Goal: Task Accomplishment & Management: Use online tool/utility

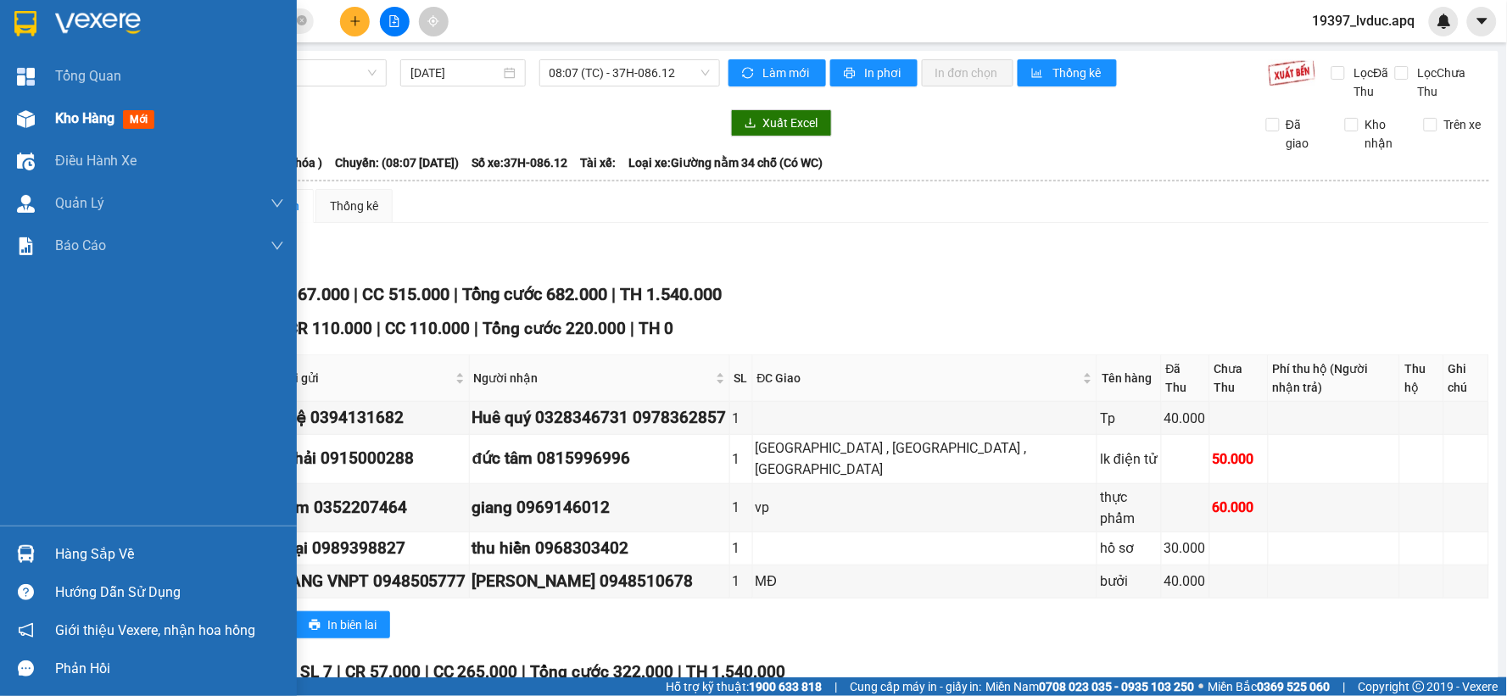
click at [48, 120] on div "Kho hàng mới" at bounding box center [148, 119] width 297 height 42
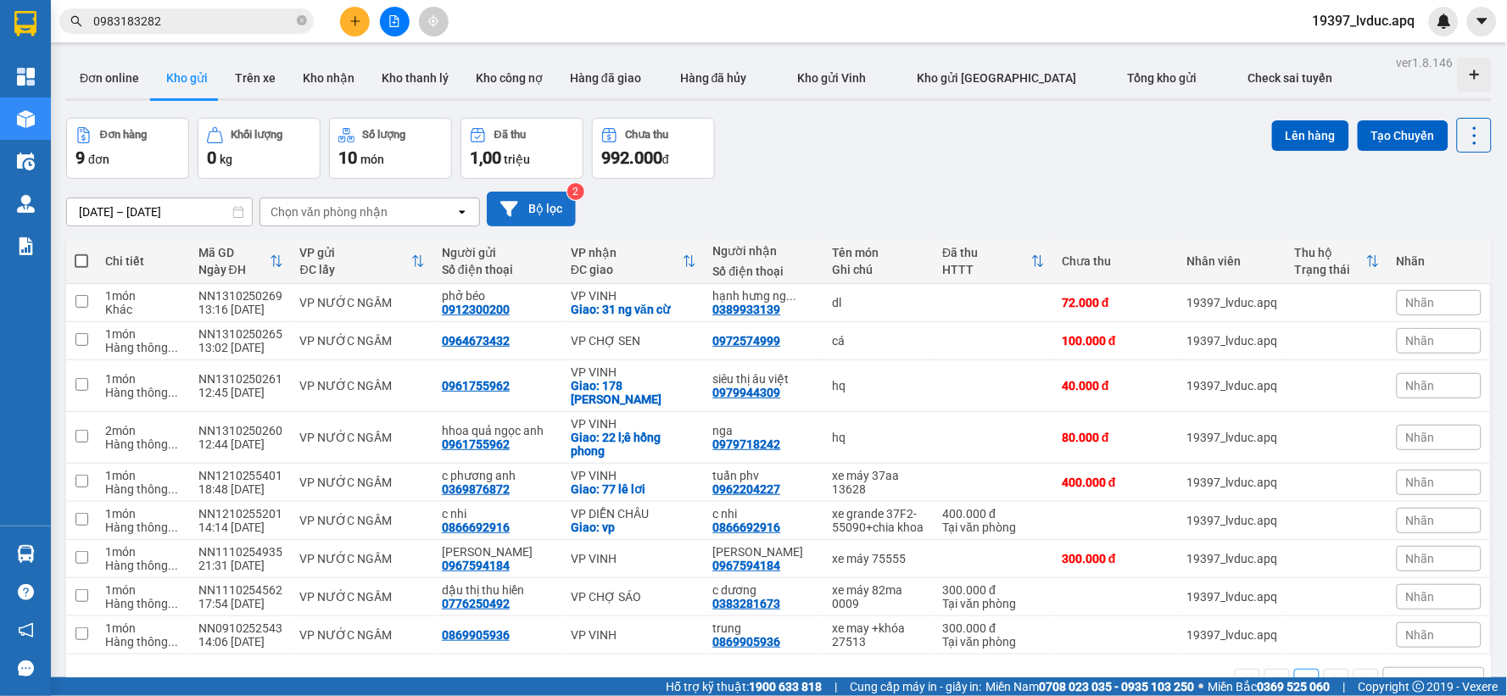
click at [524, 198] on button "Bộ lọc" at bounding box center [531, 209] width 89 height 35
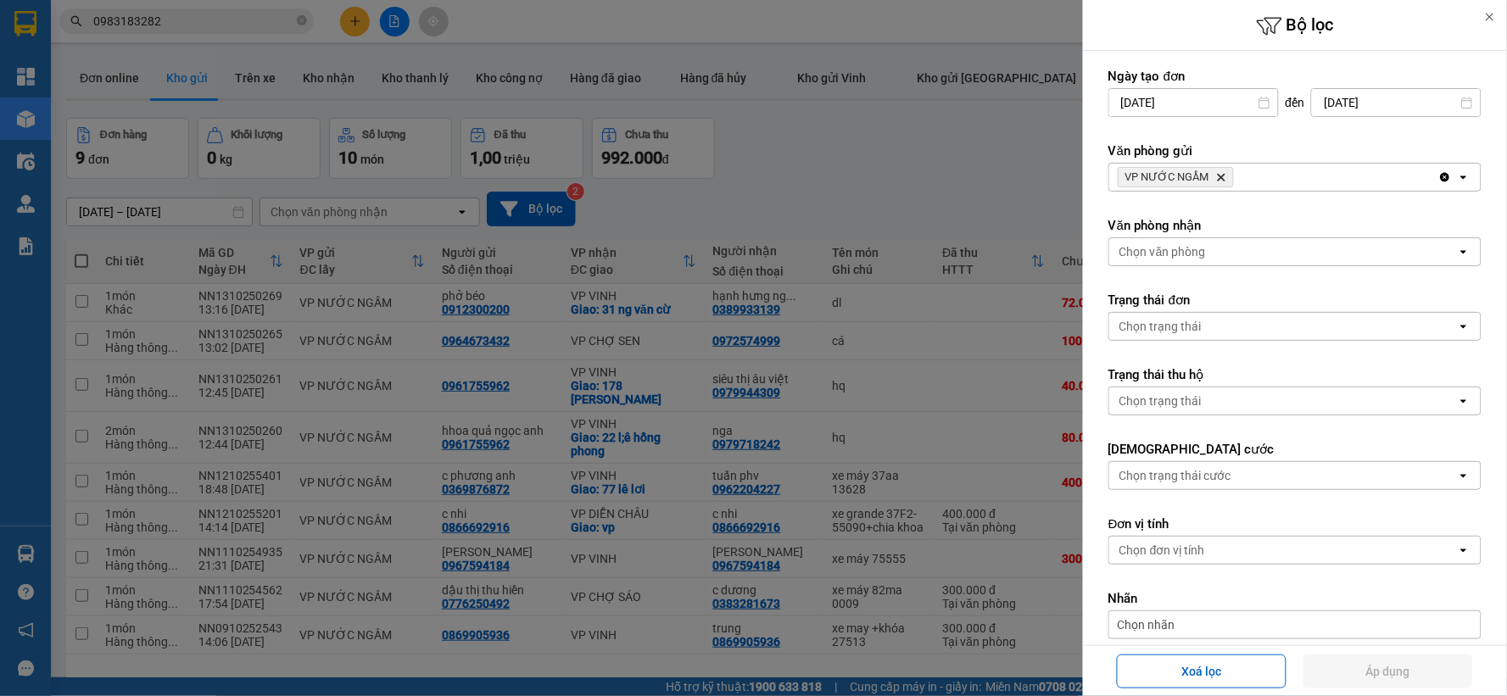
click at [934, 144] on div at bounding box center [753, 348] width 1507 height 696
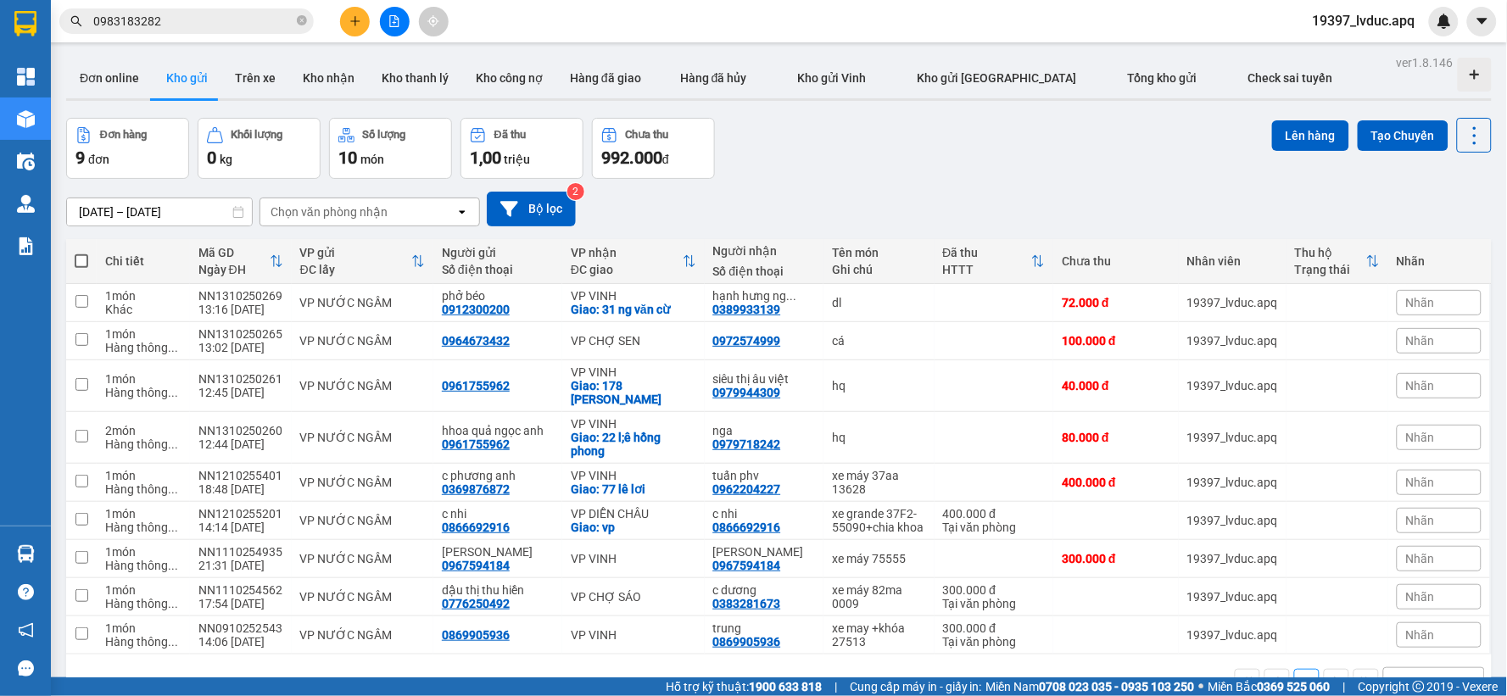
click at [568, 231] on div "[DATE] – [DATE] Press the down arrow key to interact with the calendar and sele…" at bounding box center [778, 209] width 1425 height 60
click at [555, 205] on button "Bộ lọc" at bounding box center [531, 209] width 89 height 35
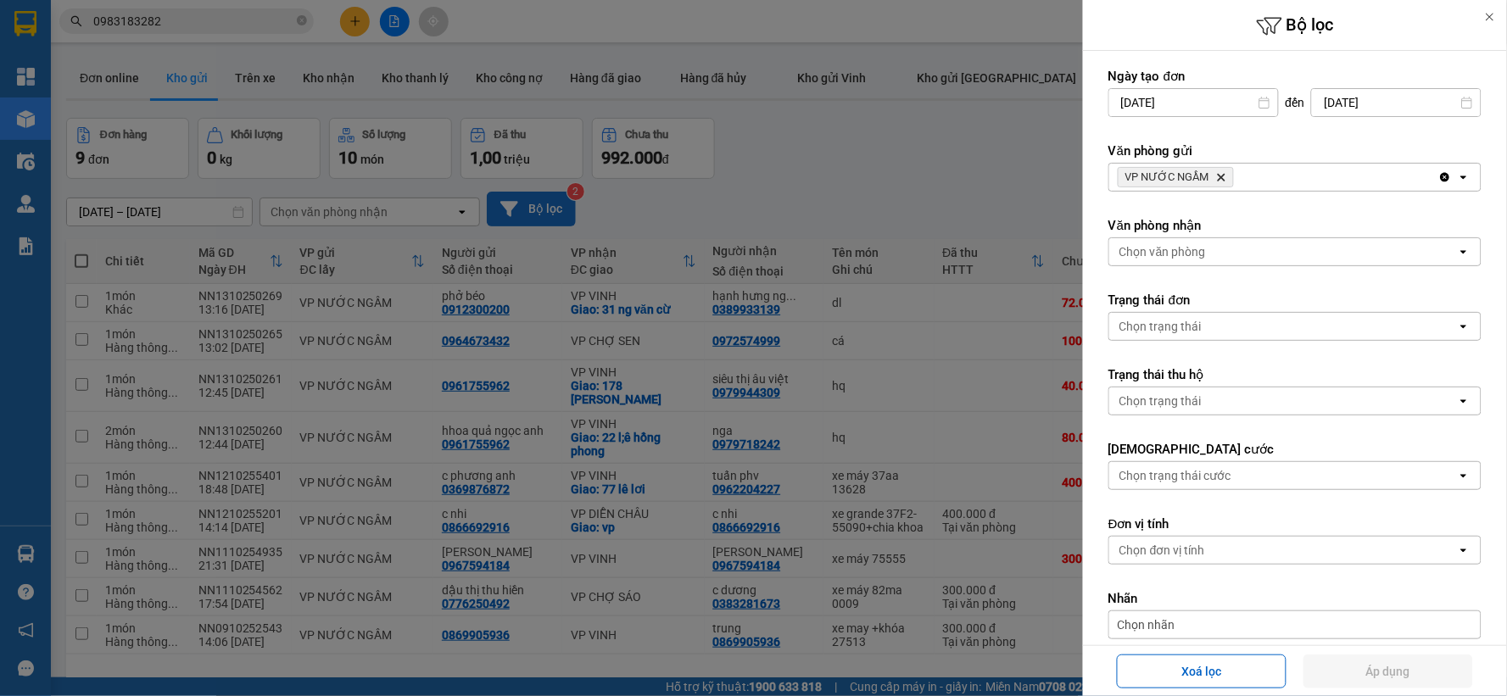
click at [555, 205] on div at bounding box center [753, 348] width 1507 height 696
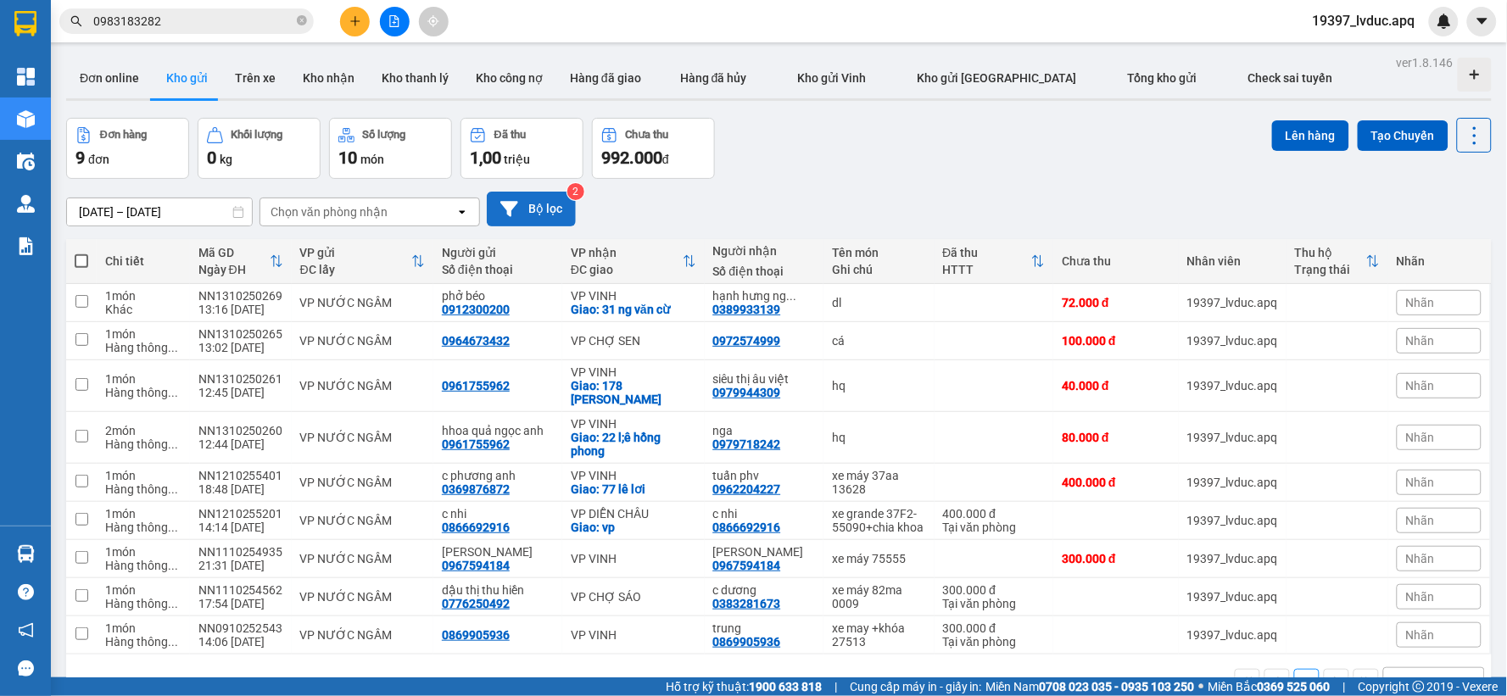
click at [555, 205] on div at bounding box center [753, 348] width 1507 height 696
click at [555, 205] on button "Bộ lọc" at bounding box center [531, 209] width 89 height 35
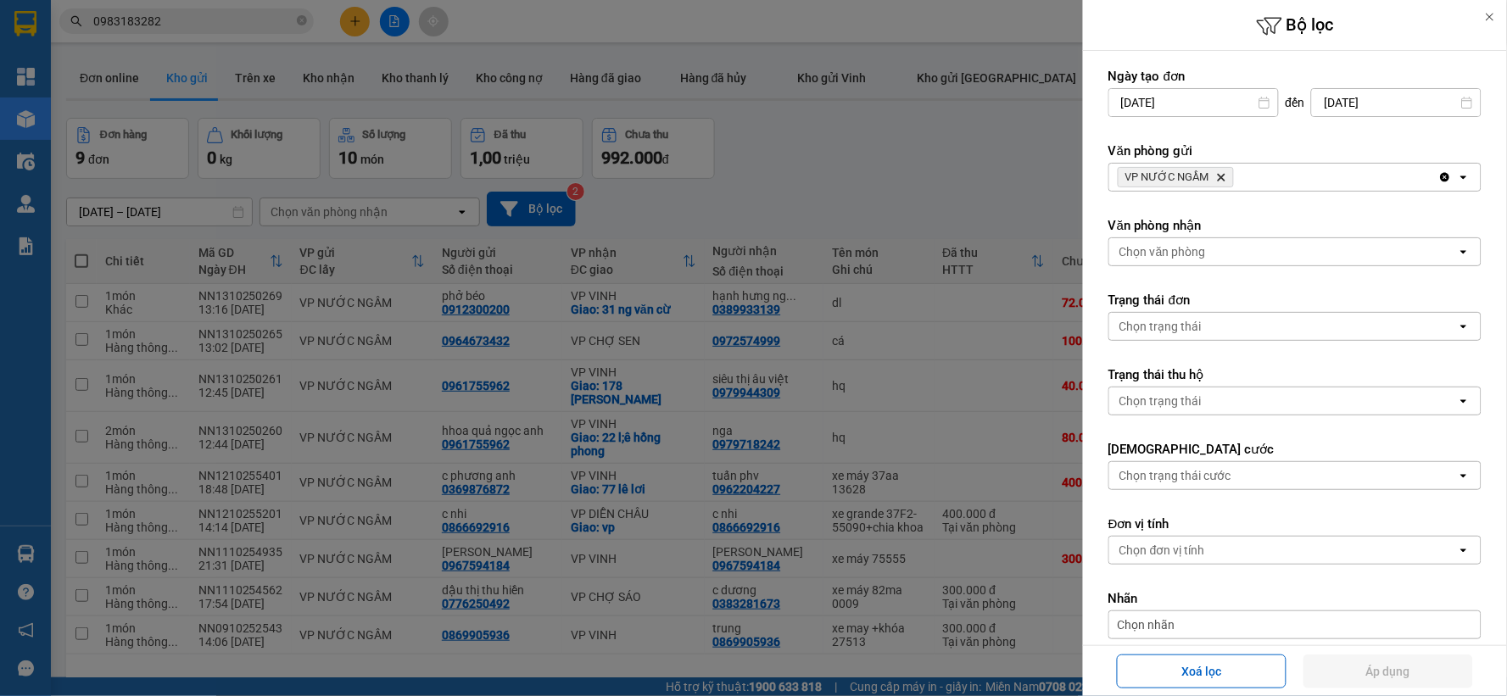
click at [1222, 174] on icon "Delete" at bounding box center [1221, 177] width 10 height 10
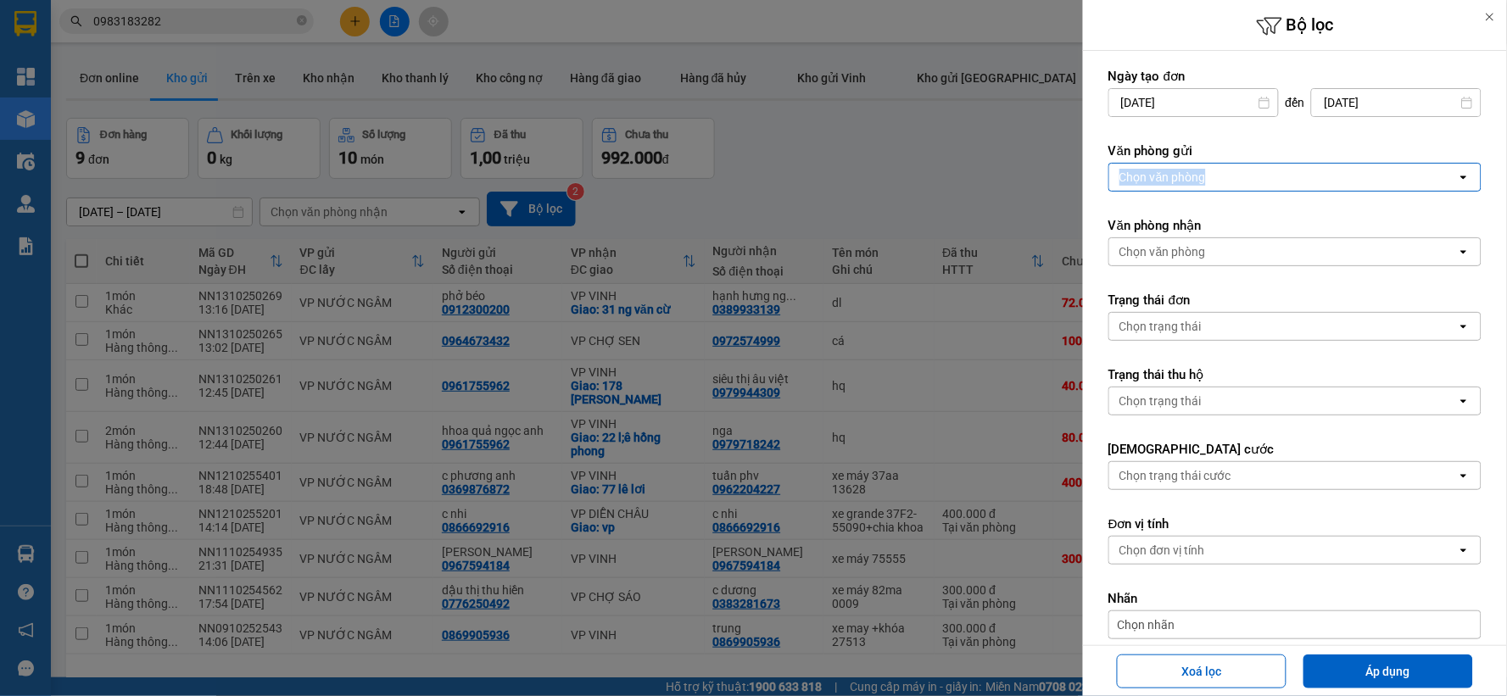
drag, startPoint x: 1222, startPoint y: 174, endPoint x: 1214, endPoint y: 182, distance: 11.4
click at [1221, 174] on div "Chọn văn phòng" at bounding box center [1283, 177] width 348 height 27
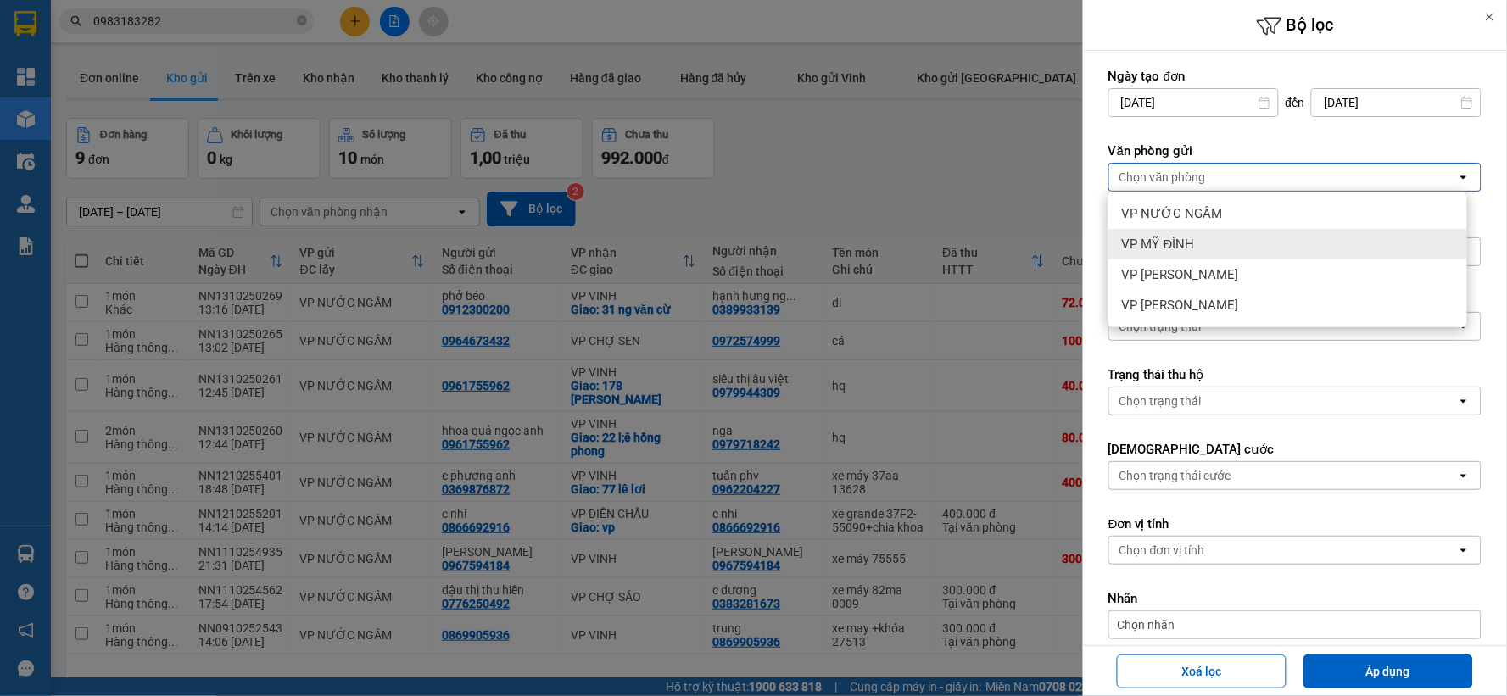
click at [1175, 257] on div "VP MỸ ĐÌNH" at bounding box center [1287, 244] width 359 height 31
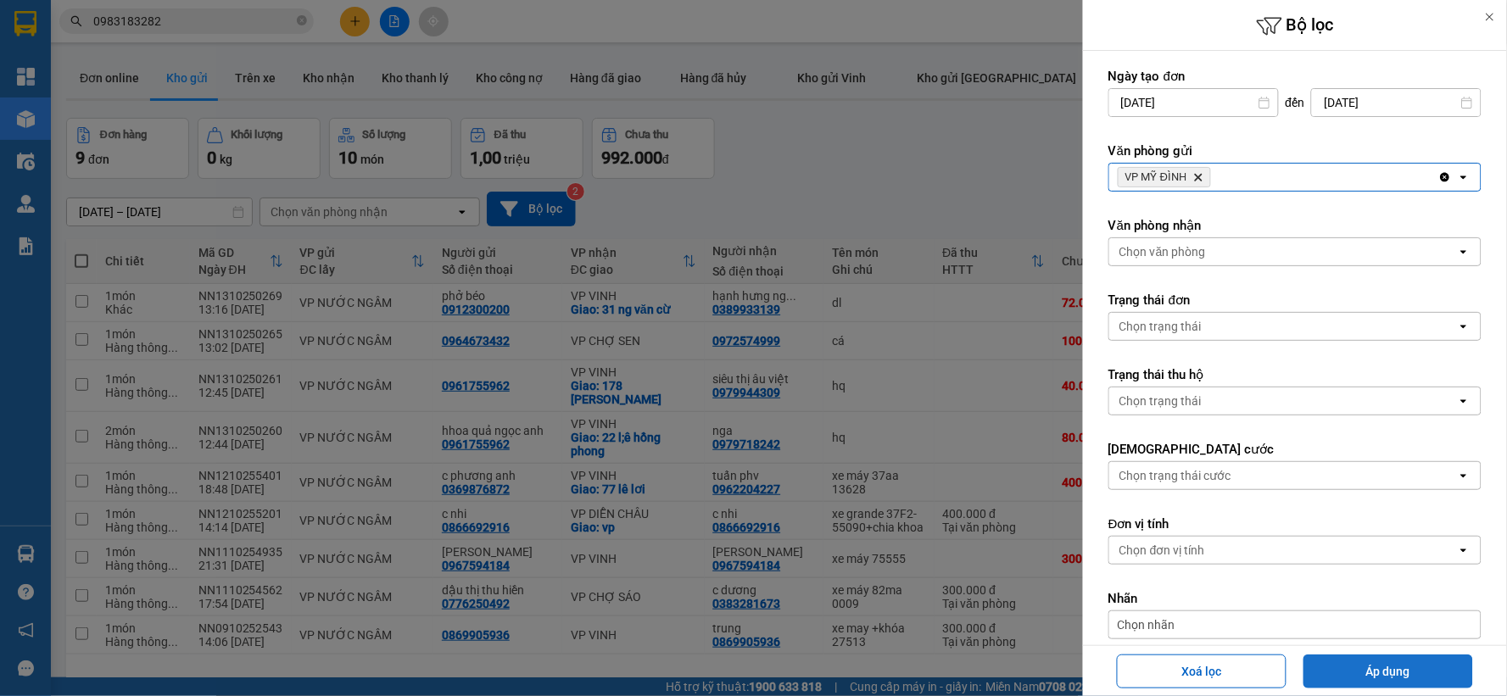
drag, startPoint x: 1413, startPoint y: 674, endPoint x: 1395, endPoint y: 668, distance: 18.8
click at [1410, 673] on button "Áp dụng" at bounding box center [1388, 672] width 170 height 34
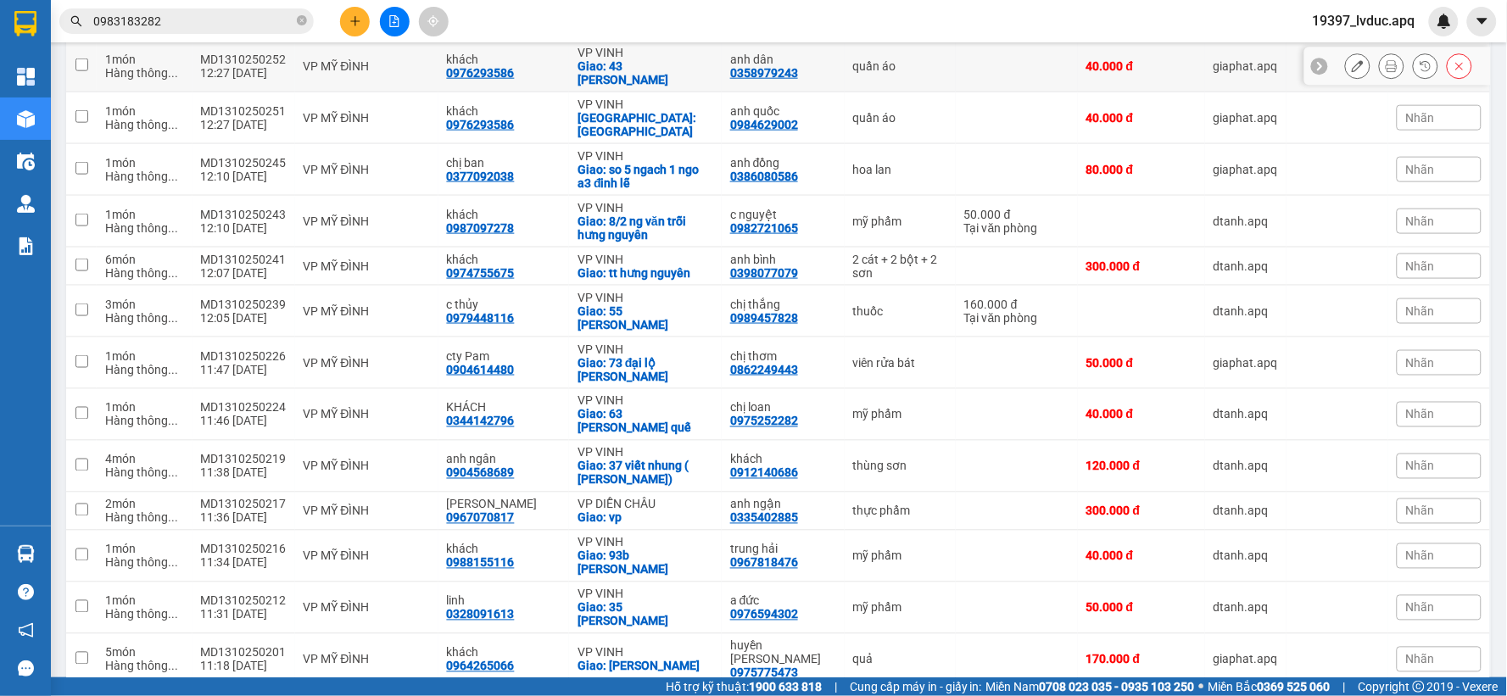
scroll to position [659, 0]
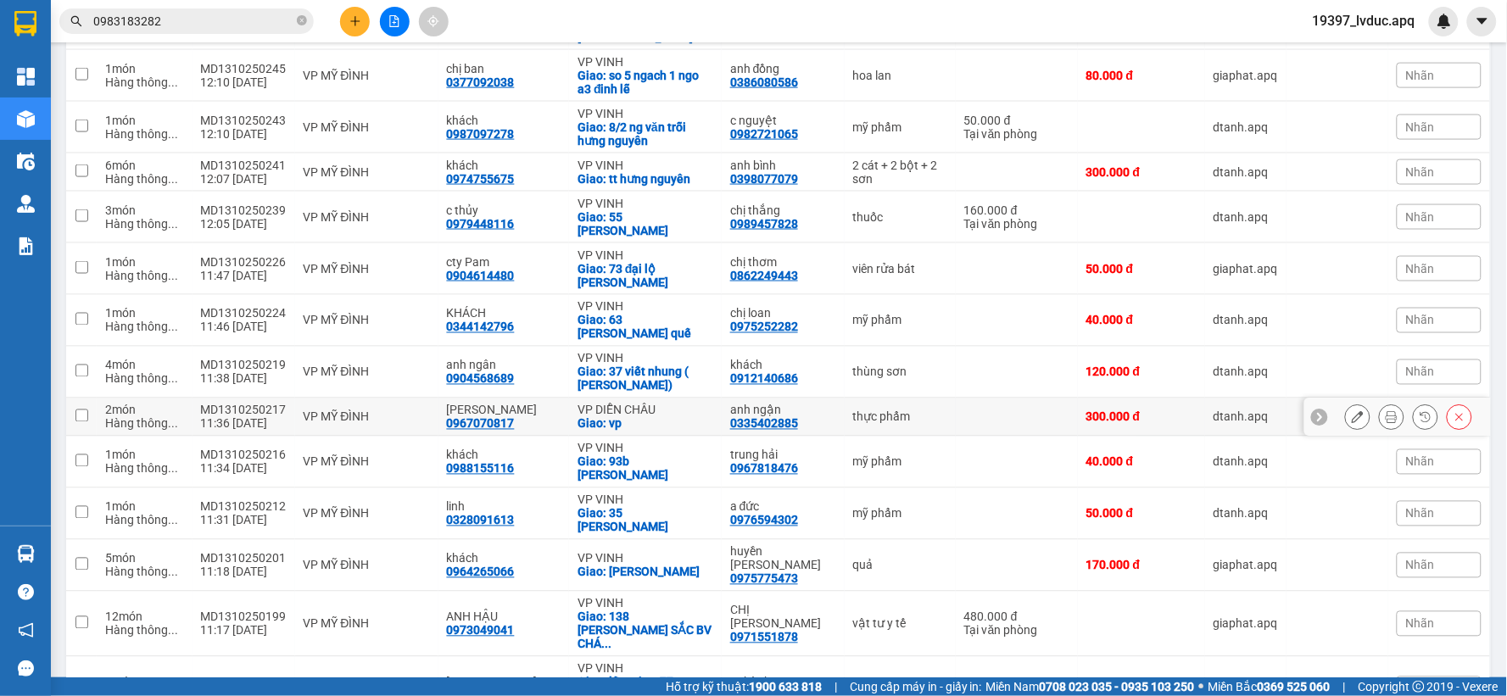
click at [628, 417] on div "Giao: vp" at bounding box center [645, 424] width 136 height 14
checkbox input "true"
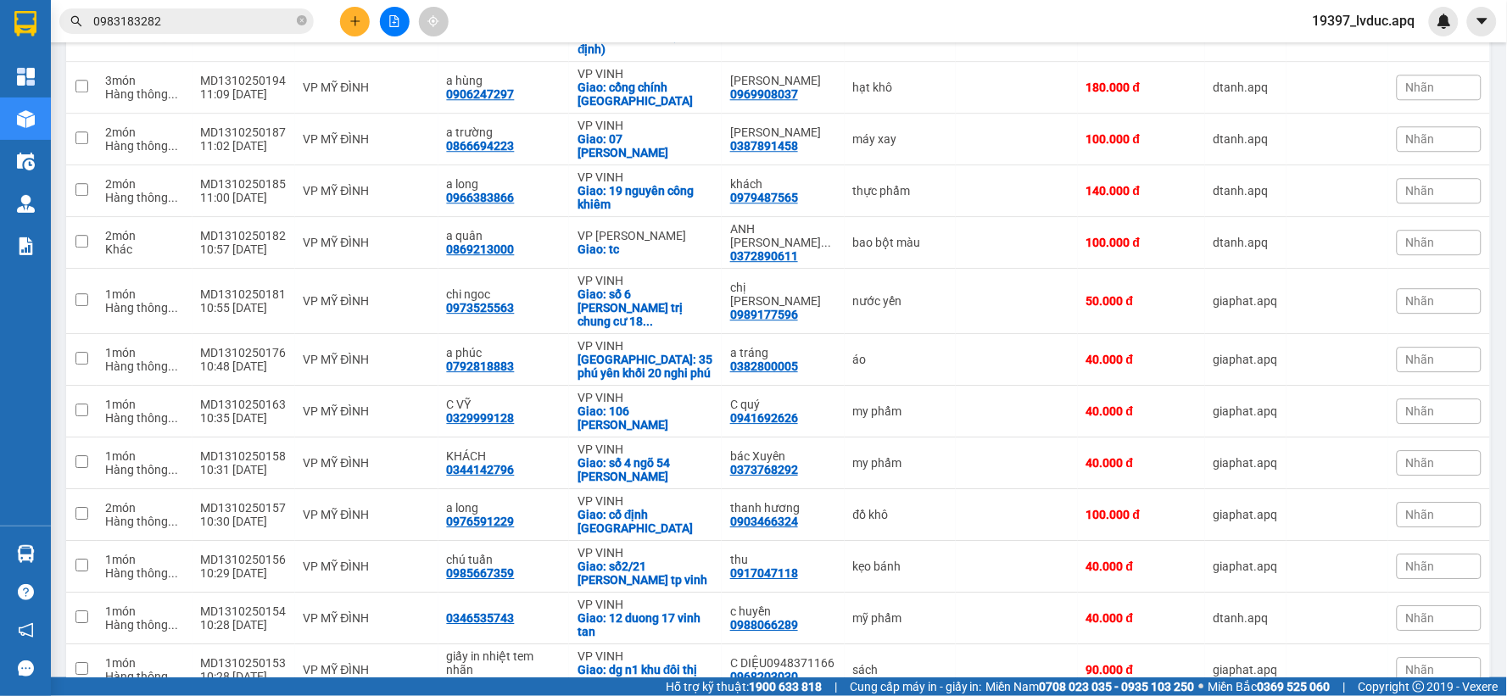
scroll to position [1453, 0]
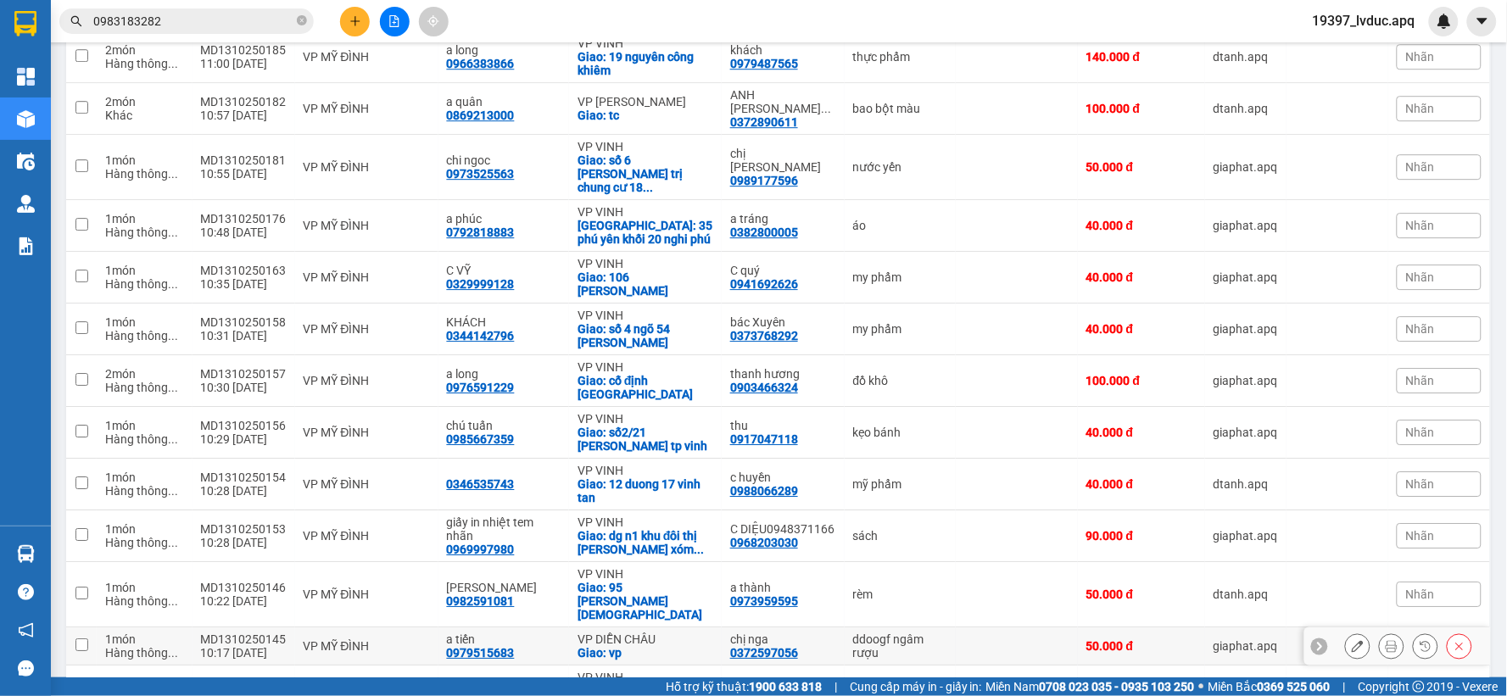
click at [651, 633] on div "VP DIỄN CHÂU" at bounding box center [645, 640] width 136 height 14
checkbox input "true"
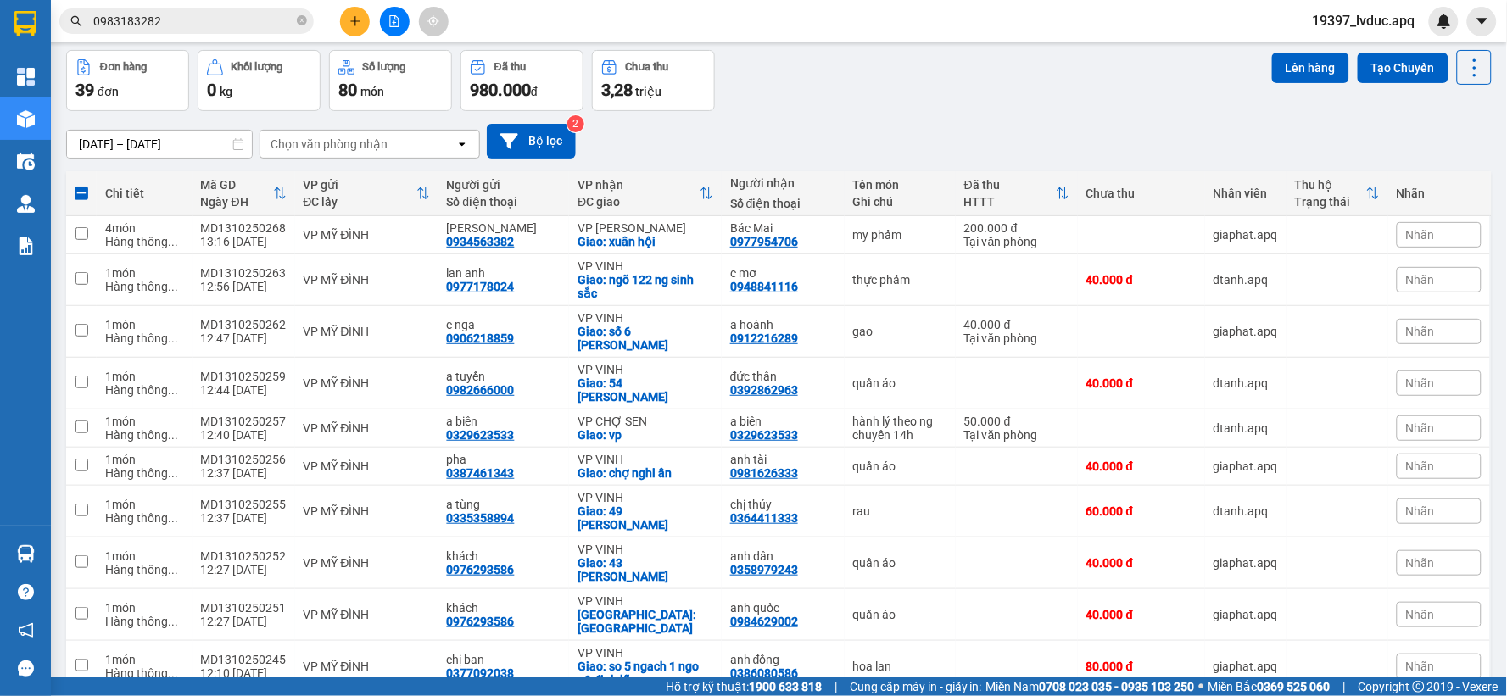
scroll to position [0, 0]
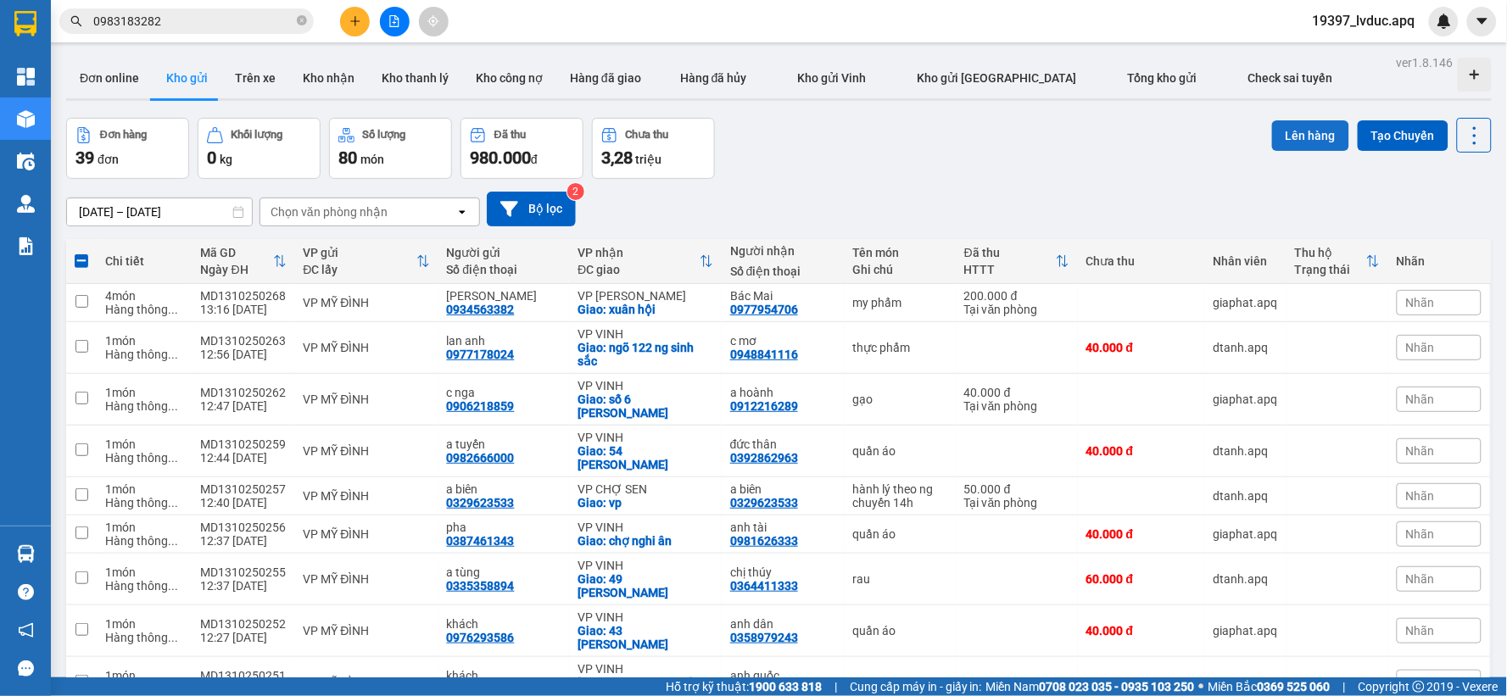
click at [1307, 133] on button "Lên hàng" at bounding box center [1310, 135] width 77 height 31
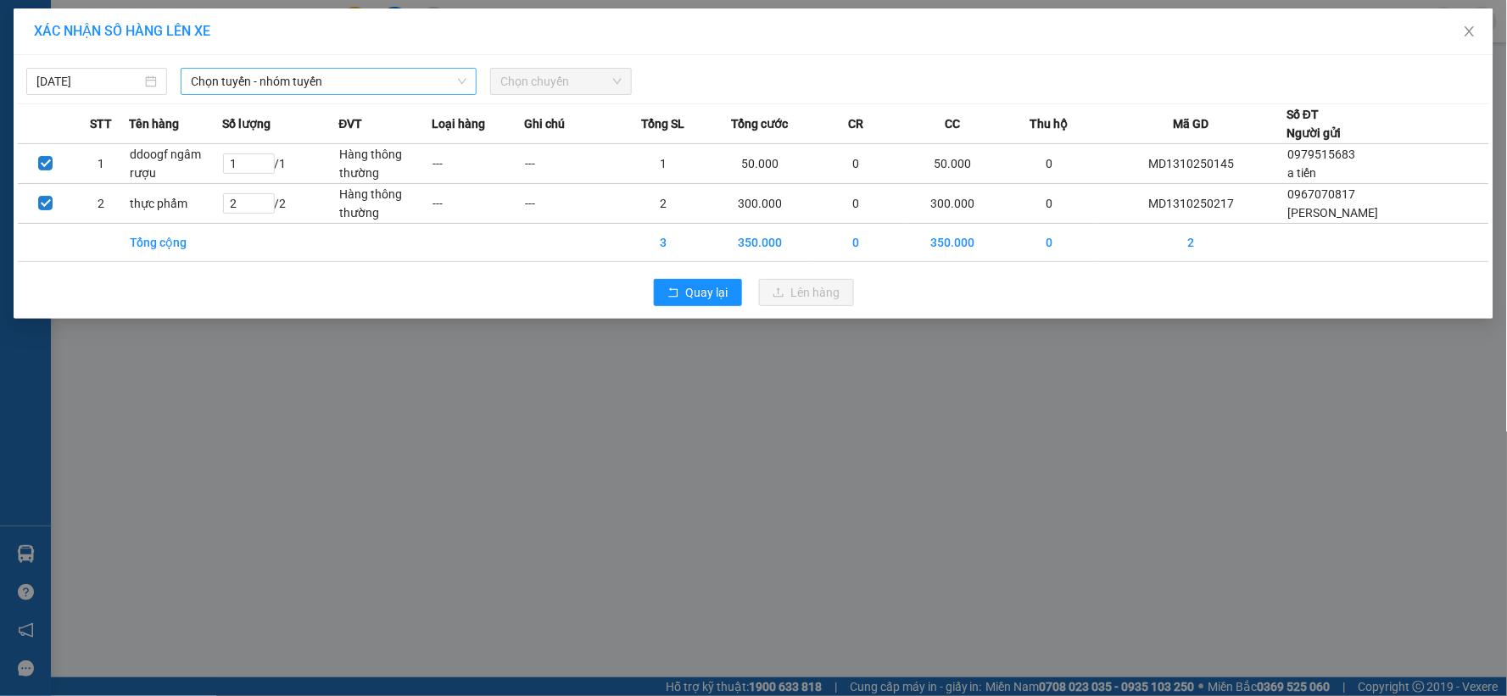
click at [363, 81] on span "Chọn tuyến - nhóm tuyến" at bounding box center [329, 81] width 276 height 25
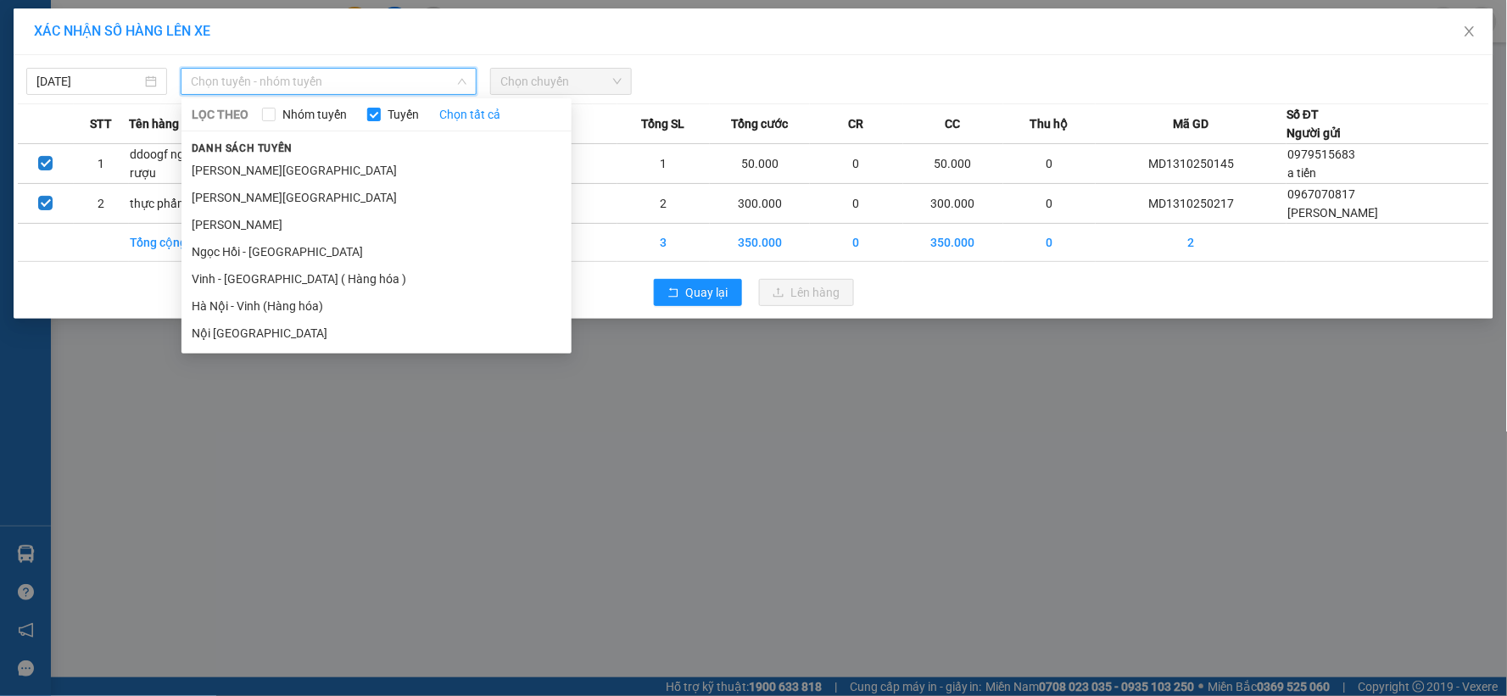
drag, startPoint x: 290, startPoint y: 298, endPoint x: 309, endPoint y: 286, distance: 23.3
click at [290, 297] on li "Hà Nội - Vinh (Hàng hóa)" at bounding box center [376, 306] width 390 height 27
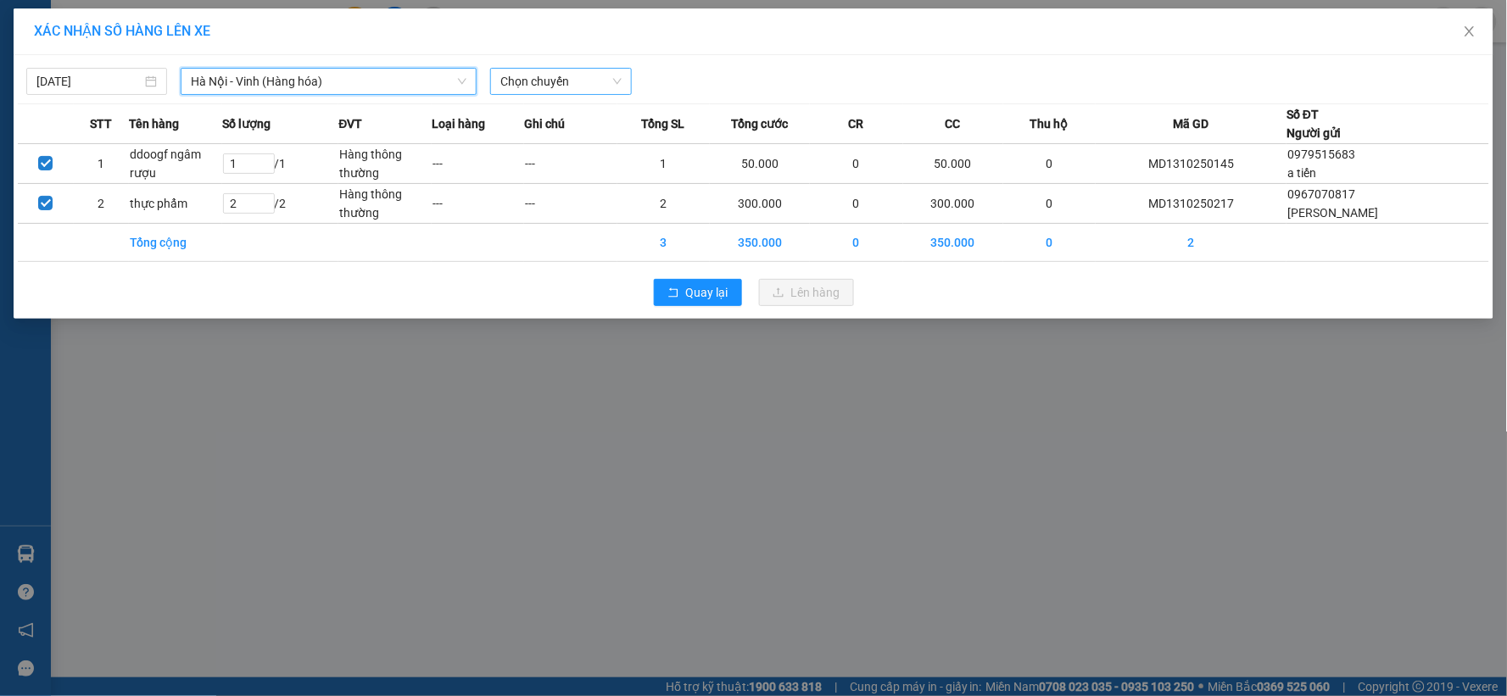
drag, startPoint x: 595, startPoint y: 77, endPoint x: 595, endPoint y: 92, distance: 14.4
click at [595, 78] on span "Chọn chuyến" at bounding box center [560, 81] width 120 height 25
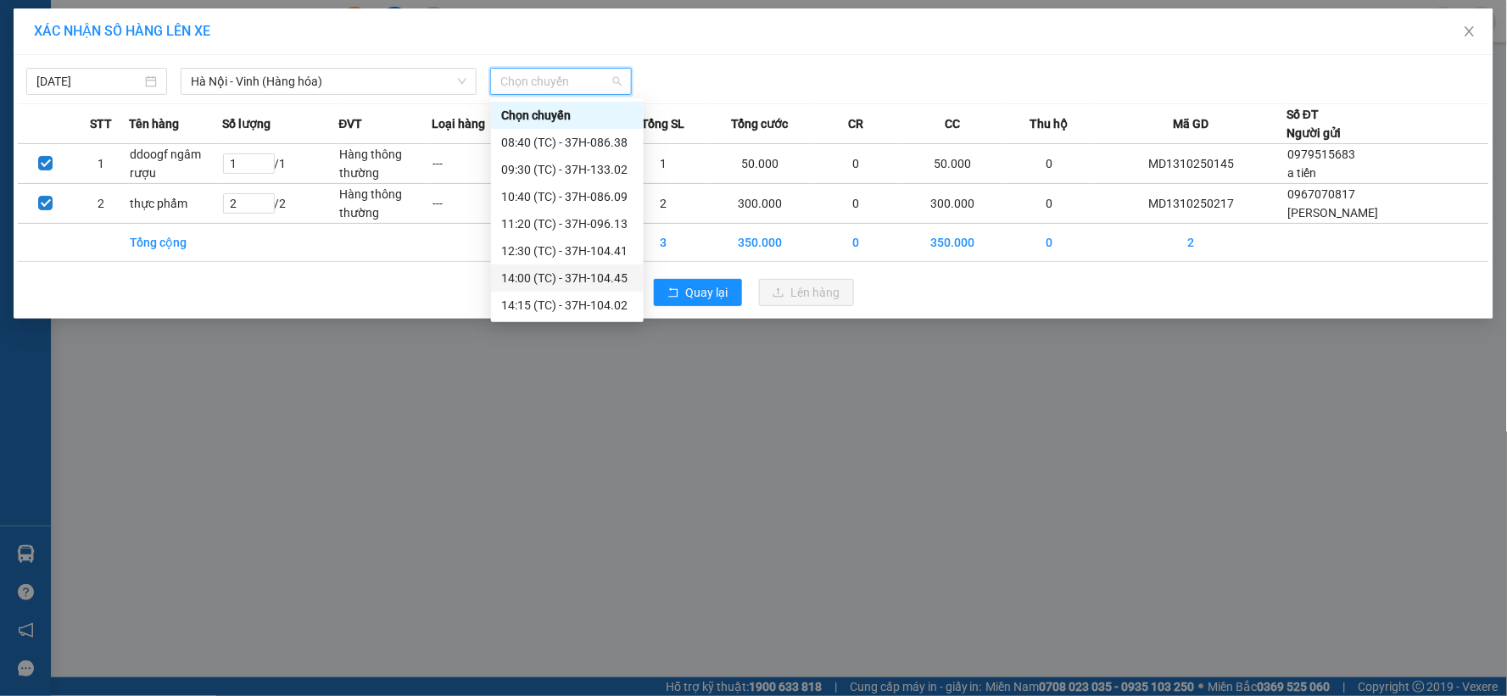
click at [594, 277] on div "14:00 (TC) - 37H-104.45" at bounding box center [567, 278] width 132 height 19
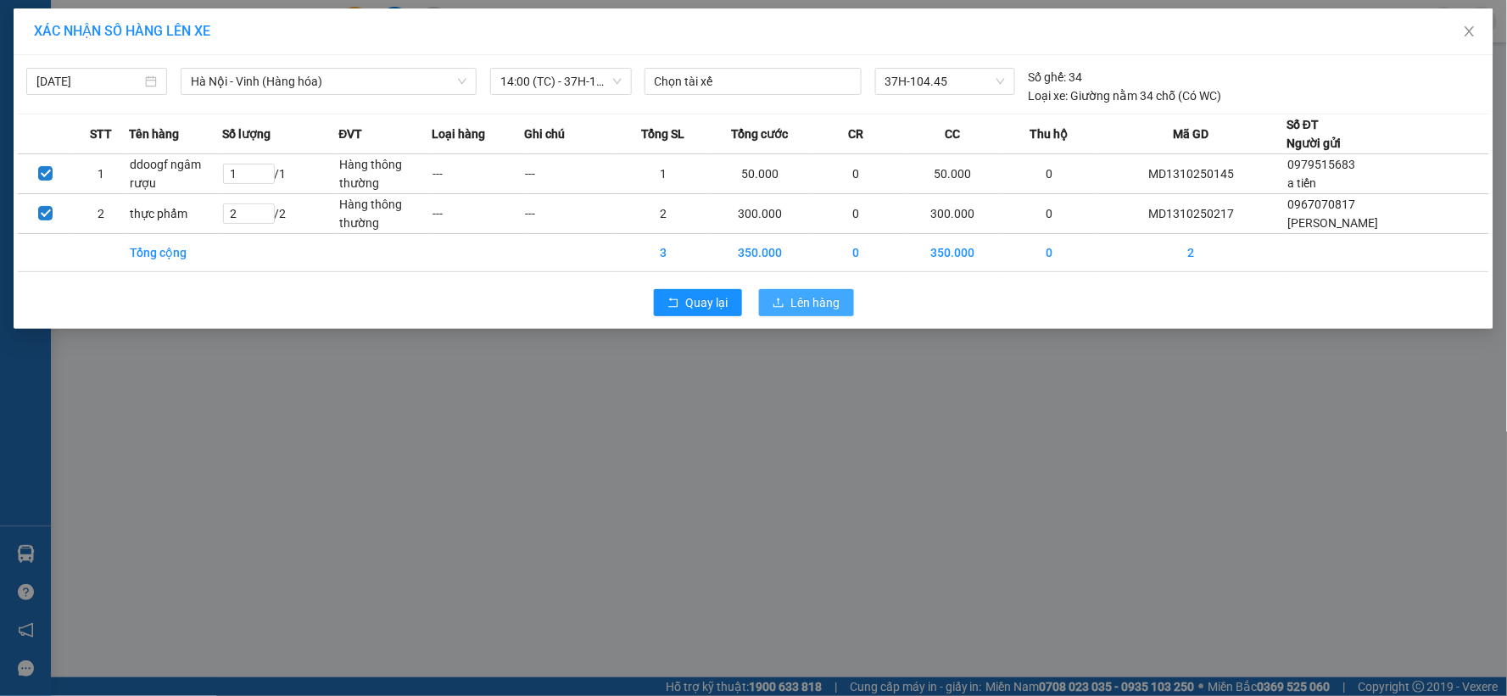
click at [799, 307] on span "Lên hàng" at bounding box center [815, 302] width 49 height 19
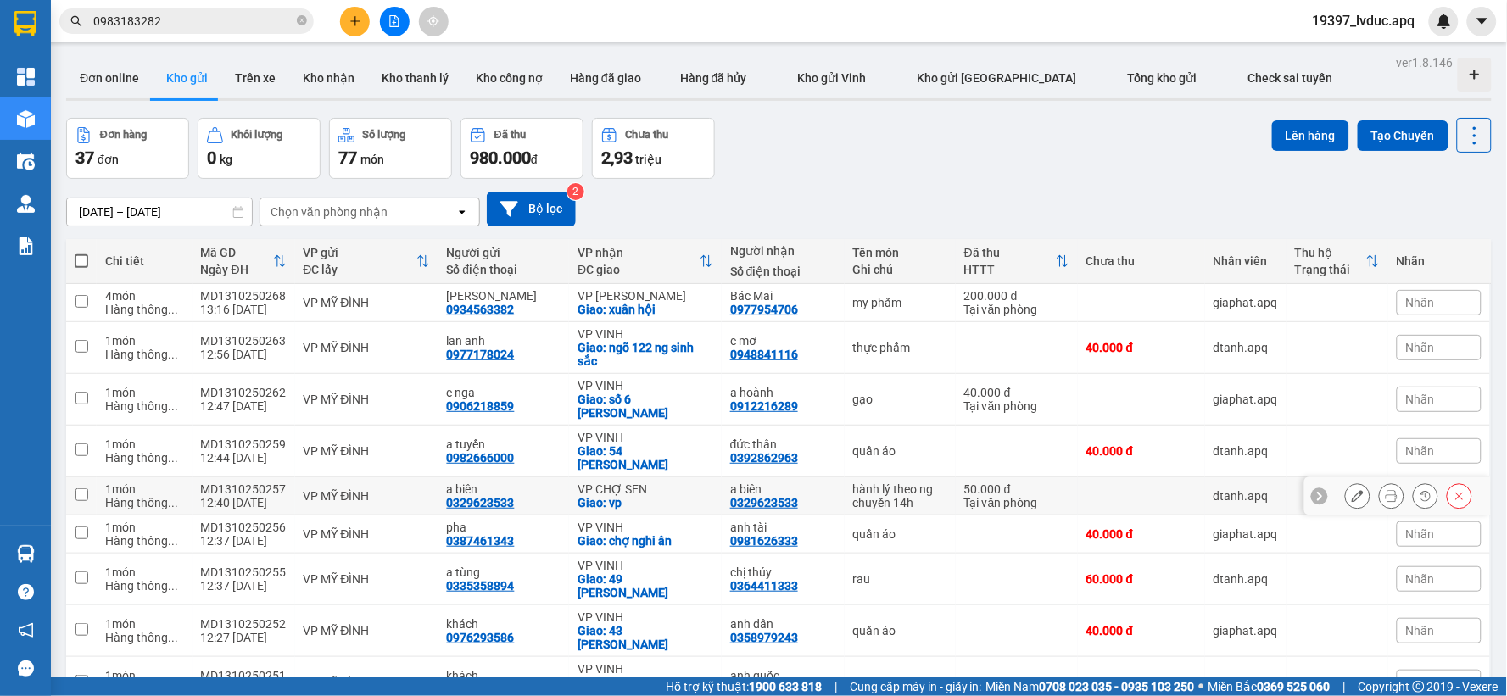
click at [632, 482] on div "VP CHỢ SEN" at bounding box center [645, 489] width 136 height 14
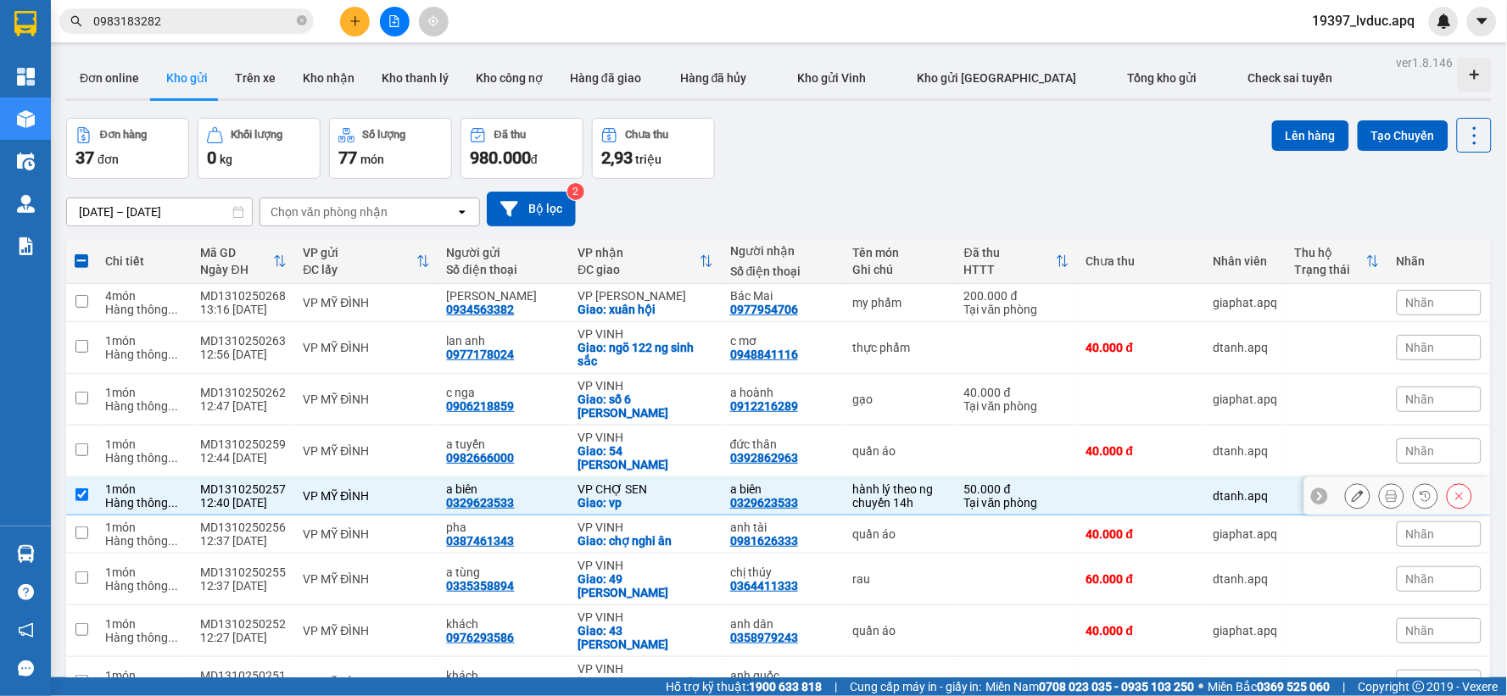
click at [632, 482] on div "VP CHỢ SEN" at bounding box center [645, 489] width 136 height 14
checkbox input "false"
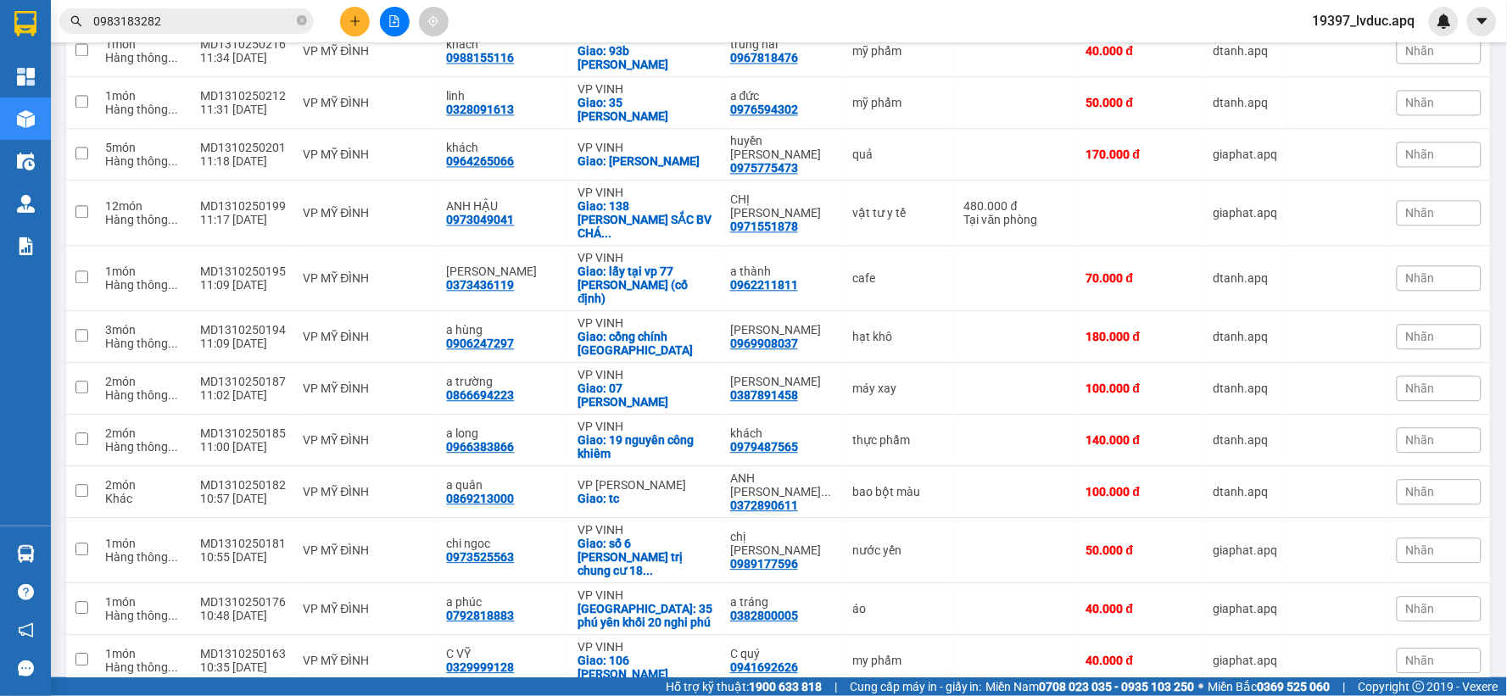
scroll to position [1036, 0]
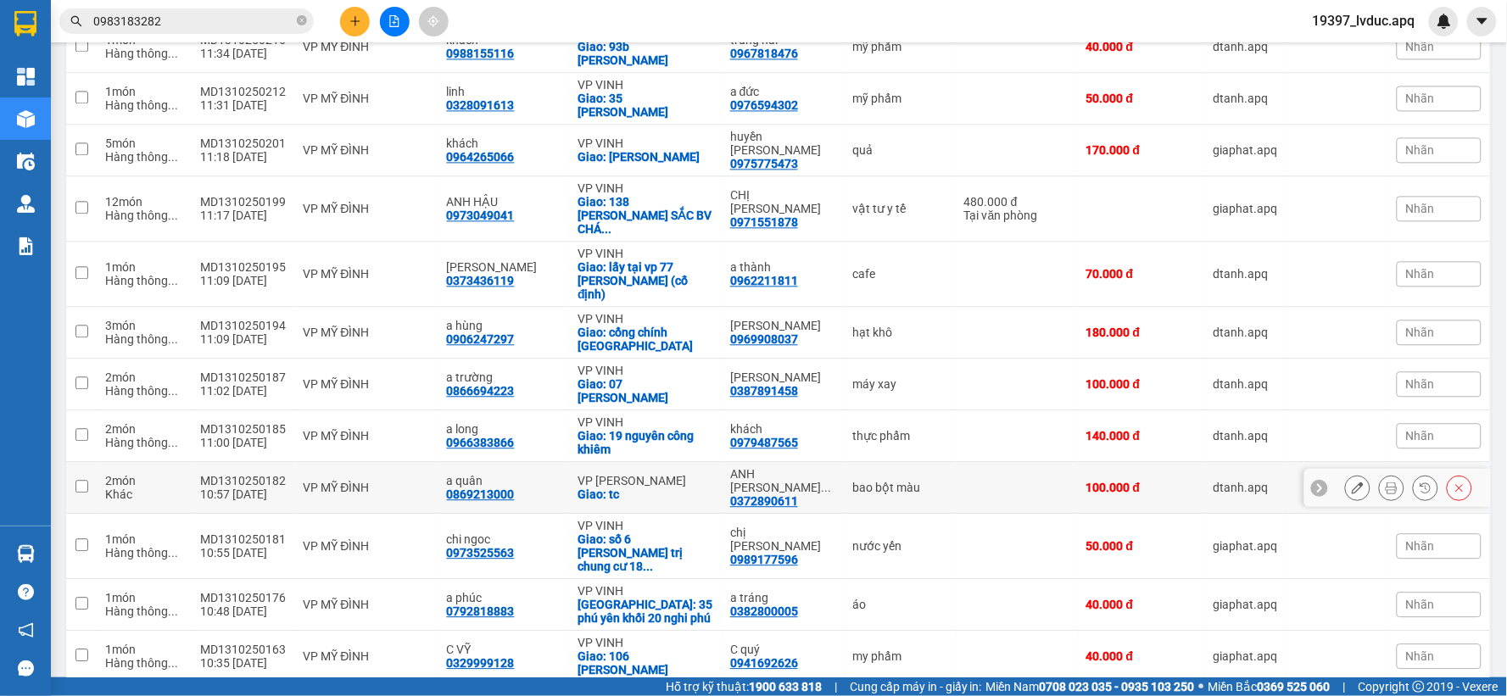
click at [656, 474] on div "VP [PERSON_NAME]" at bounding box center [645, 481] width 136 height 14
checkbox input "true"
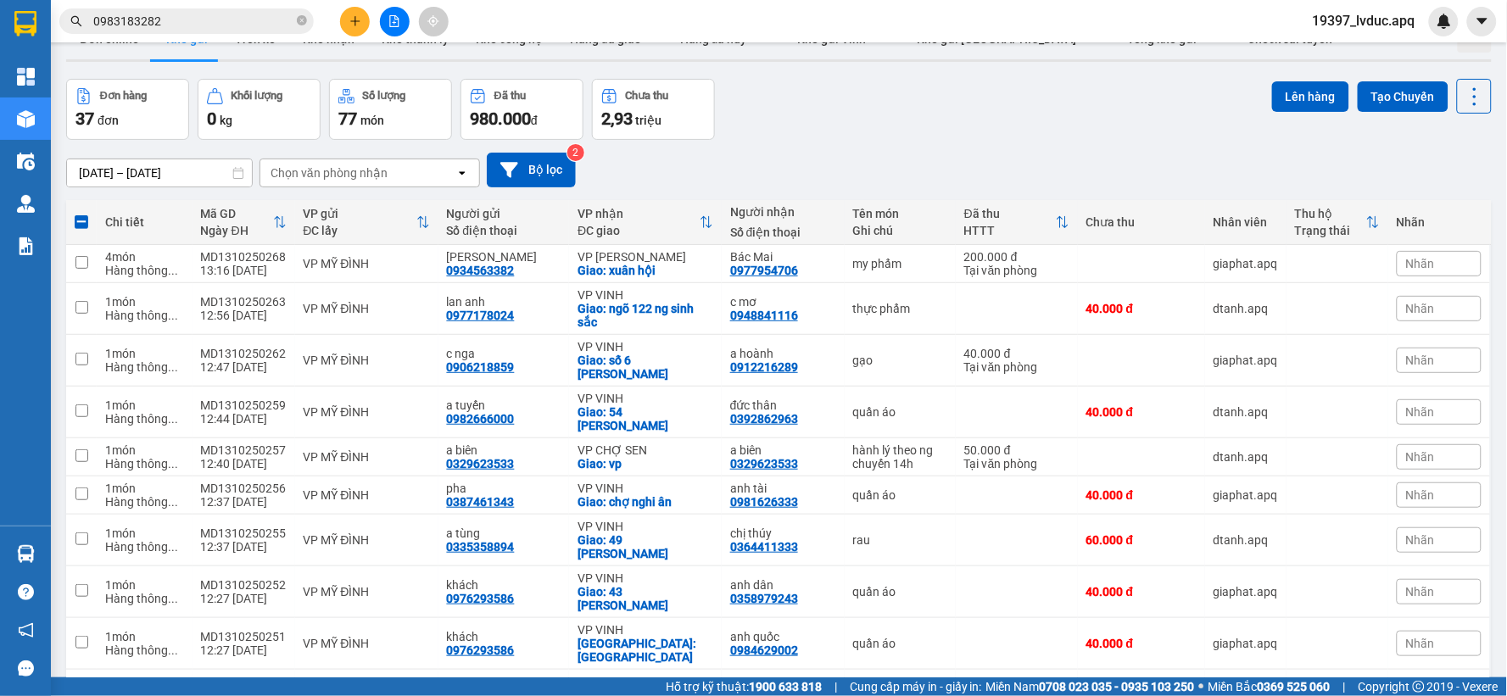
scroll to position [0, 0]
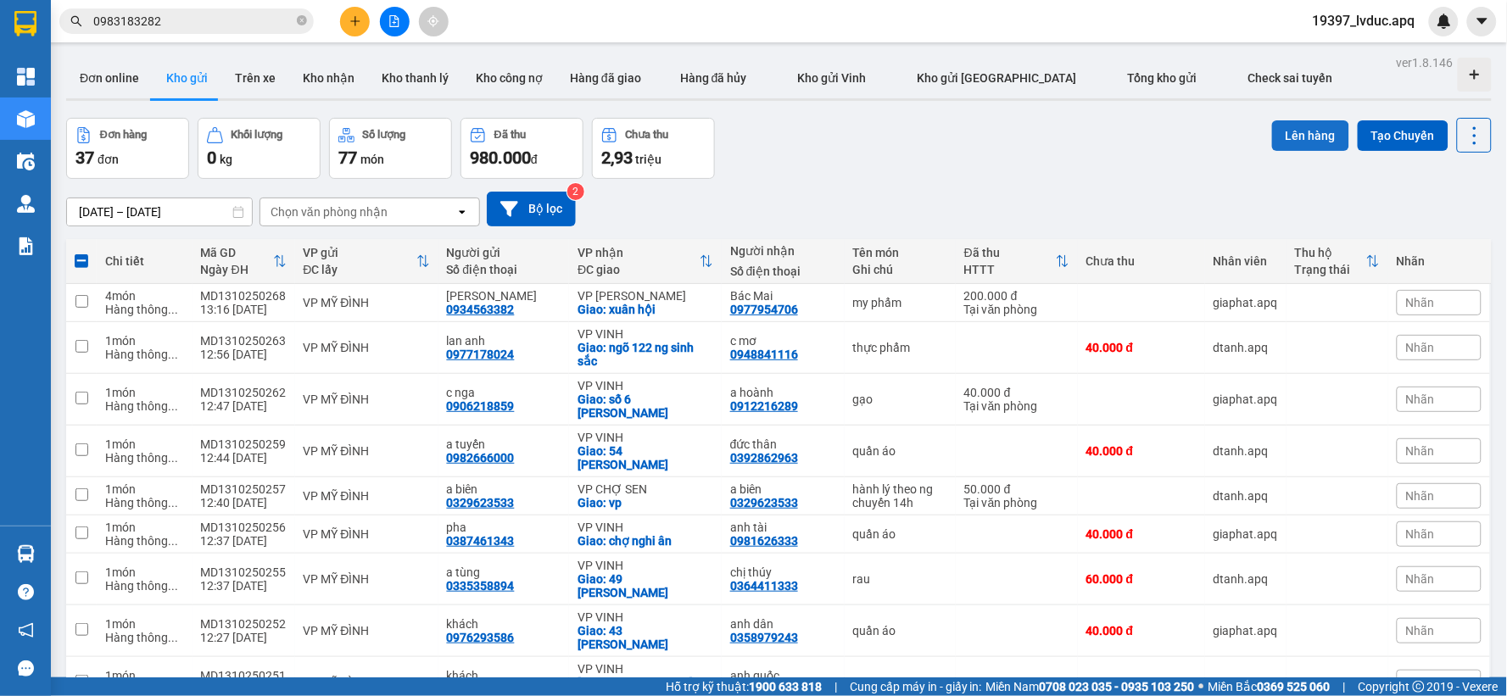
click at [1272, 139] on button "Lên hàng" at bounding box center [1310, 135] width 77 height 31
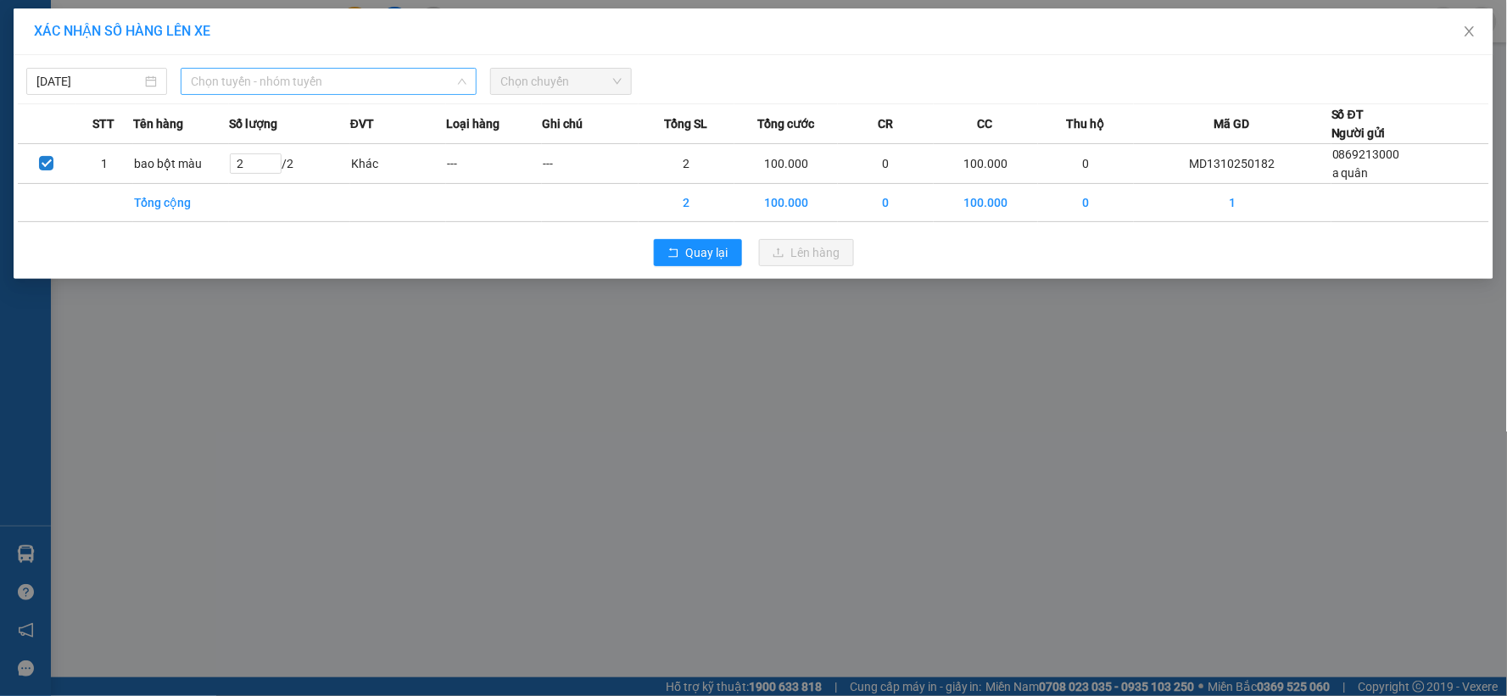
click at [341, 77] on span "Chọn tuyến - nhóm tuyến" at bounding box center [329, 81] width 276 height 25
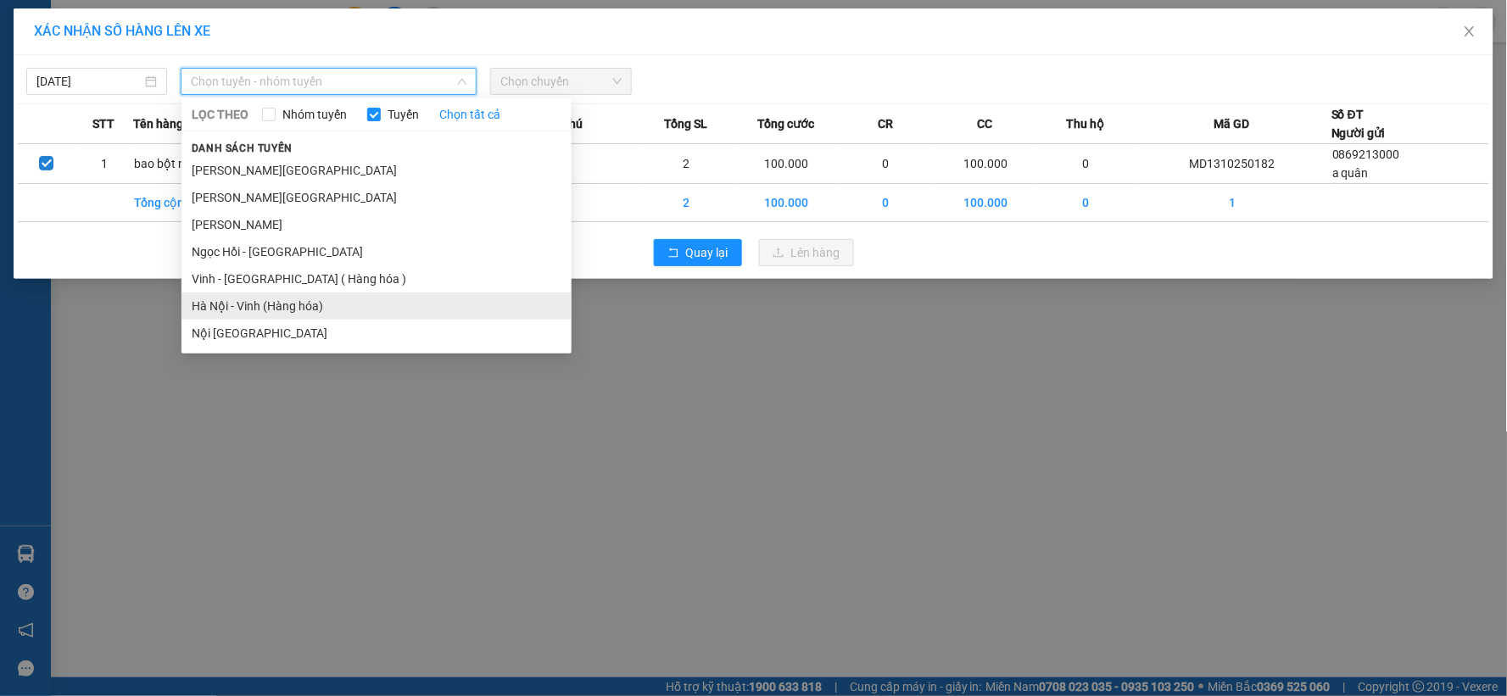
click at [255, 307] on li "Hà Nội - Vinh (Hàng hóa)" at bounding box center [376, 306] width 390 height 27
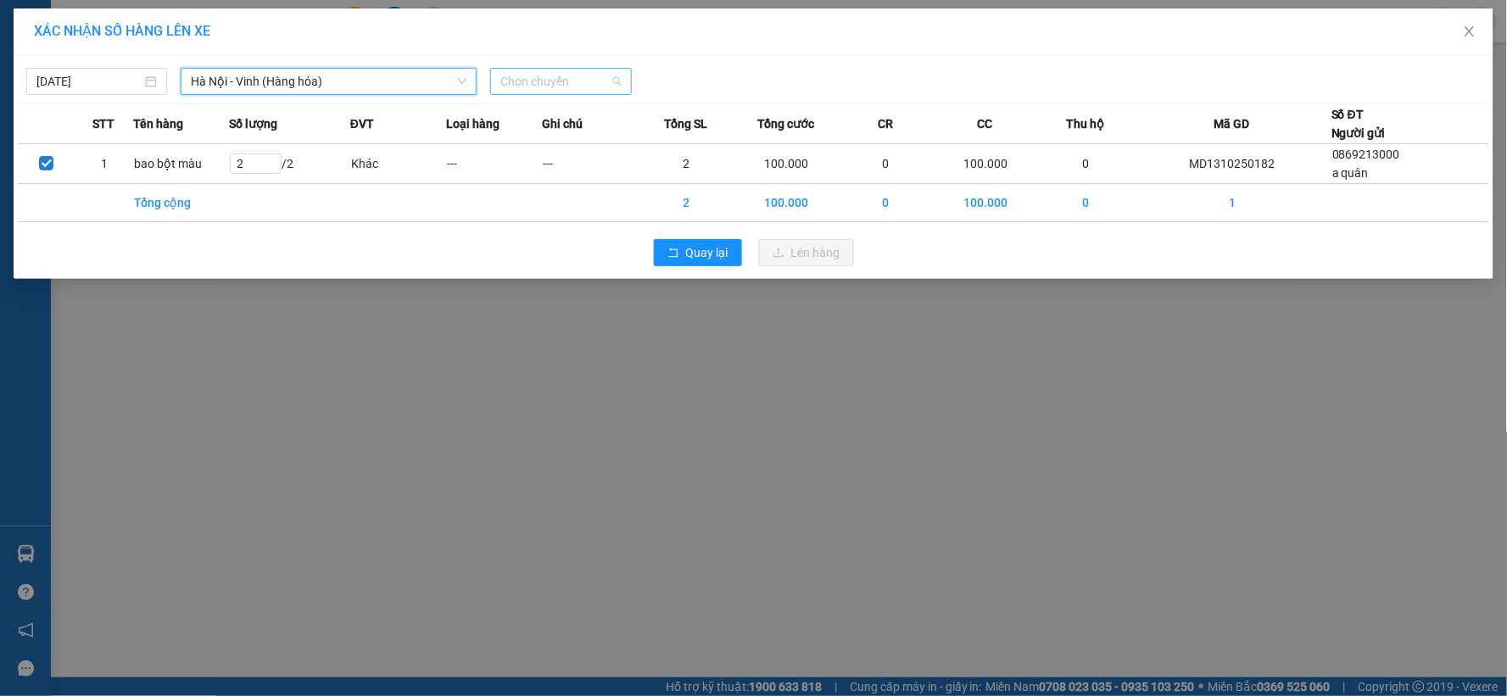
click at [589, 71] on span "Chọn chuyến" at bounding box center [560, 81] width 120 height 25
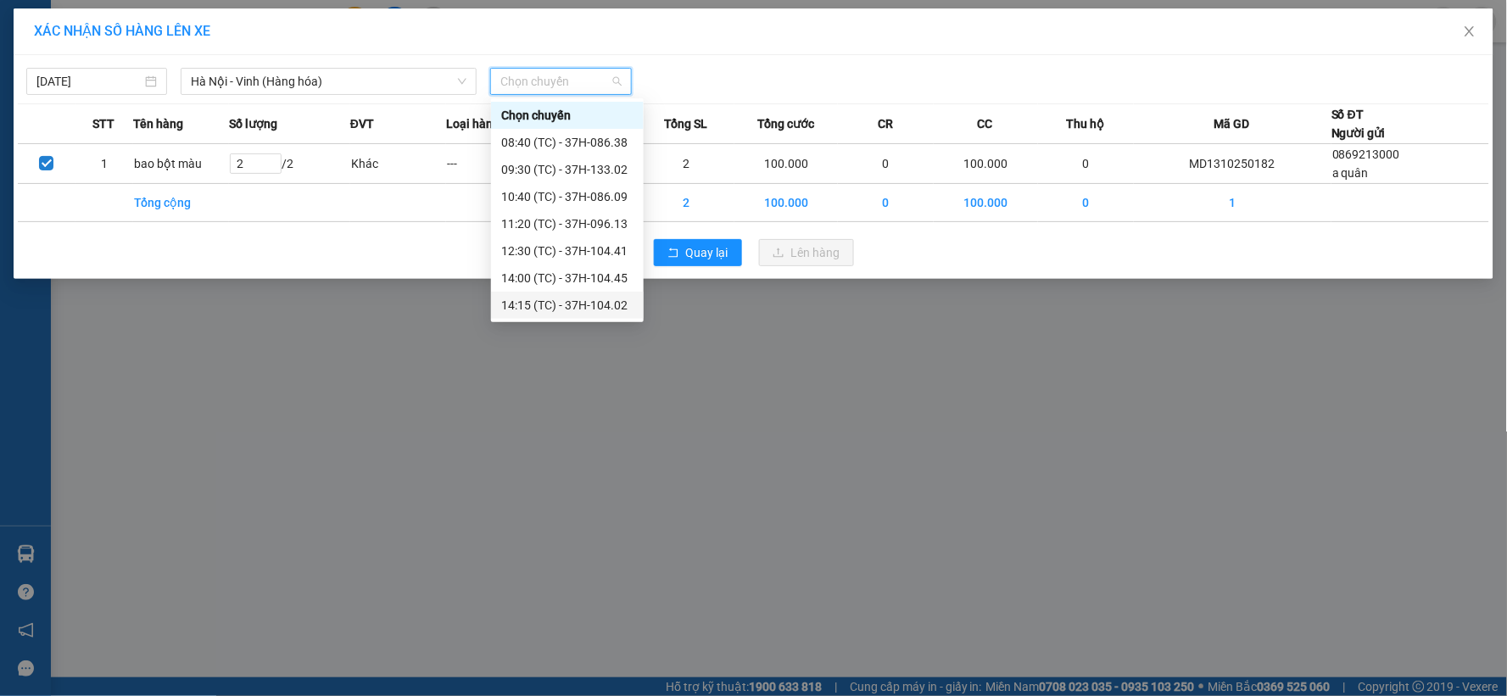
click at [581, 301] on div "14:15 (TC) - 37H-104.02" at bounding box center [567, 305] width 132 height 19
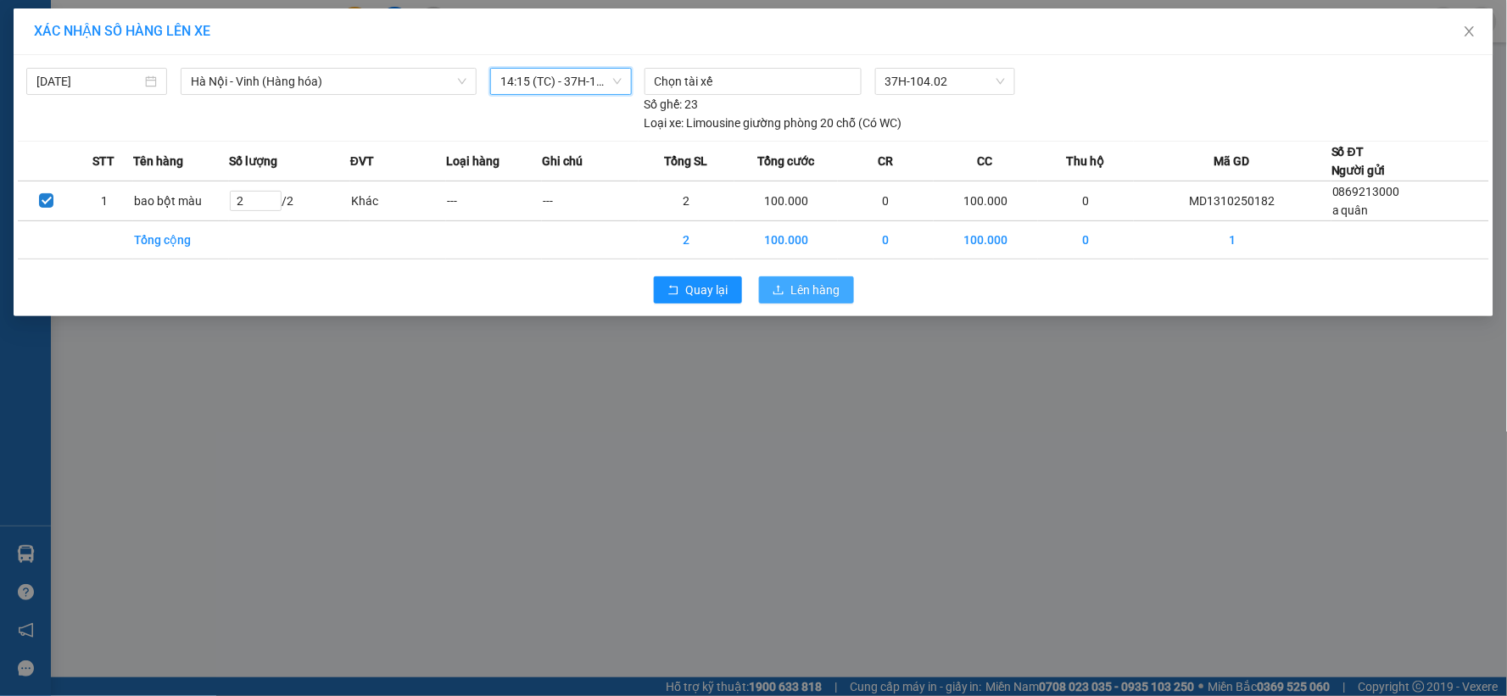
click at [793, 289] on span "Lên hàng" at bounding box center [815, 290] width 49 height 19
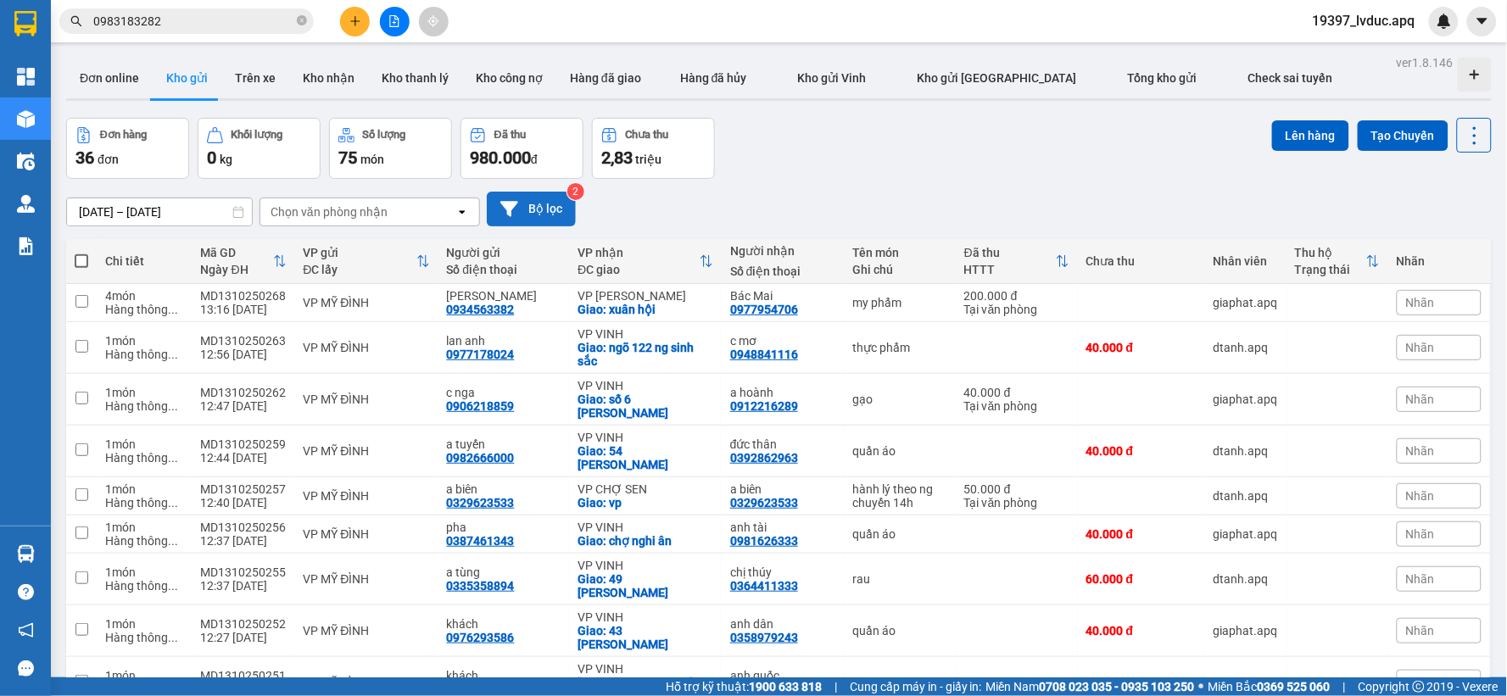
click at [521, 201] on button "Bộ lọc" at bounding box center [531, 209] width 89 height 35
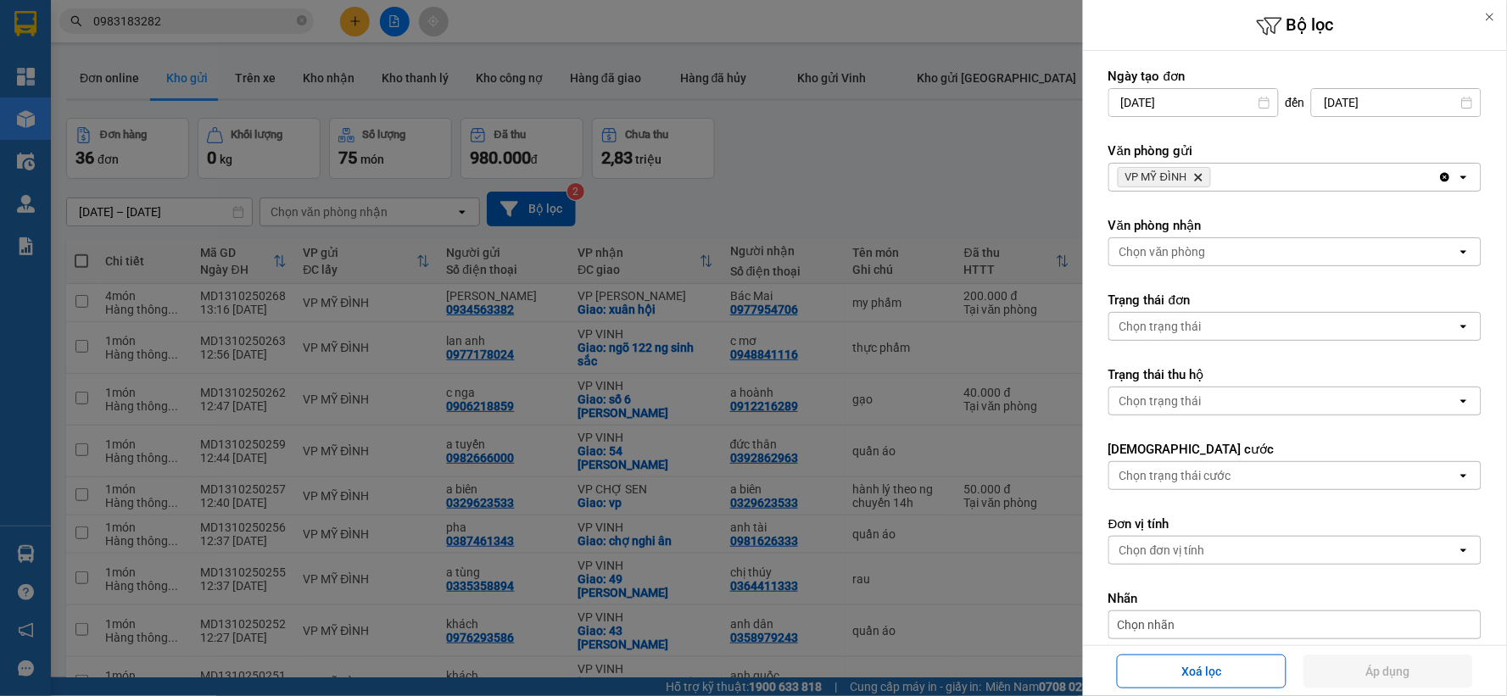
click at [1258, 176] on div "VP MỸ ĐÌNH Delete" at bounding box center [1273, 177] width 329 height 27
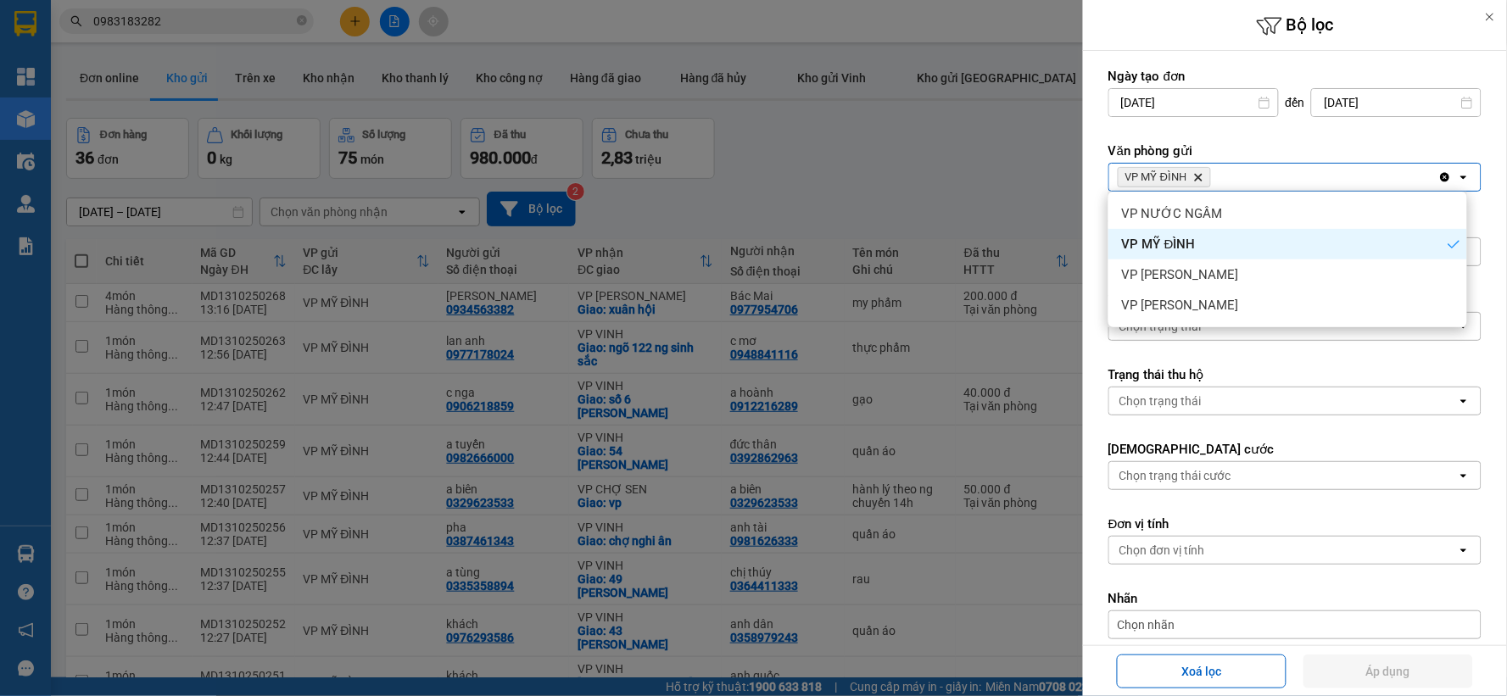
click at [1194, 176] on icon "Delete" at bounding box center [1198, 177] width 10 height 10
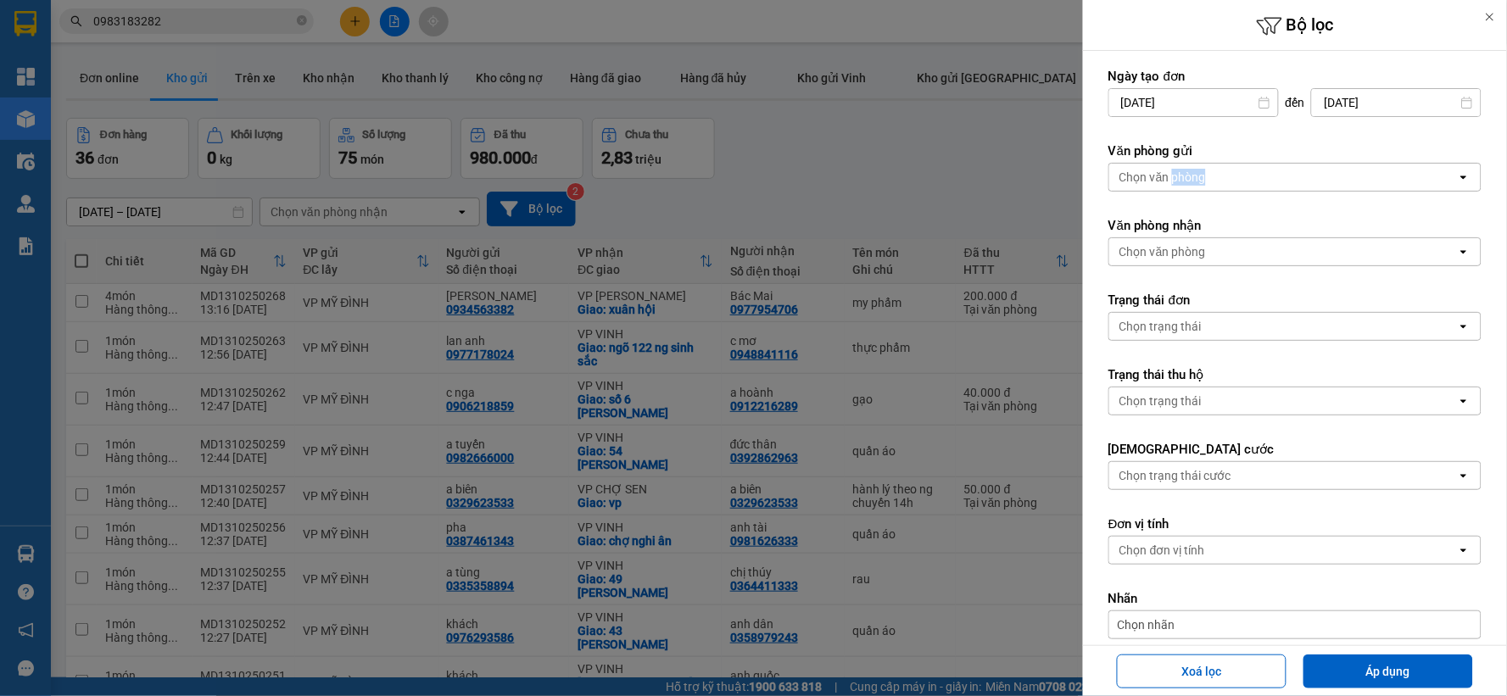
click at [1196, 176] on div "Chọn văn phòng" at bounding box center [1162, 177] width 86 height 17
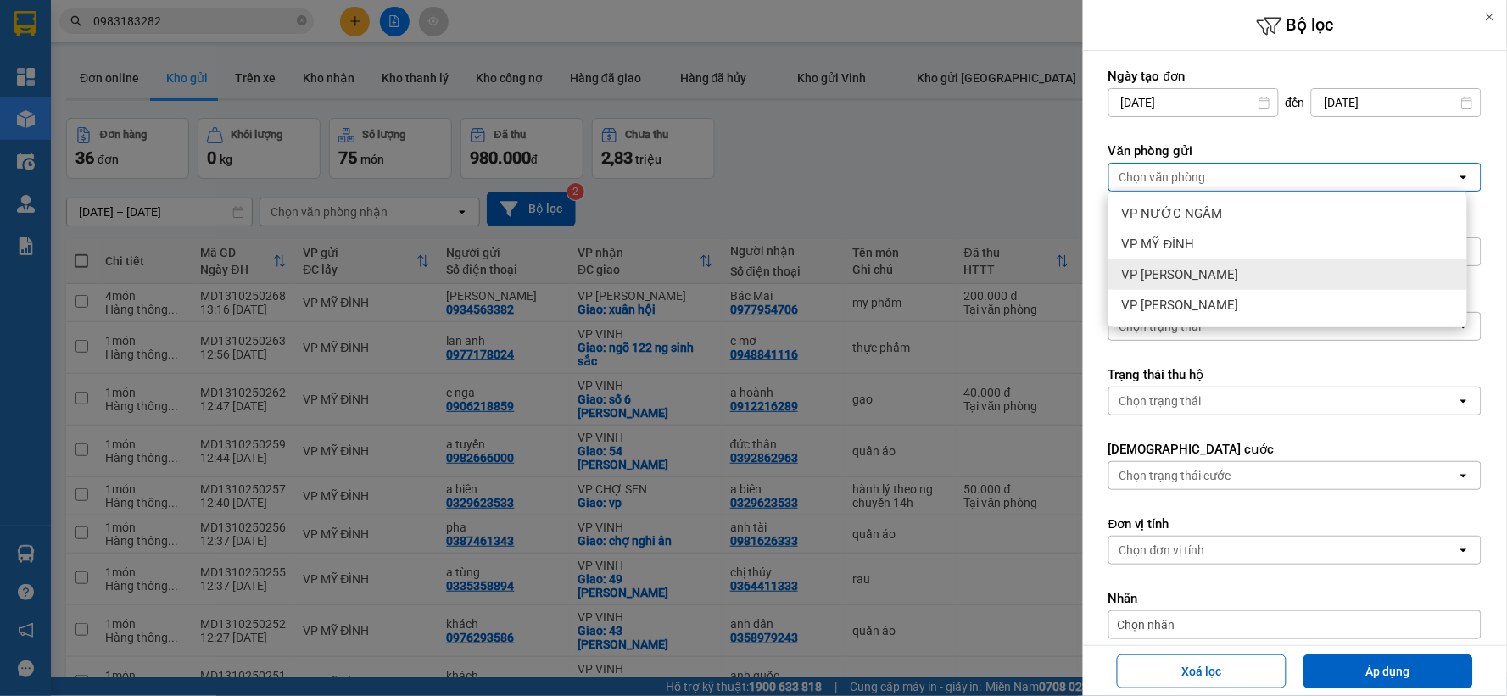
click at [1181, 272] on span "VP [PERSON_NAME]" at bounding box center [1180, 274] width 117 height 17
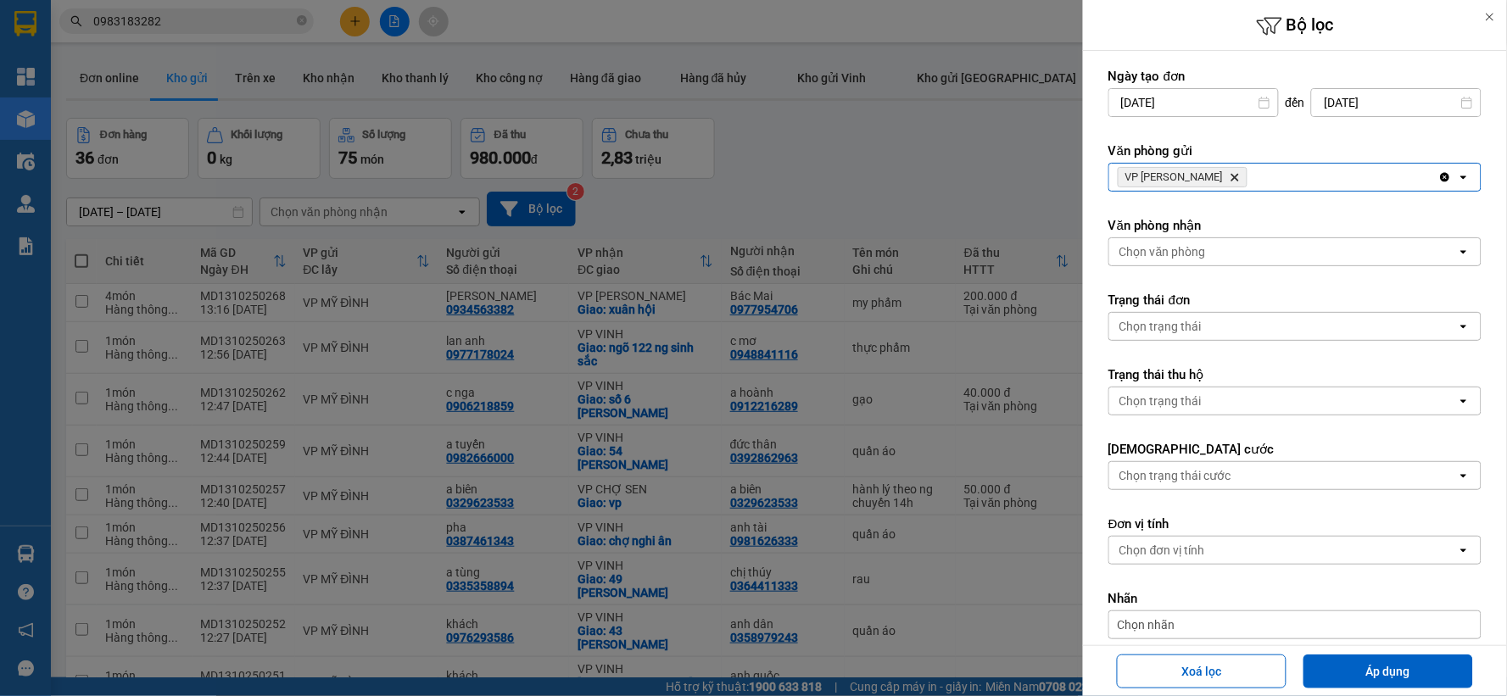
click at [1179, 237] on div "Chọn văn phòng open" at bounding box center [1294, 251] width 373 height 29
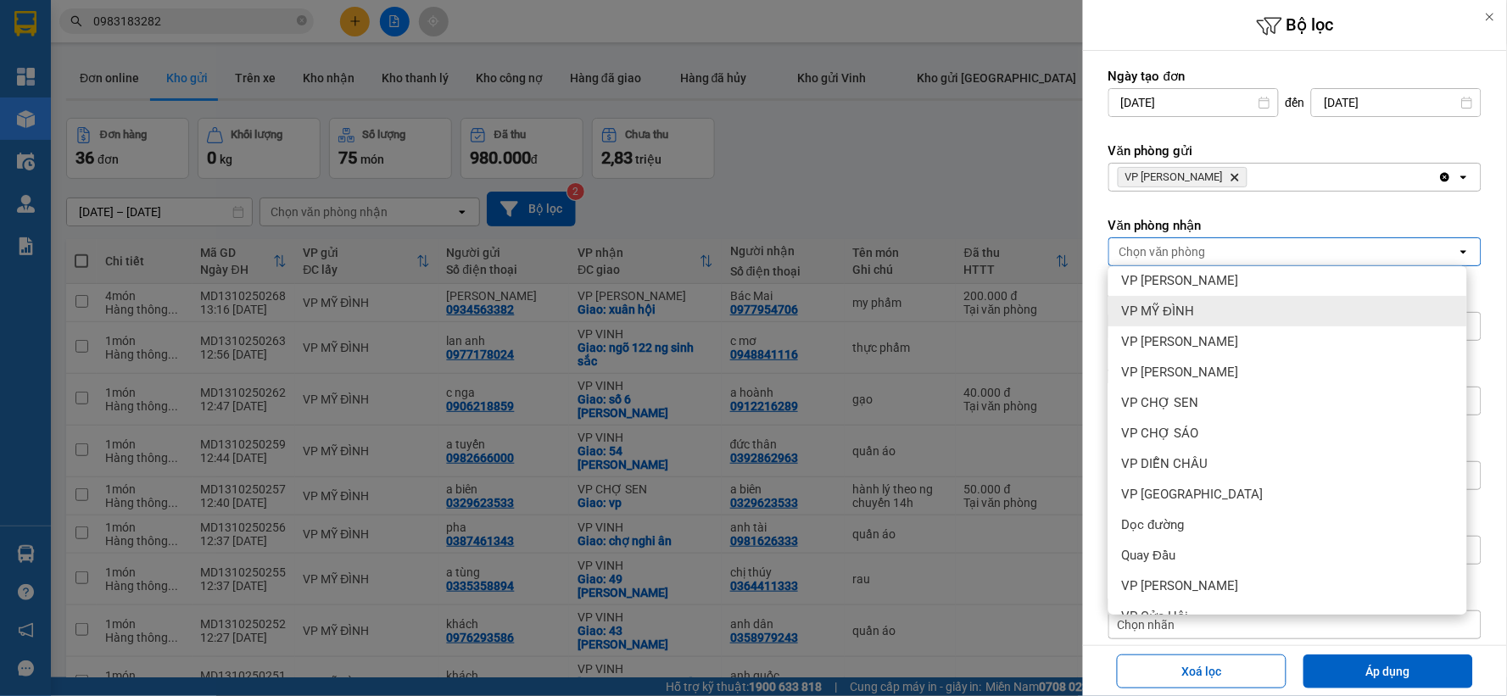
scroll to position [214, 0]
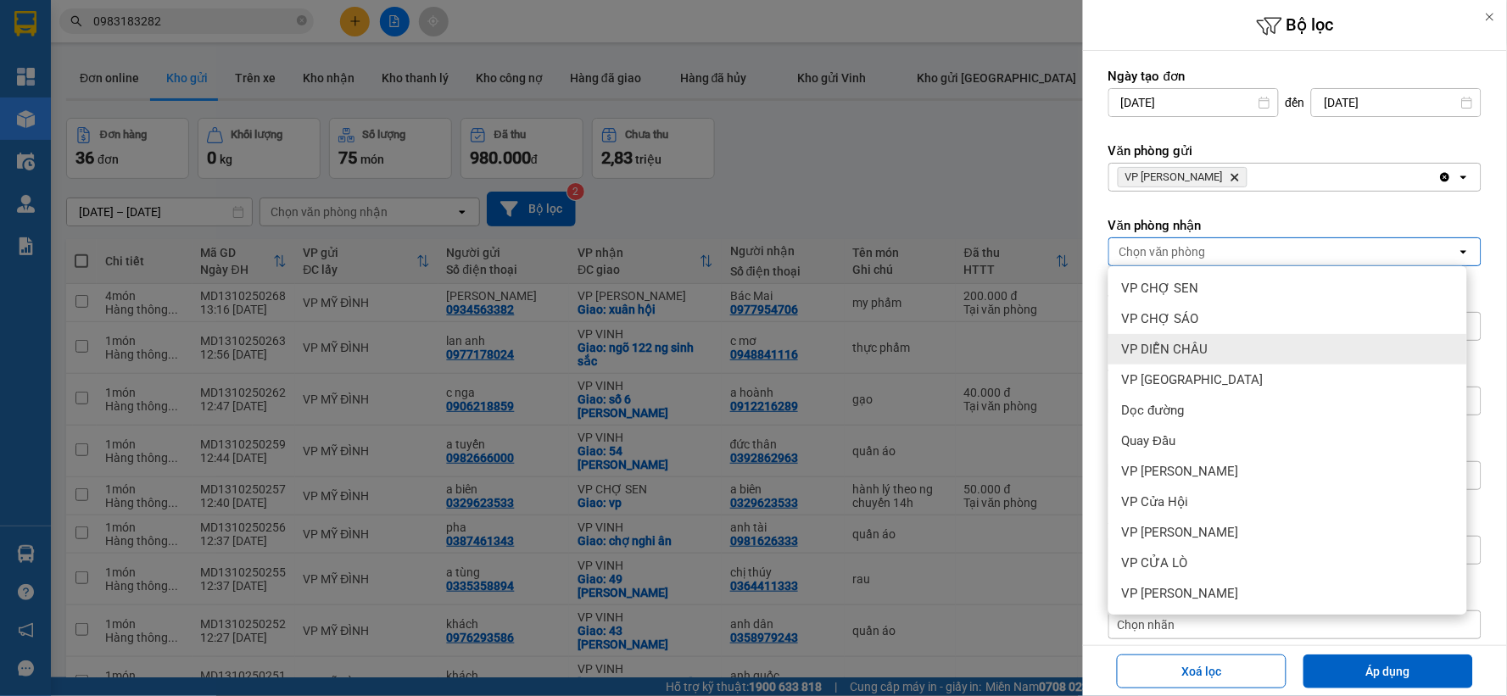
click at [1196, 350] on span "VP DIỄN CHÂU" at bounding box center [1165, 349] width 86 height 17
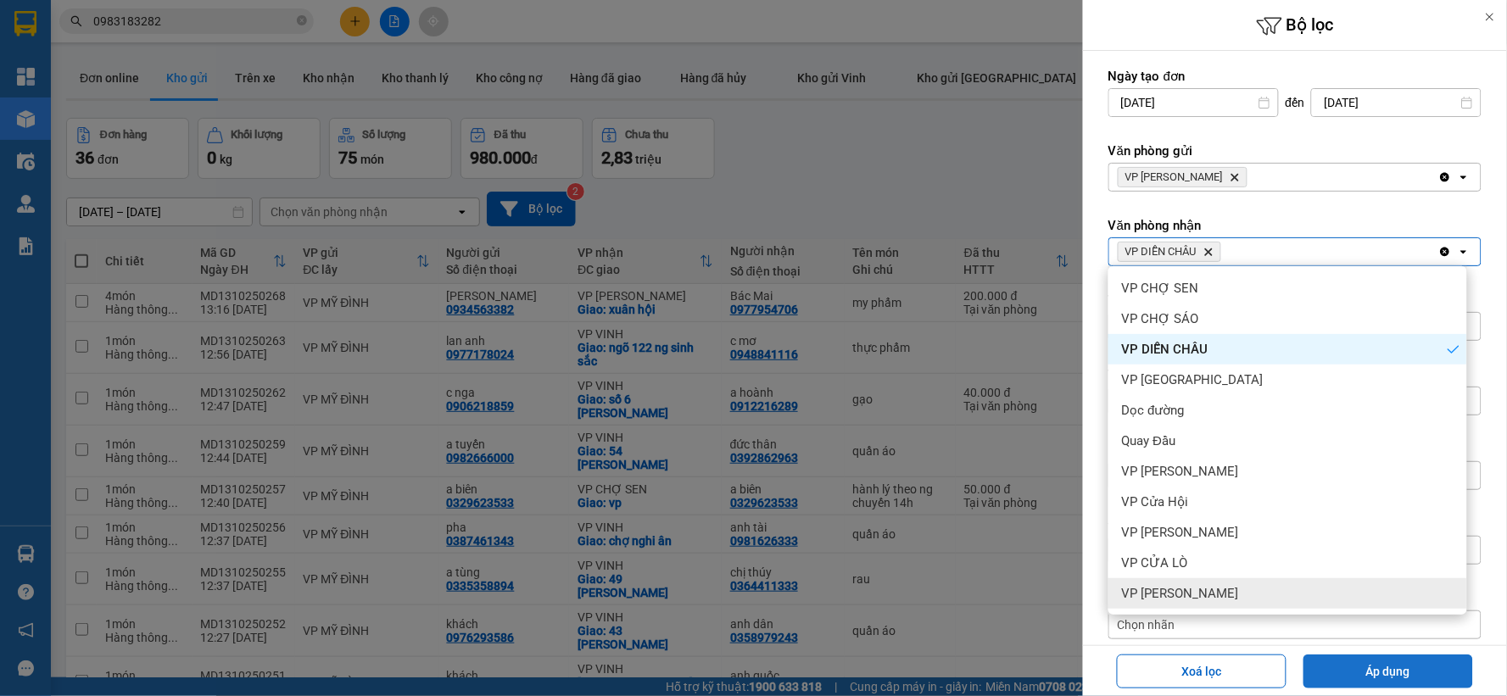
click at [1410, 672] on button "Áp dụng" at bounding box center [1388, 672] width 170 height 34
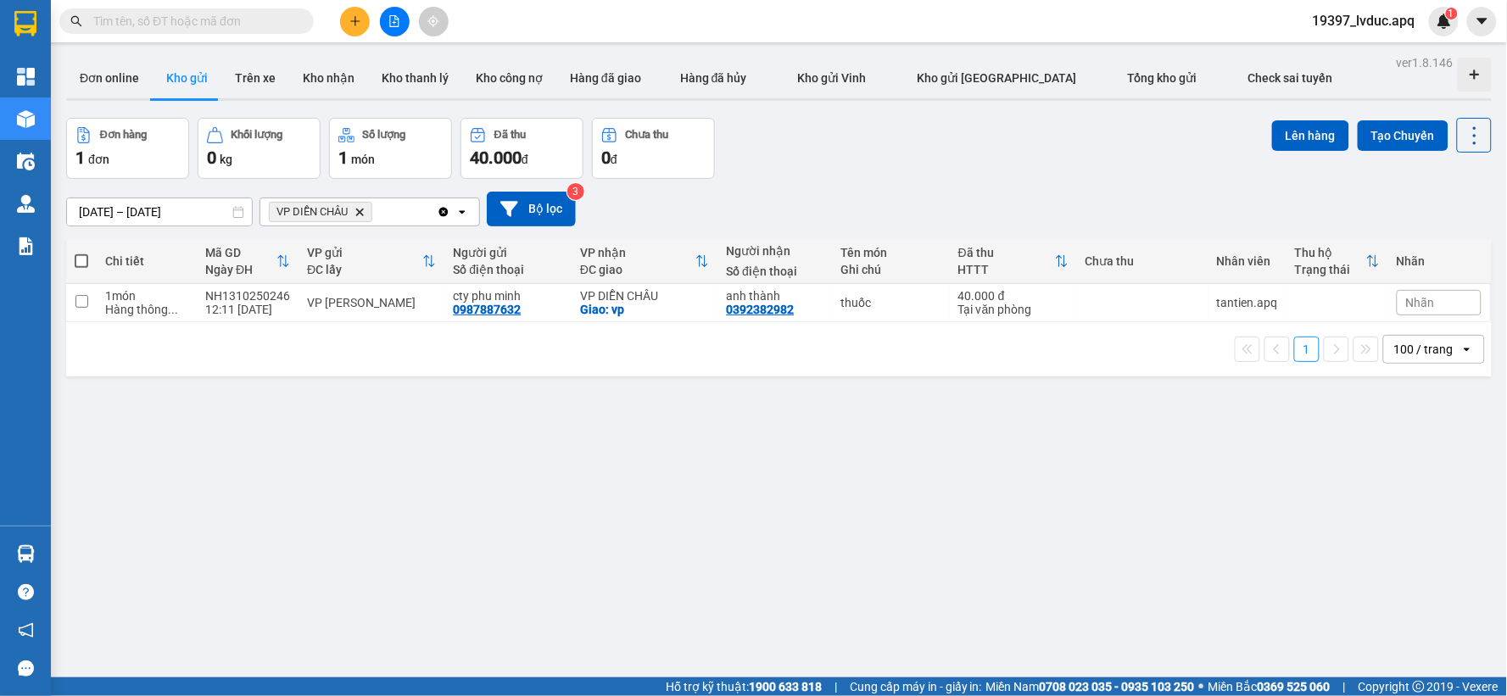
click at [239, 15] on input "text" at bounding box center [193, 21] width 200 height 19
click at [248, 85] on button "Trên xe" at bounding box center [255, 78] width 68 height 41
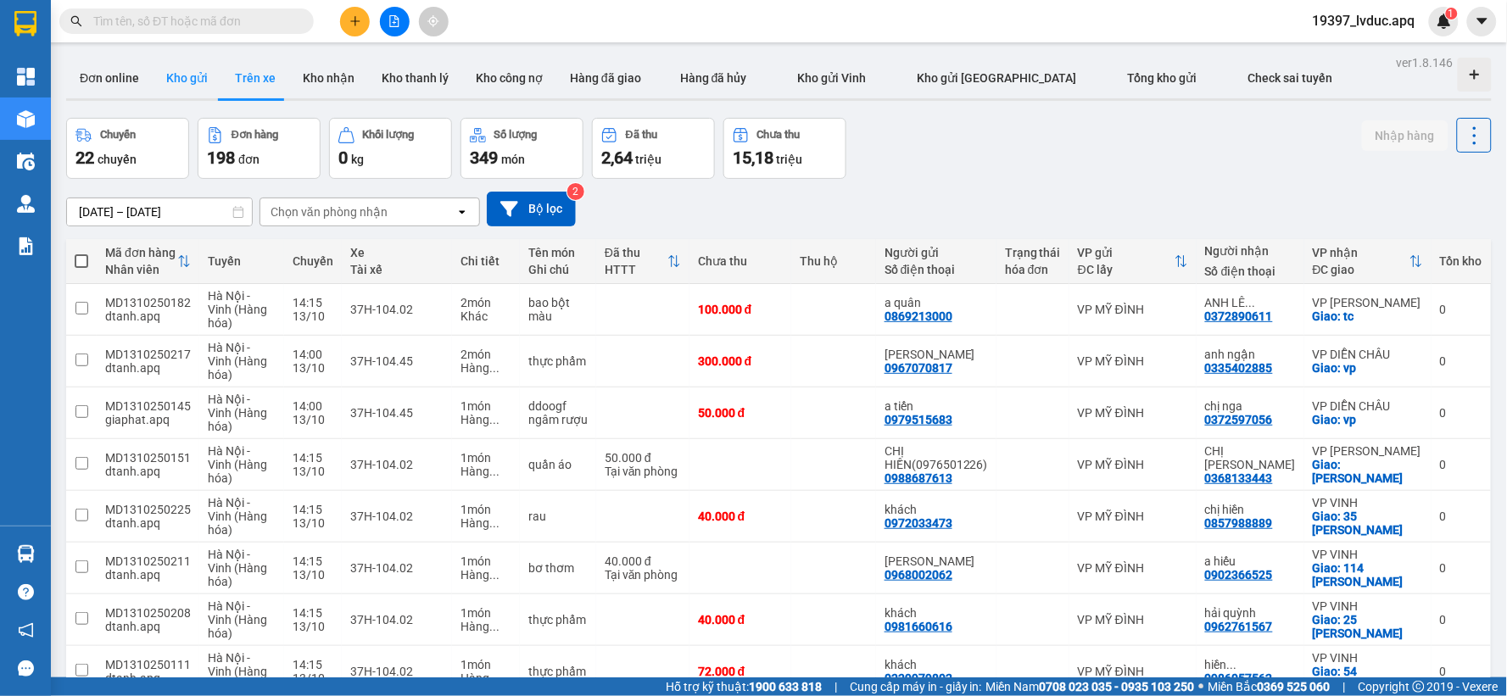
click at [162, 81] on button "Kho gửi" at bounding box center [187, 78] width 69 height 41
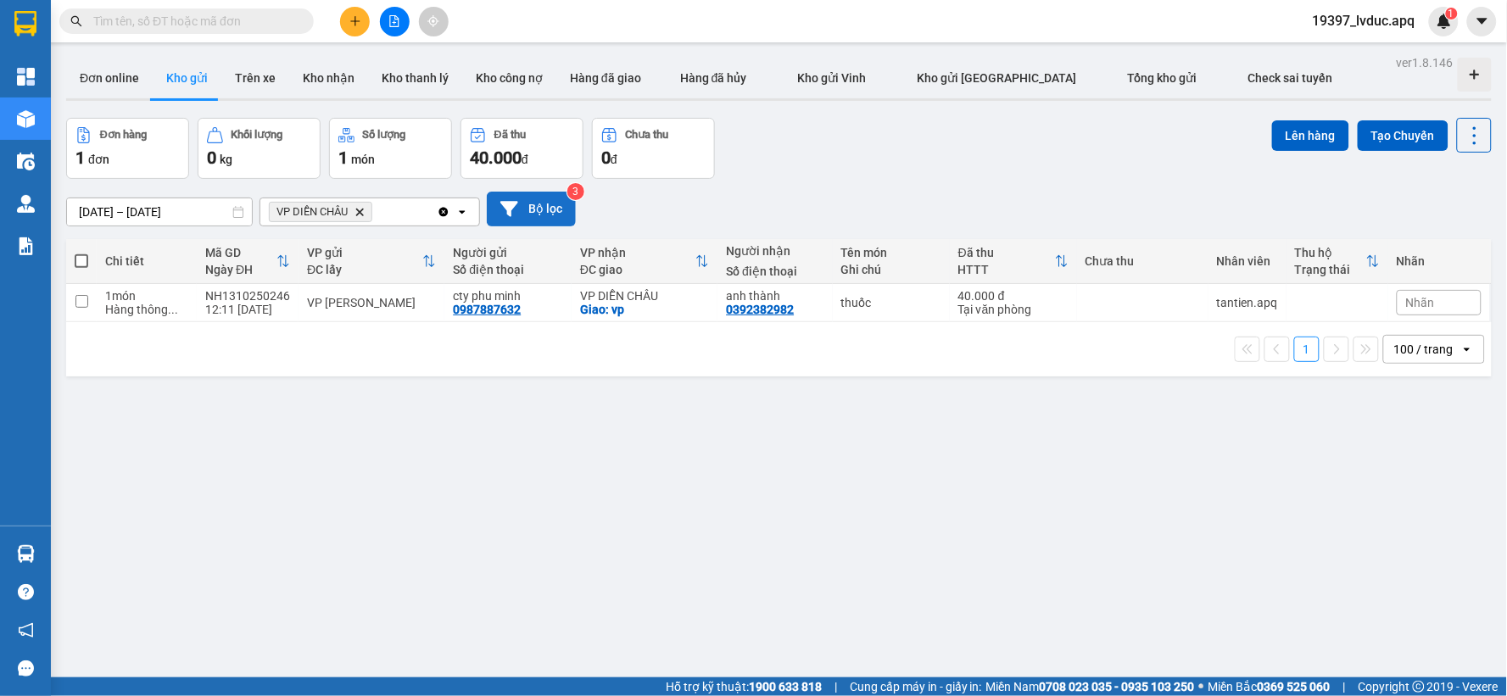
click at [529, 214] on button "Bộ lọc" at bounding box center [531, 209] width 89 height 35
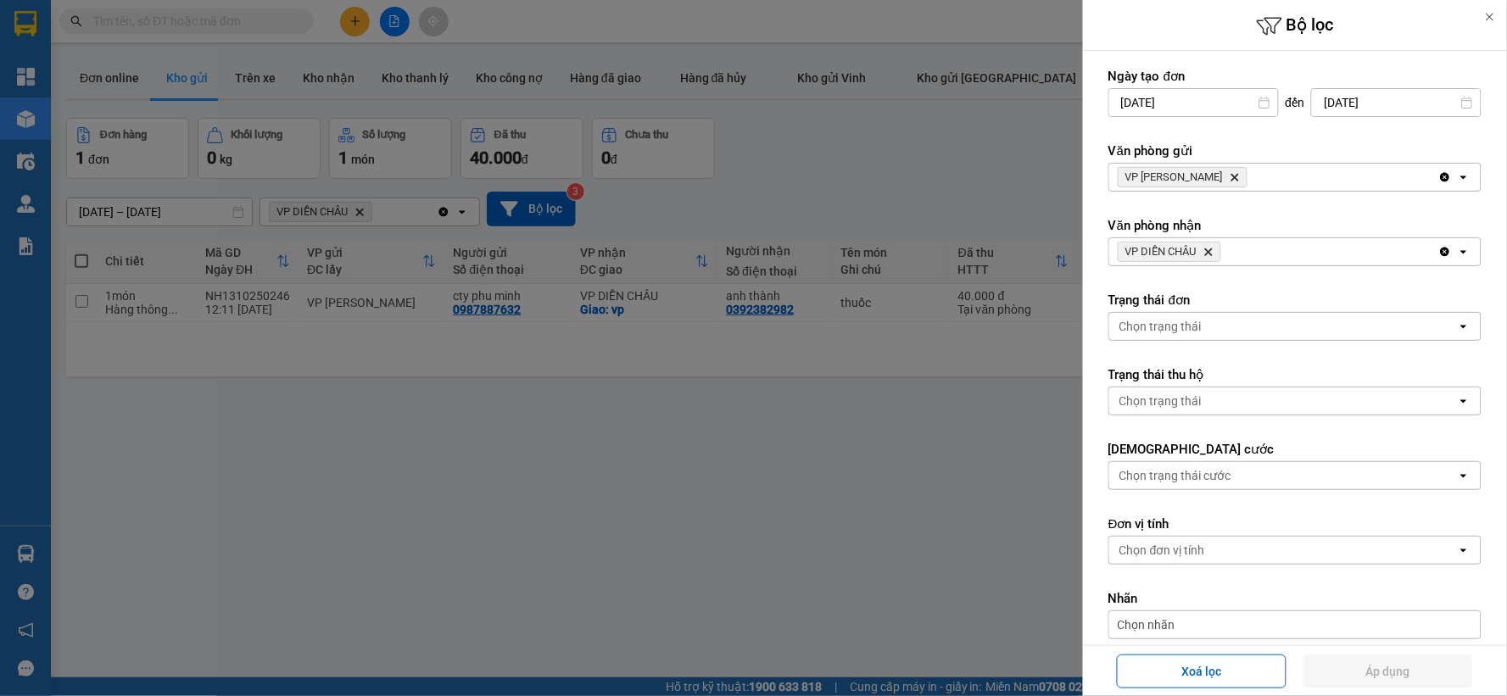
click at [1207, 249] on icon "VP DIỄN CHÂU, close by backspace" at bounding box center [1209, 252] width 8 height 8
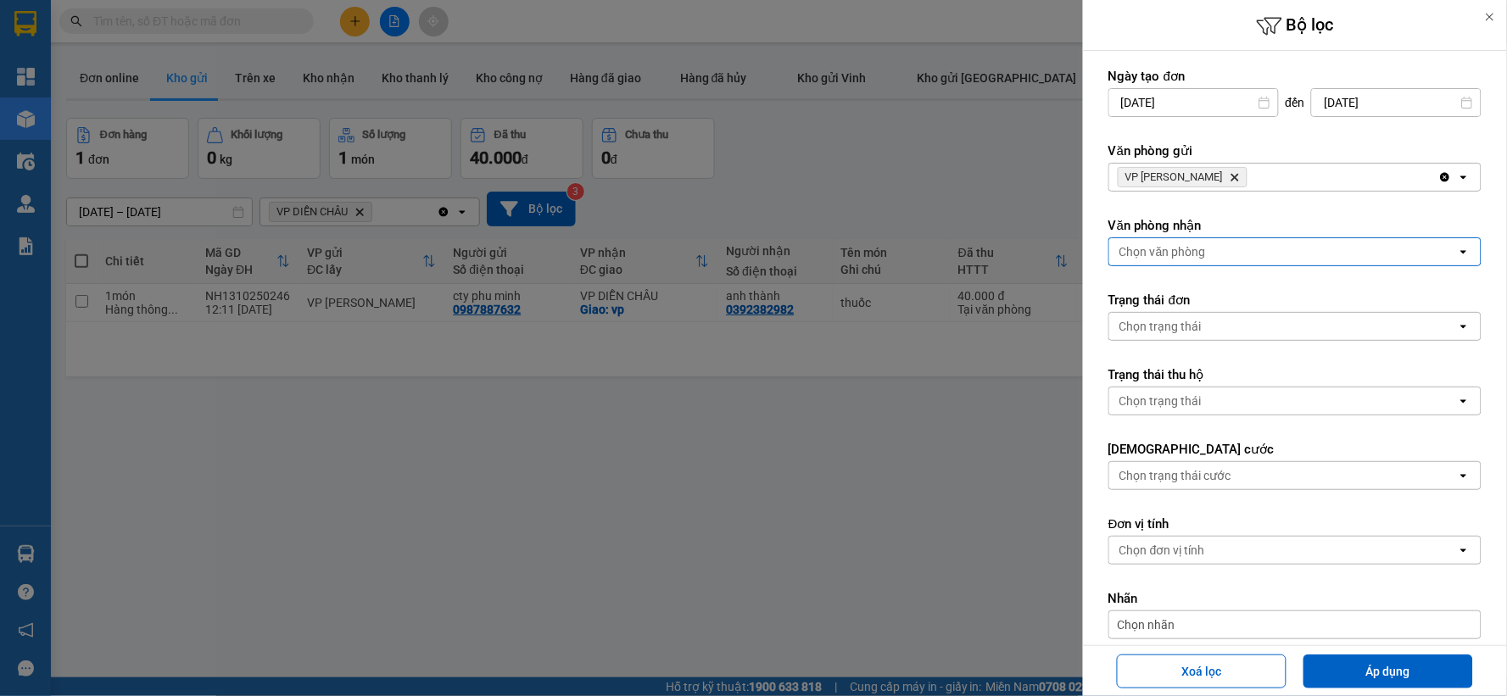
click at [1208, 249] on div "Chọn văn phòng" at bounding box center [1283, 251] width 348 height 27
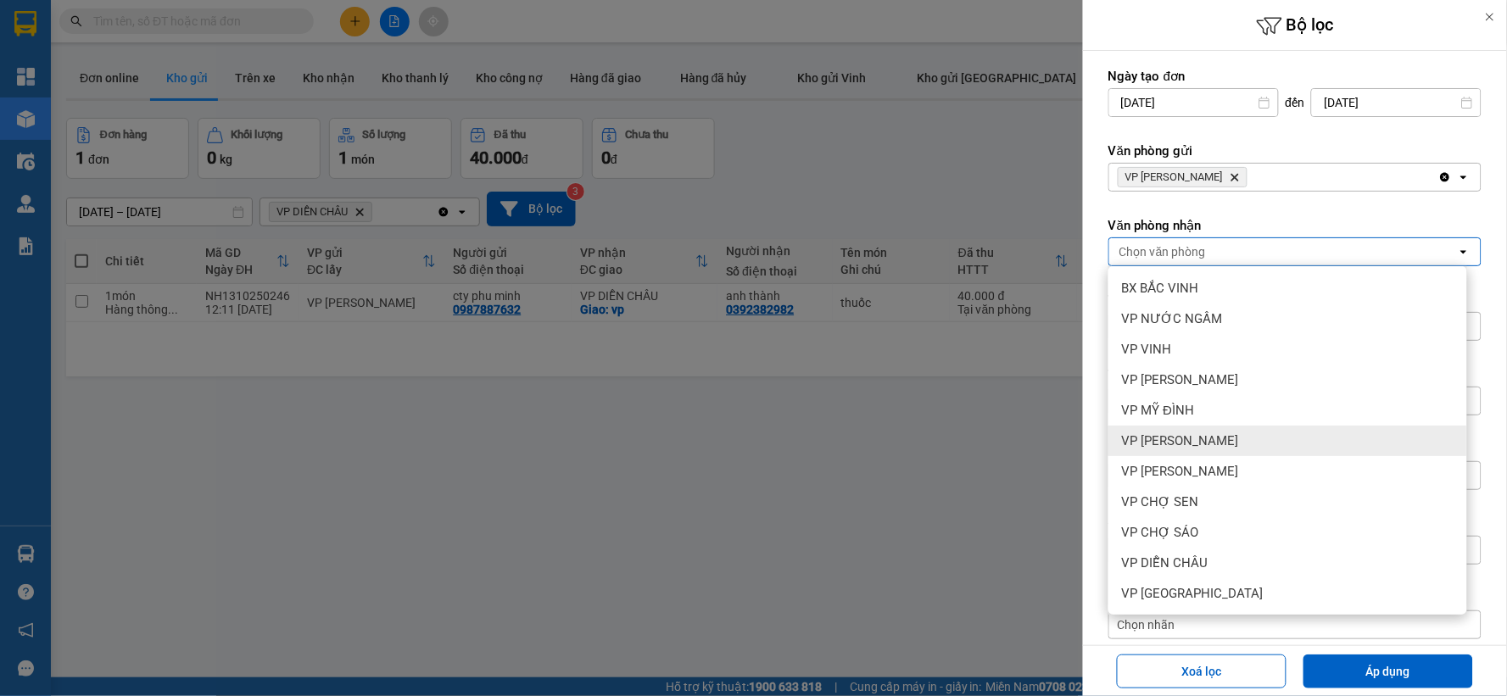
click at [1192, 432] on span "VP [PERSON_NAME]" at bounding box center [1180, 440] width 117 height 17
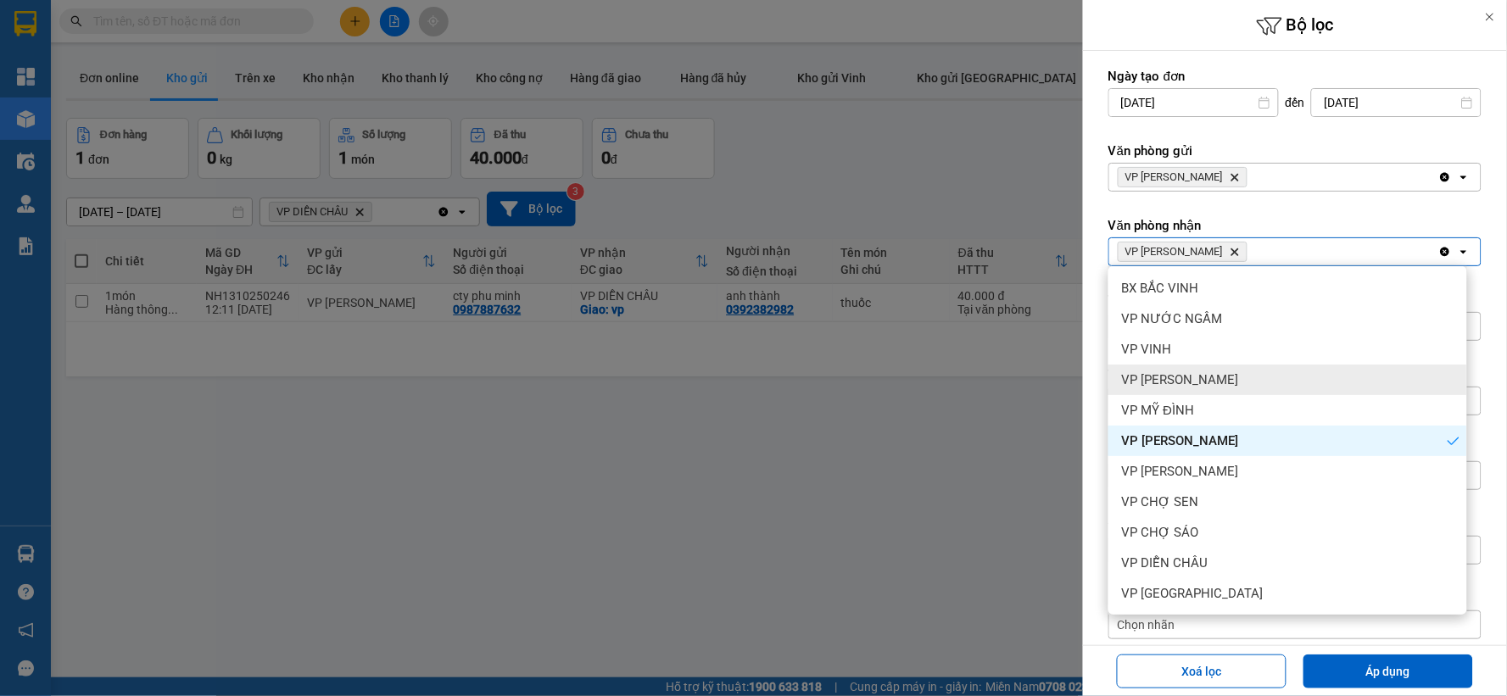
click at [1175, 378] on span "VP [PERSON_NAME]" at bounding box center [1180, 379] width 117 height 17
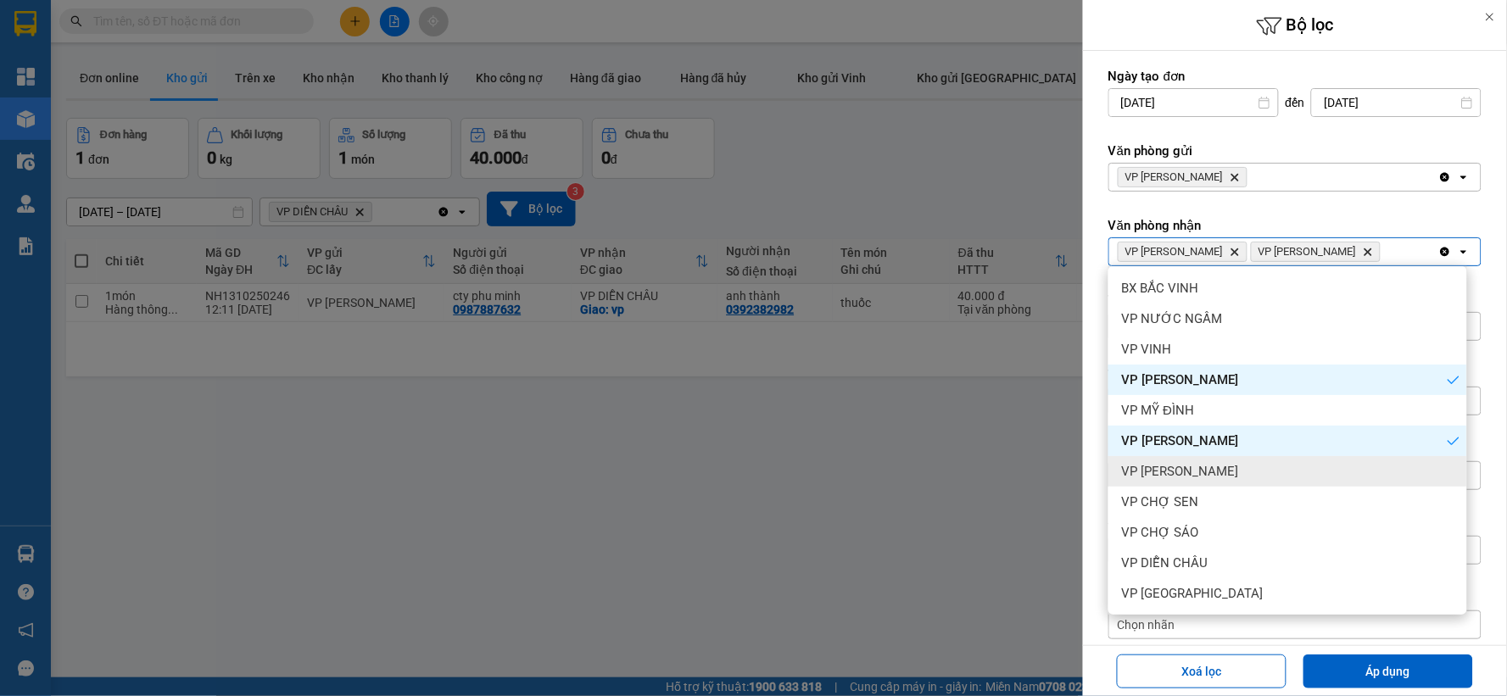
scroll to position [94, 0]
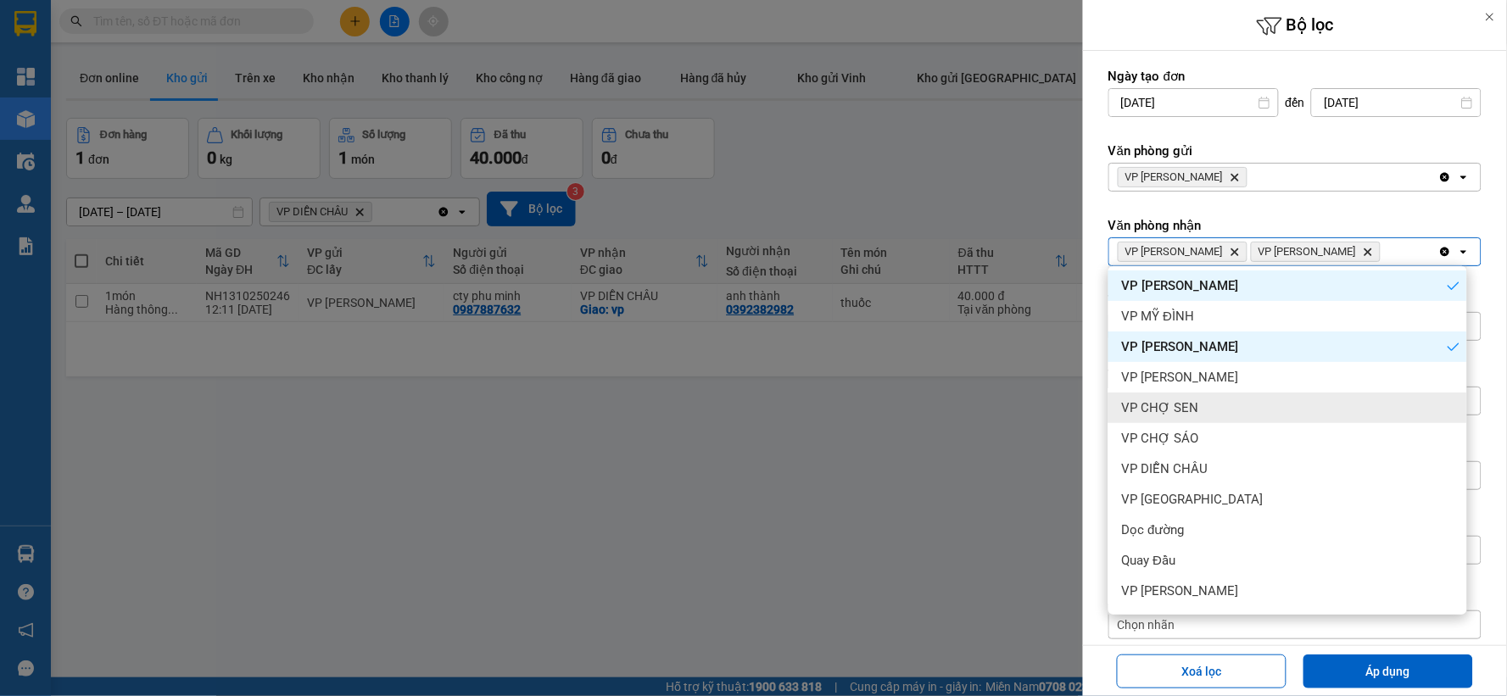
click at [1173, 405] on span "VP CHỢ SEN" at bounding box center [1160, 407] width 77 height 17
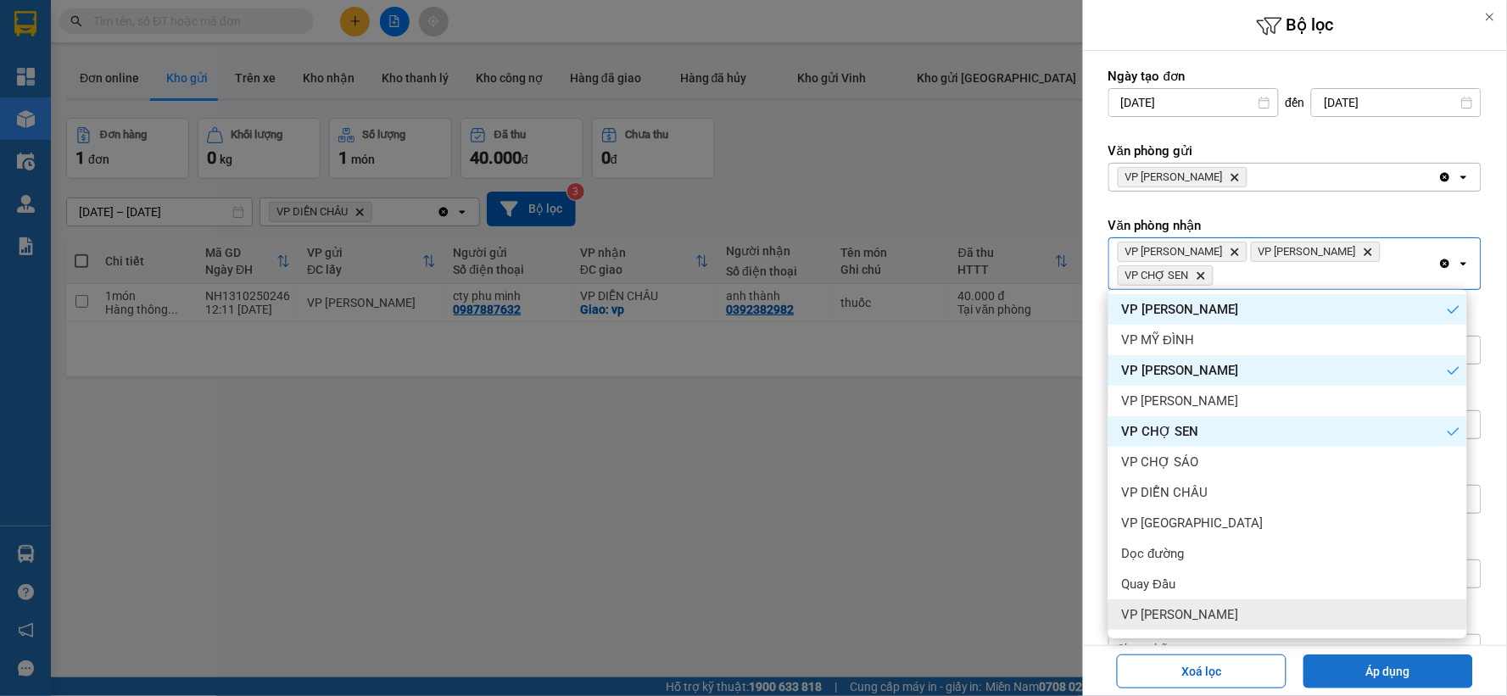
click at [1372, 670] on button "Áp dụng" at bounding box center [1388, 672] width 170 height 34
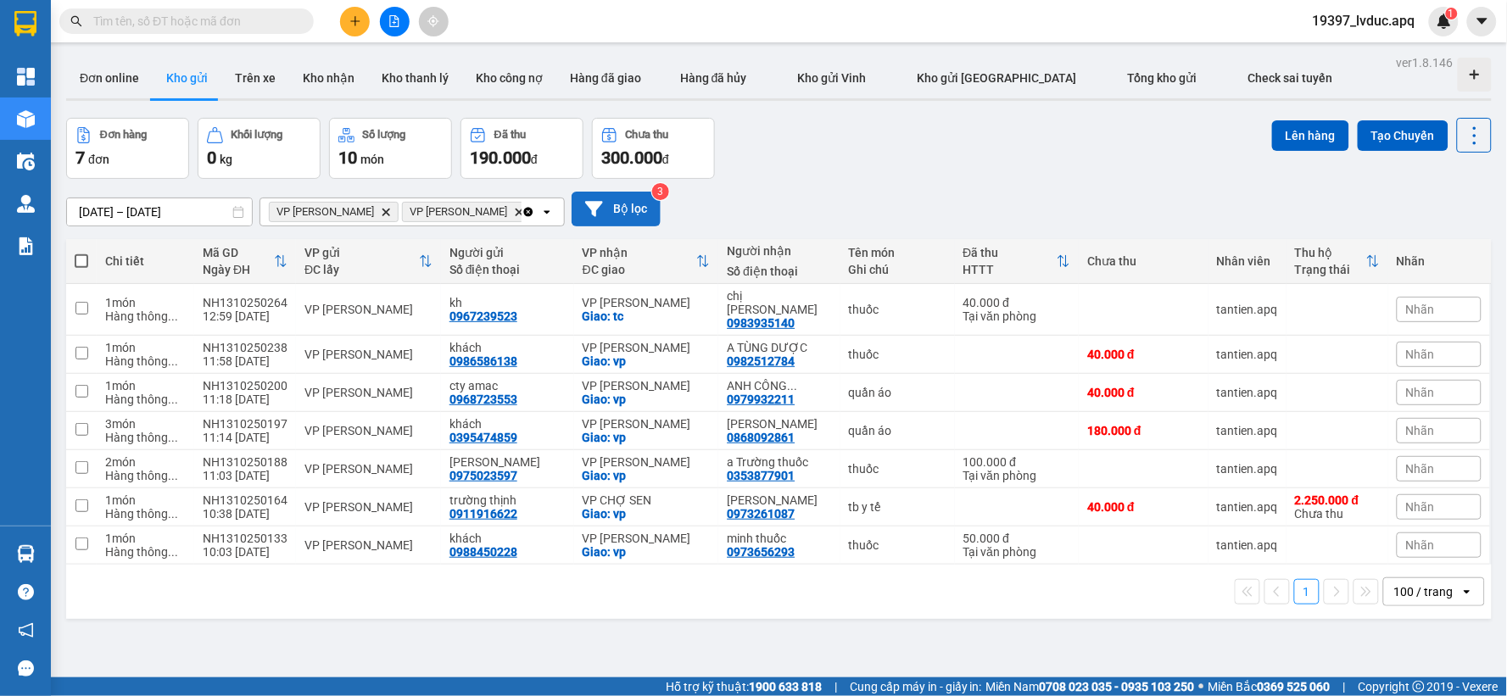
click at [653, 208] on button "Bộ lọc" at bounding box center [615, 209] width 89 height 35
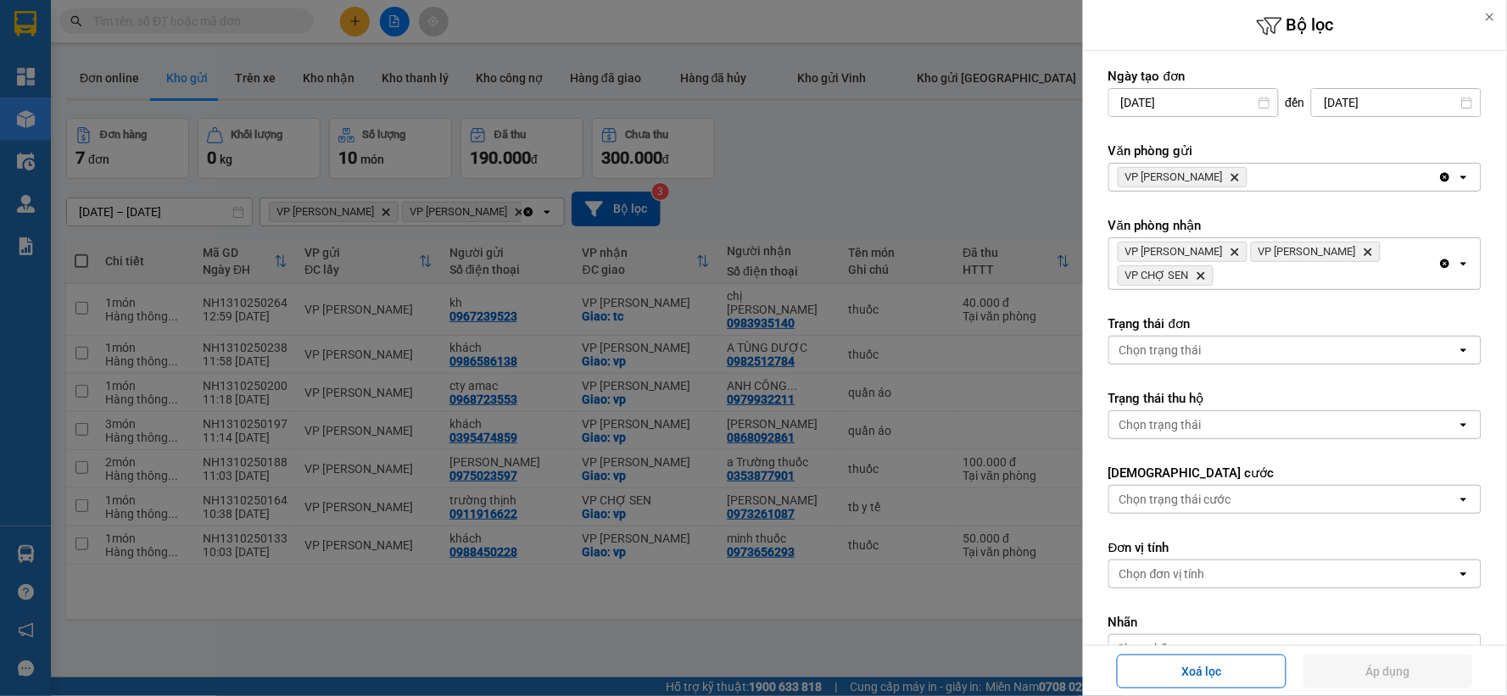
click at [1198, 277] on icon "VP CHỢ SEN, close by backspace" at bounding box center [1201, 276] width 8 height 8
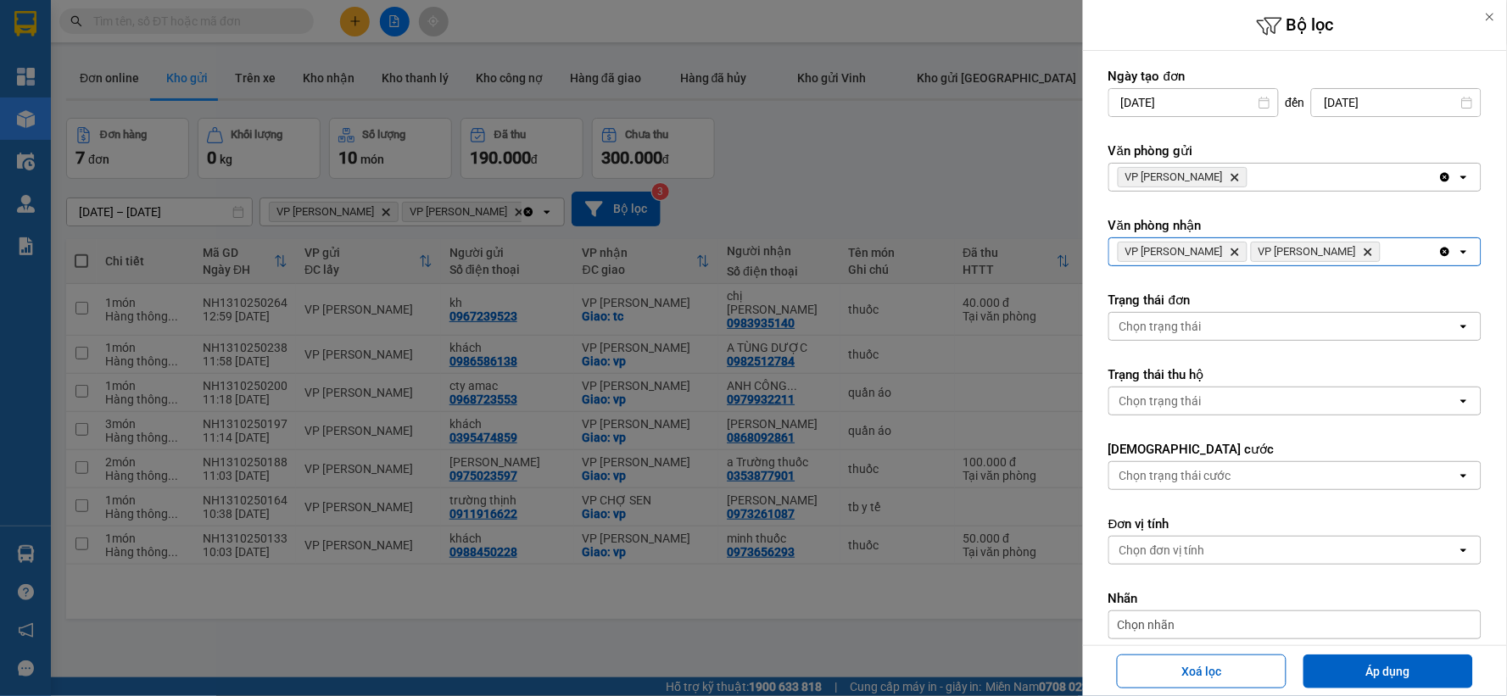
click at [1229, 251] on icon "Delete" at bounding box center [1234, 252] width 10 height 10
click at [1239, 253] on icon "VP THANH CHƯƠNG, close by backspace" at bounding box center [1235, 252] width 8 height 8
click at [1234, 250] on div "Chọn văn phòng" at bounding box center [1283, 251] width 348 height 27
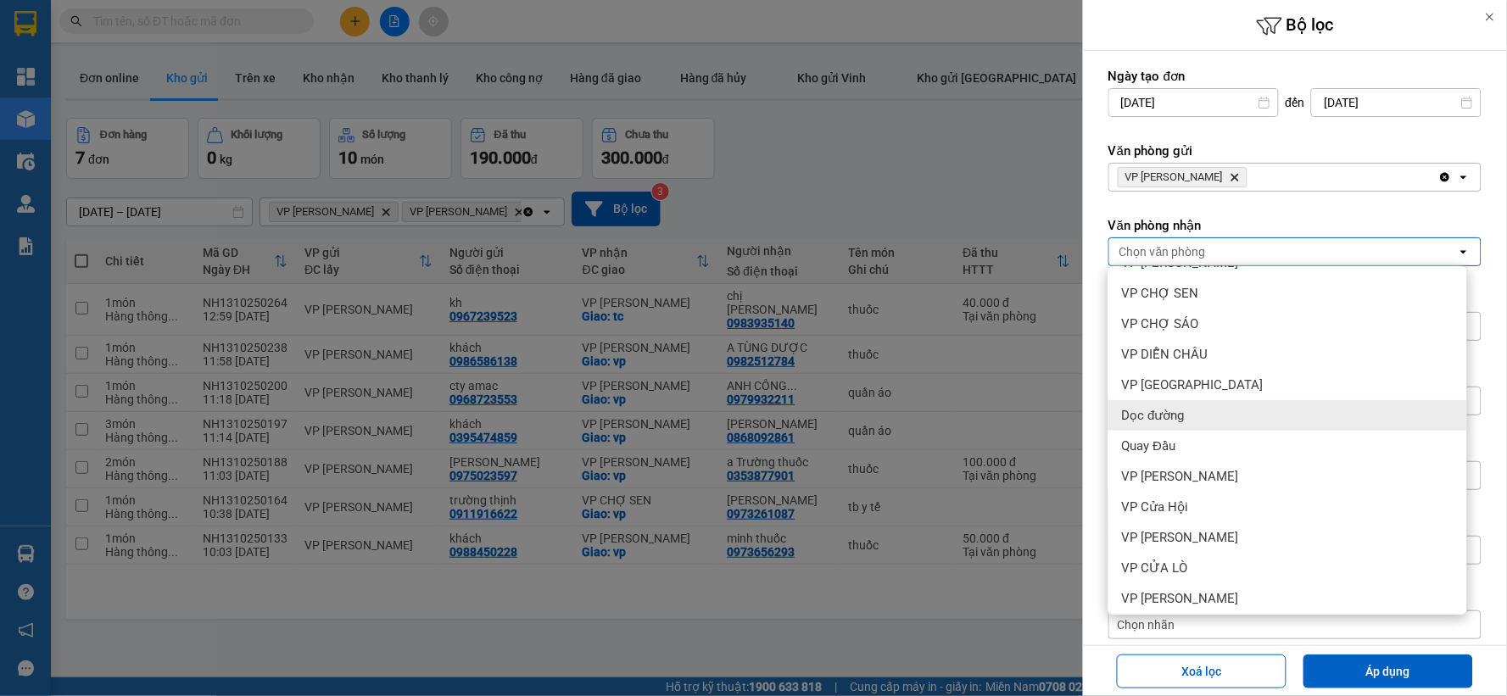
scroll to position [214, 0]
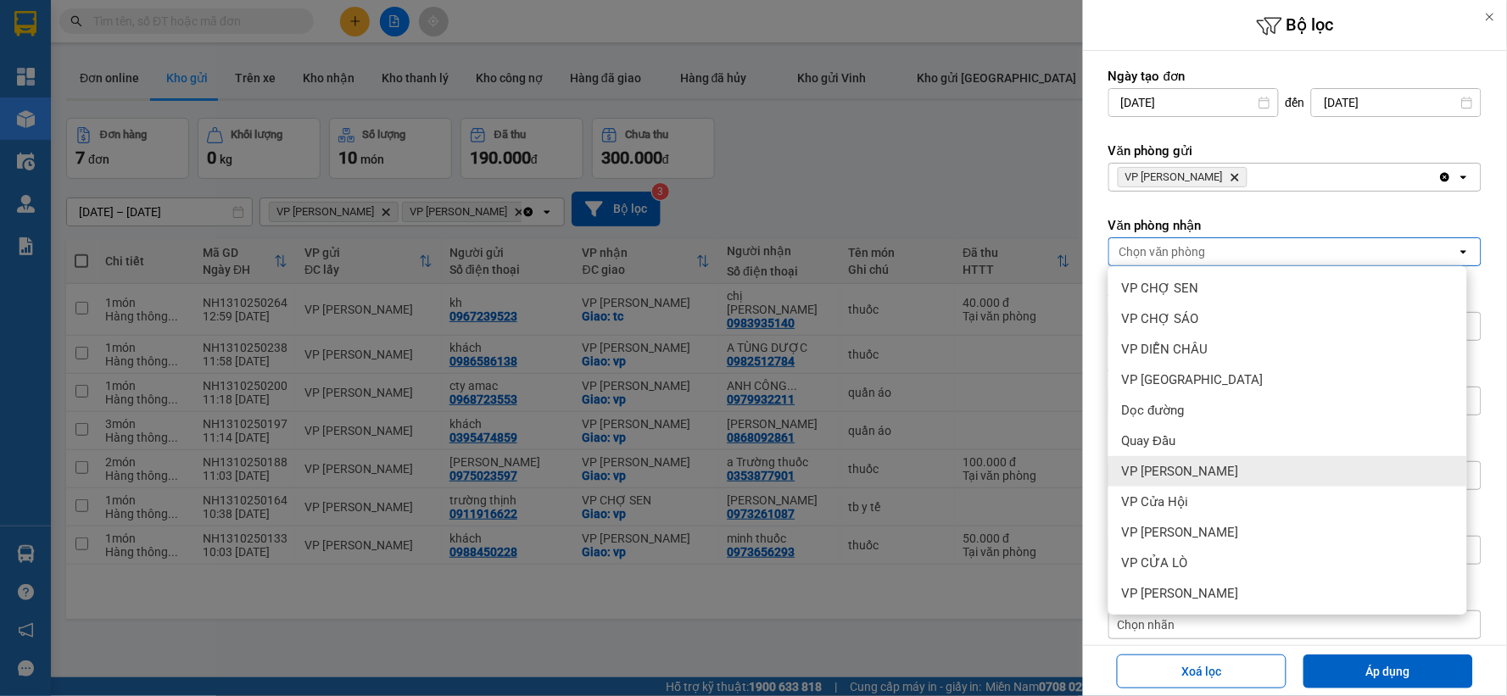
click at [1183, 463] on span "VP [PERSON_NAME]" at bounding box center [1180, 471] width 117 height 17
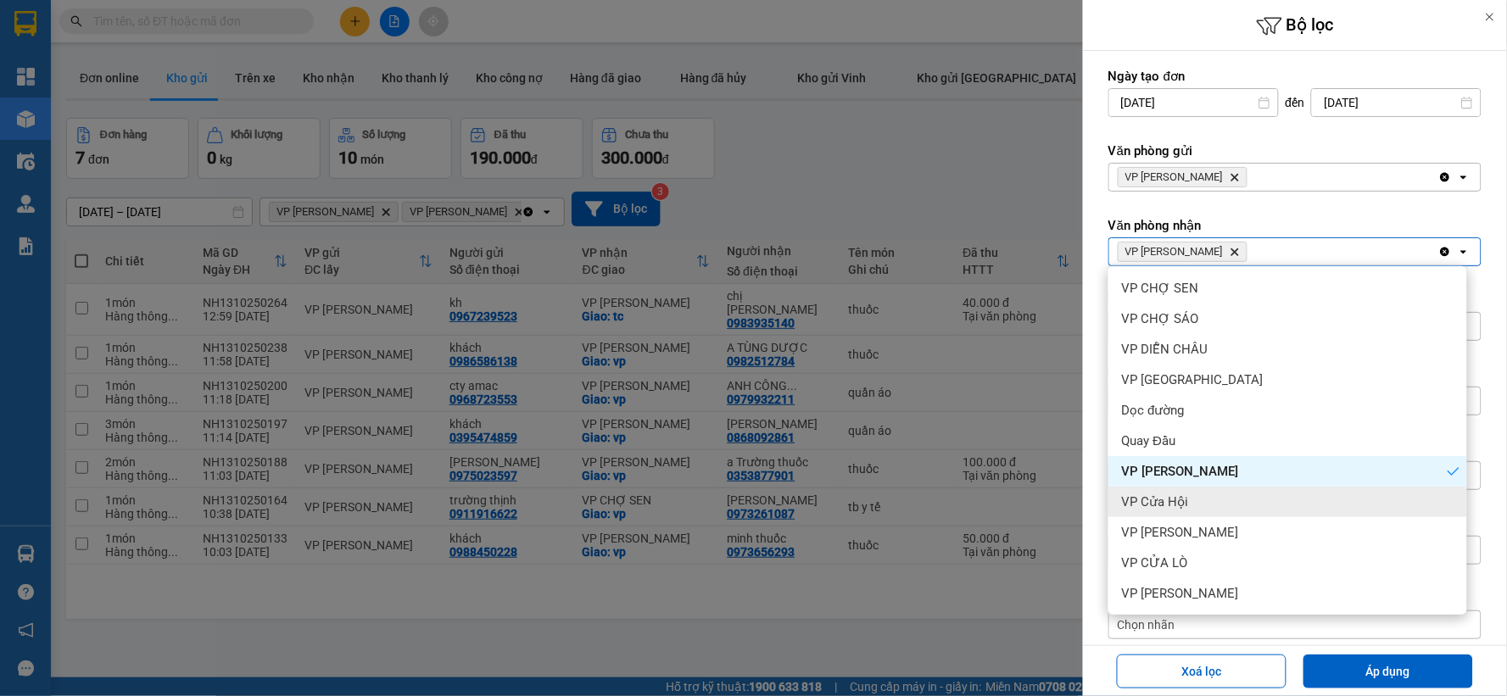
click at [1182, 496] on span "VP Cửa Hội" at bounding box center [1155, 501] width 67 height 17
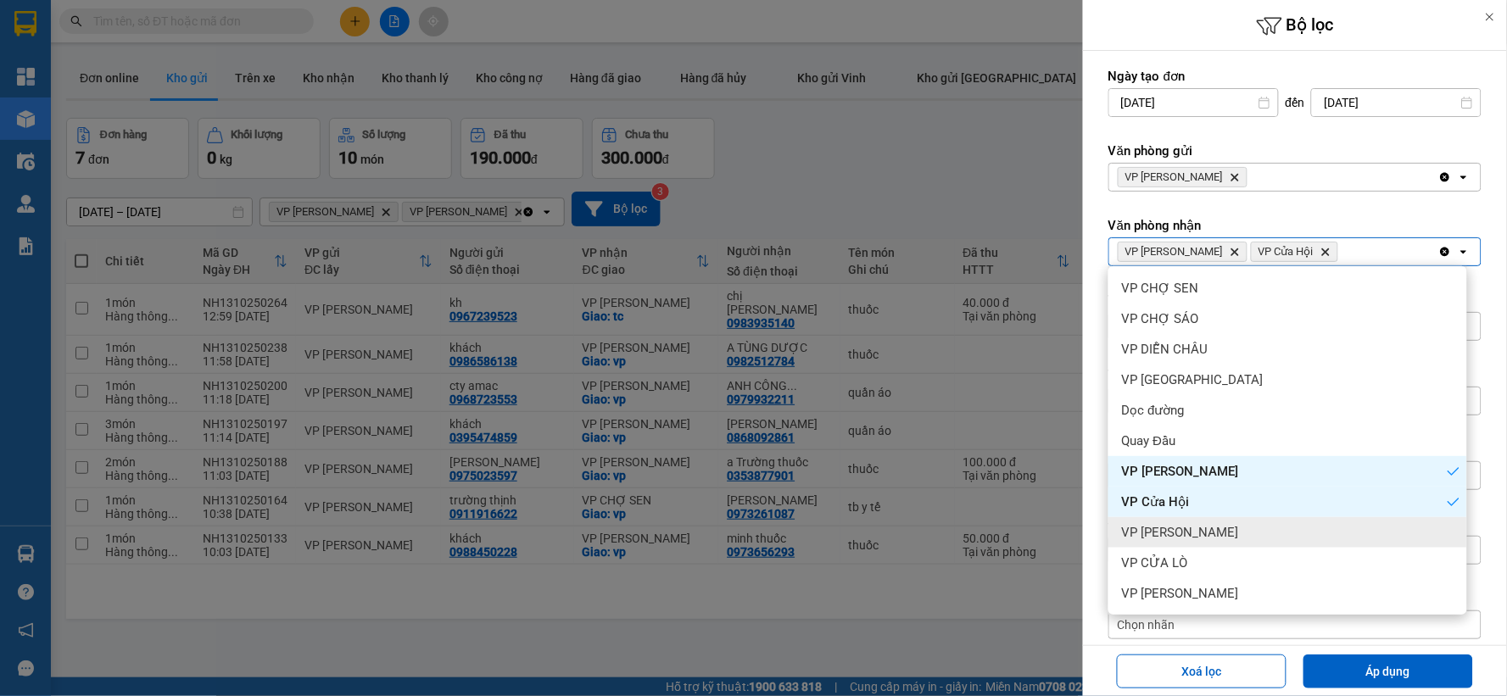
click at [1180, 521] on div "VP [PERSON_NAME]" at bounding box center [1287, 532] width 359 height 31
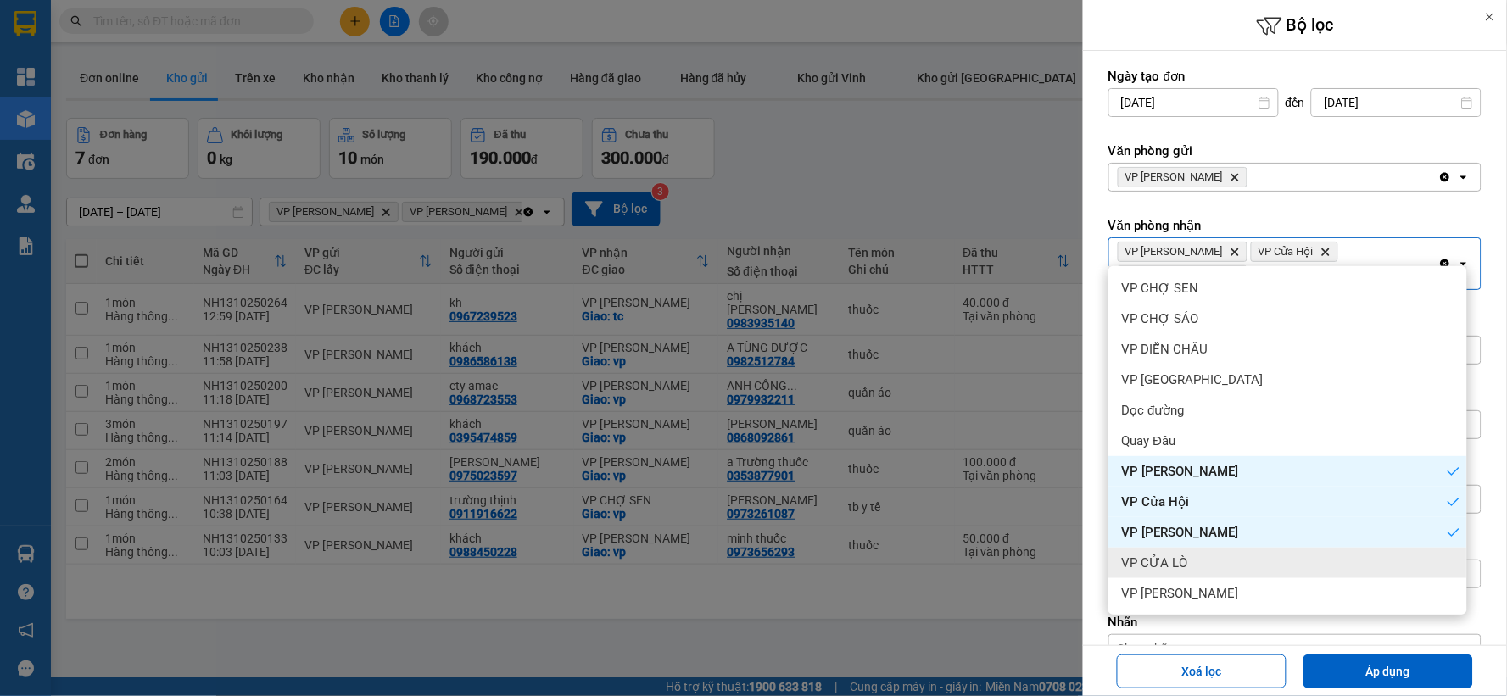
drag, startPoint x: 1180, startPoint y: 521, endPoint x: 1174, endPoint y: 551, distance: 31.1
click at [1174, 551] on div "VP CỬA LÒ" at bounding box center [1287, 563] width 359 height 31
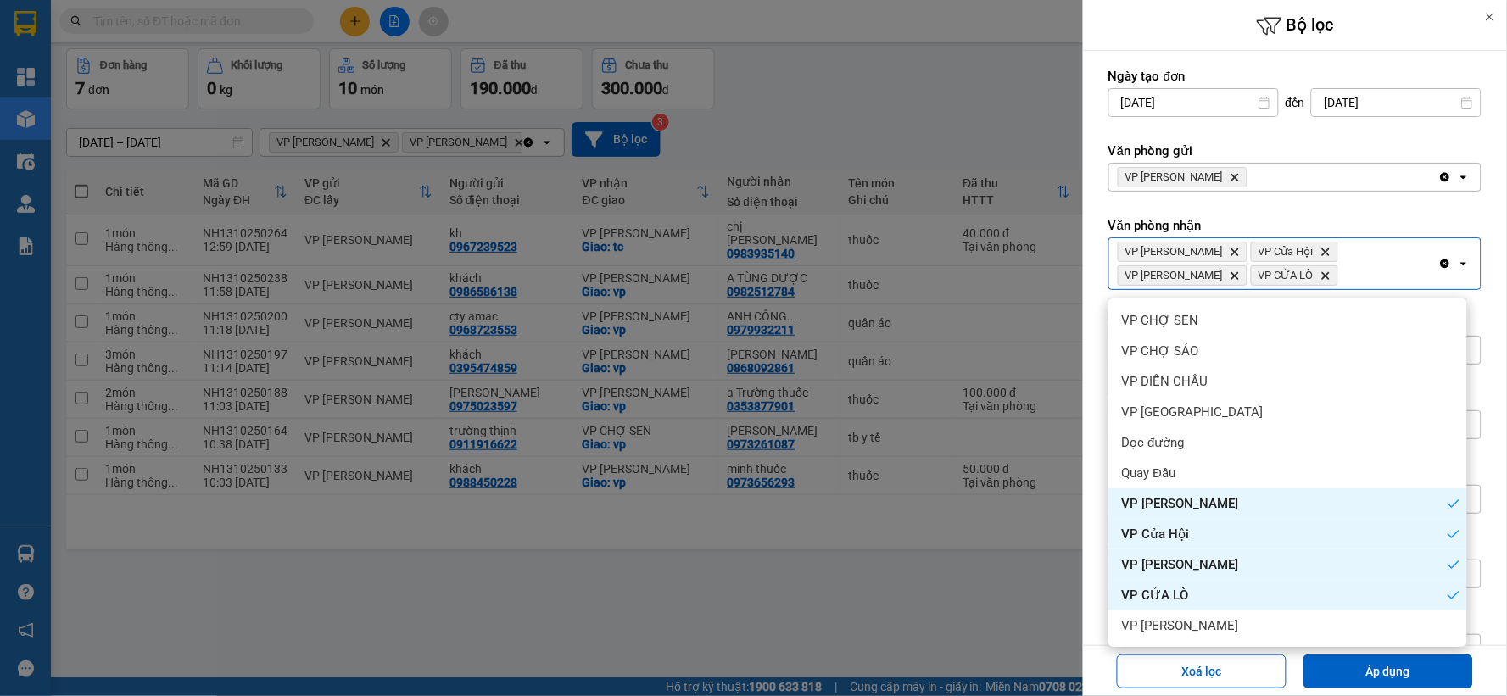
scroll to position [78, 0]
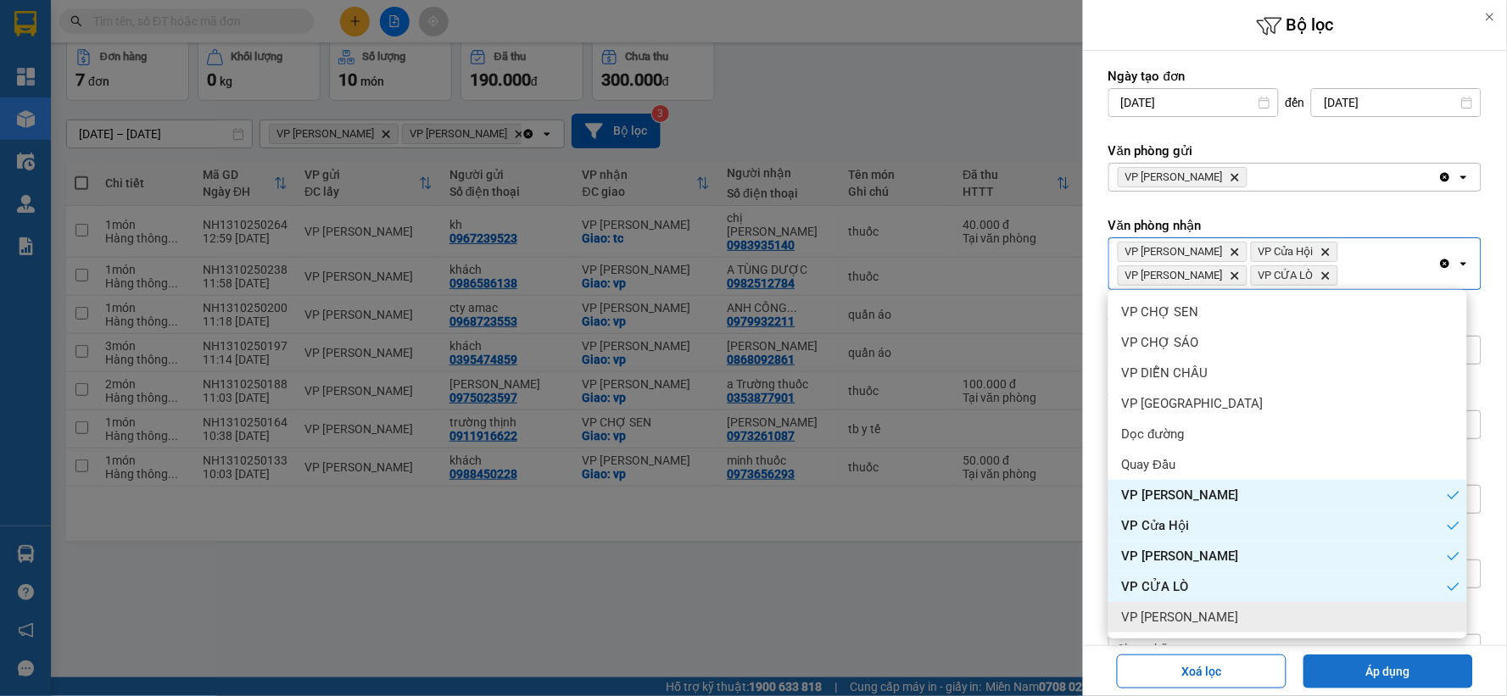
click at [1341, 673] on button "Áp dụng" at bounding box center [1388, 672] width 170 height 34
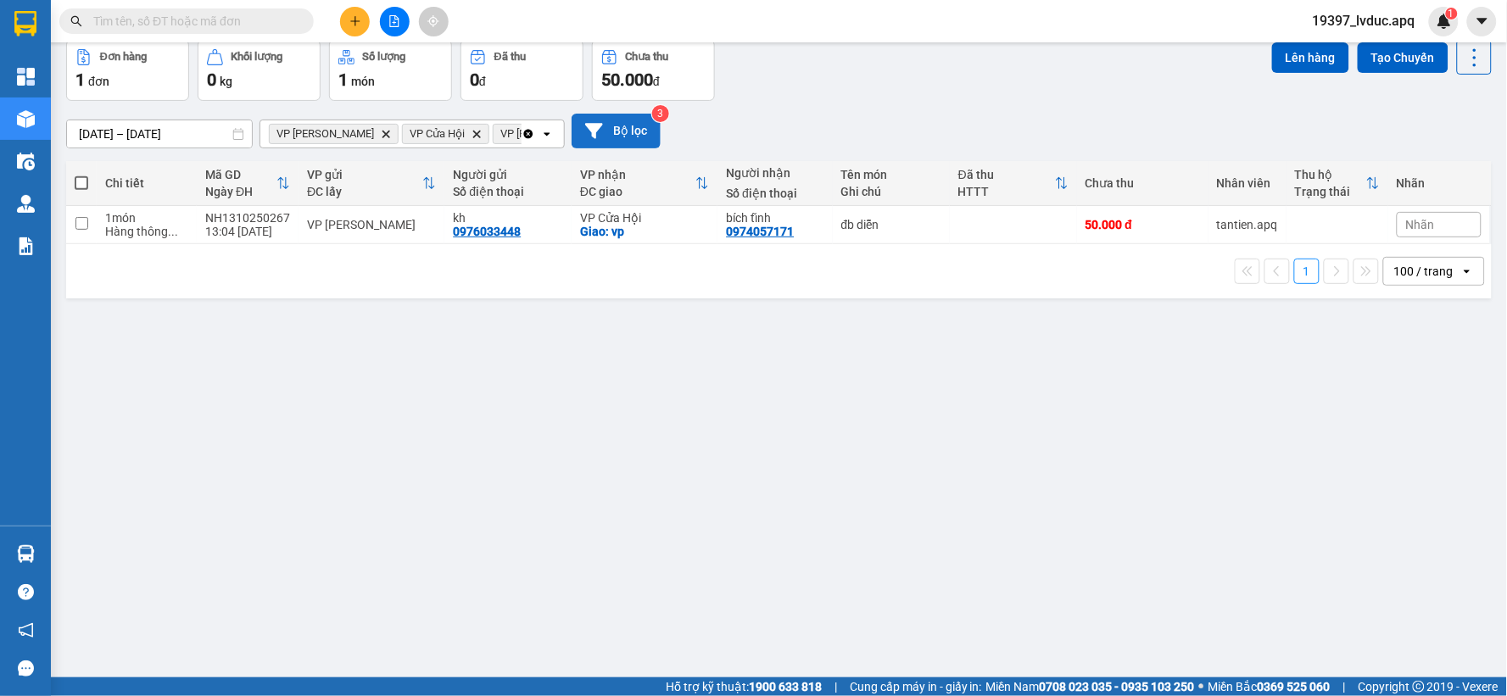
click at [626, 137] on button "Bộ lọc" at bounding box center [615, 131] width 89 height 35
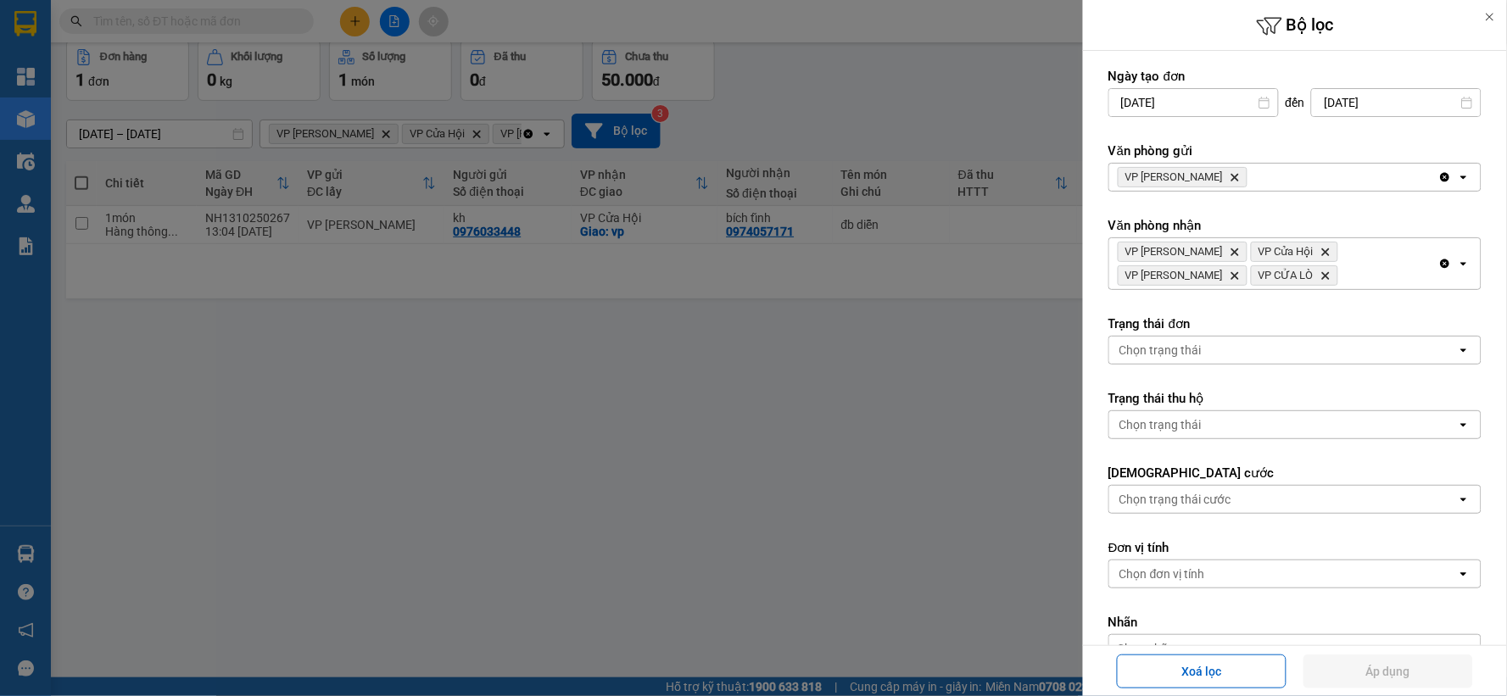
click at [604, 117] on div at bounding box center [753, 348] width 1507 height 696
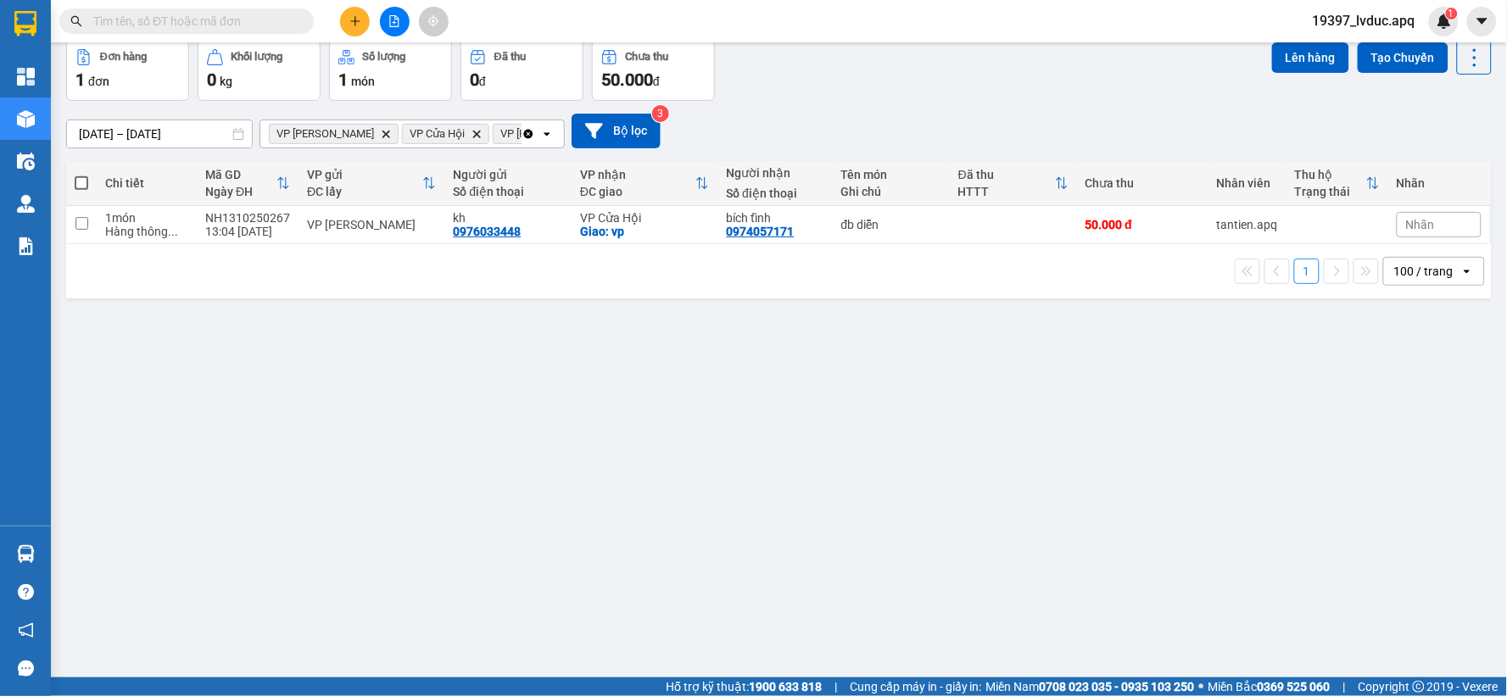
click at [614, 120] on div at bounding box center [753, 348] width 1507 height 696
drag, startPoint x: 672, startPoint y: 147, endPoint x: 648, endPoint y: 142, distance: 24.1
click at [671, 147] on div "01/10/2025 – 12/11/2025 Press the down arrow key to interact with the calendar …" at bounding box center [778, 131] width 1425 height 35
click at [616, 132] on button "Bộ lọc" at bounding box center [615, 131] width 89 height 35
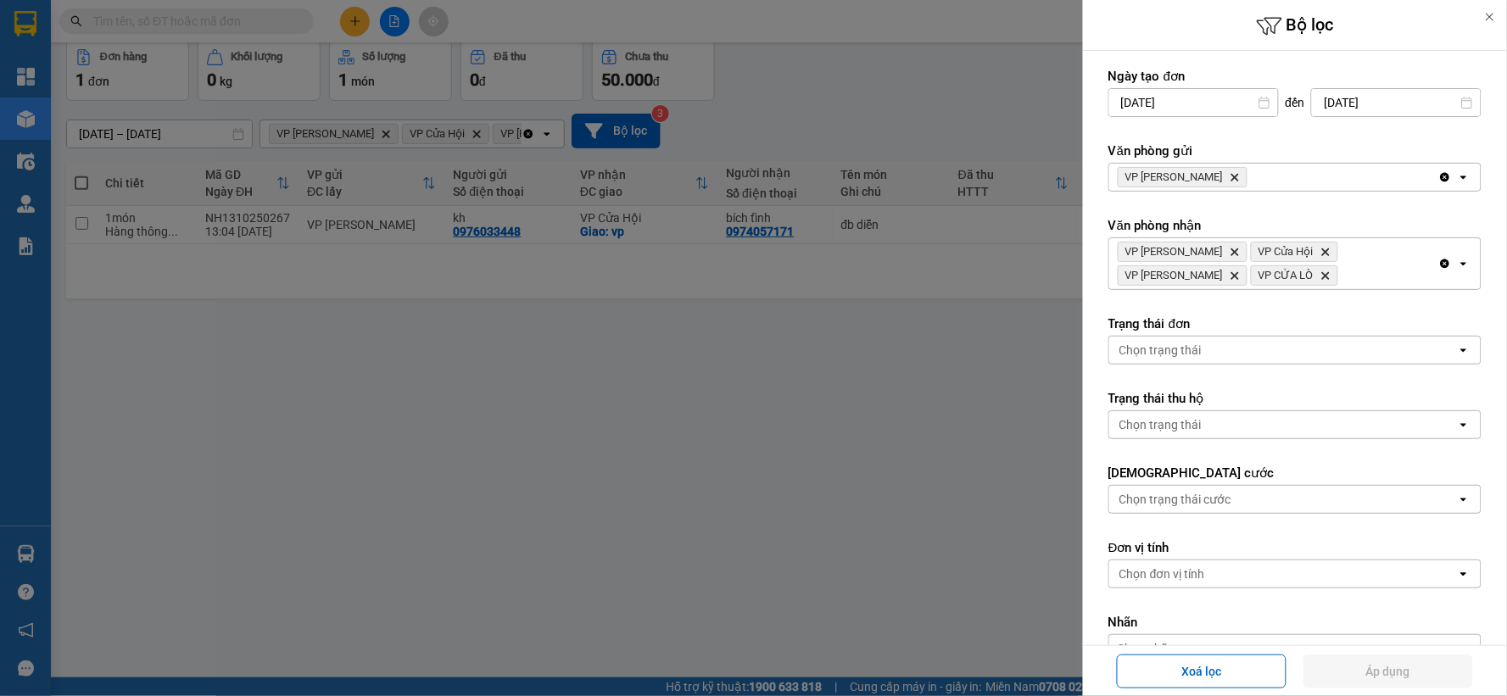
click at [1441, 263] on icon "Clear all" at bounding box center [1445, 263] width 9 height 9
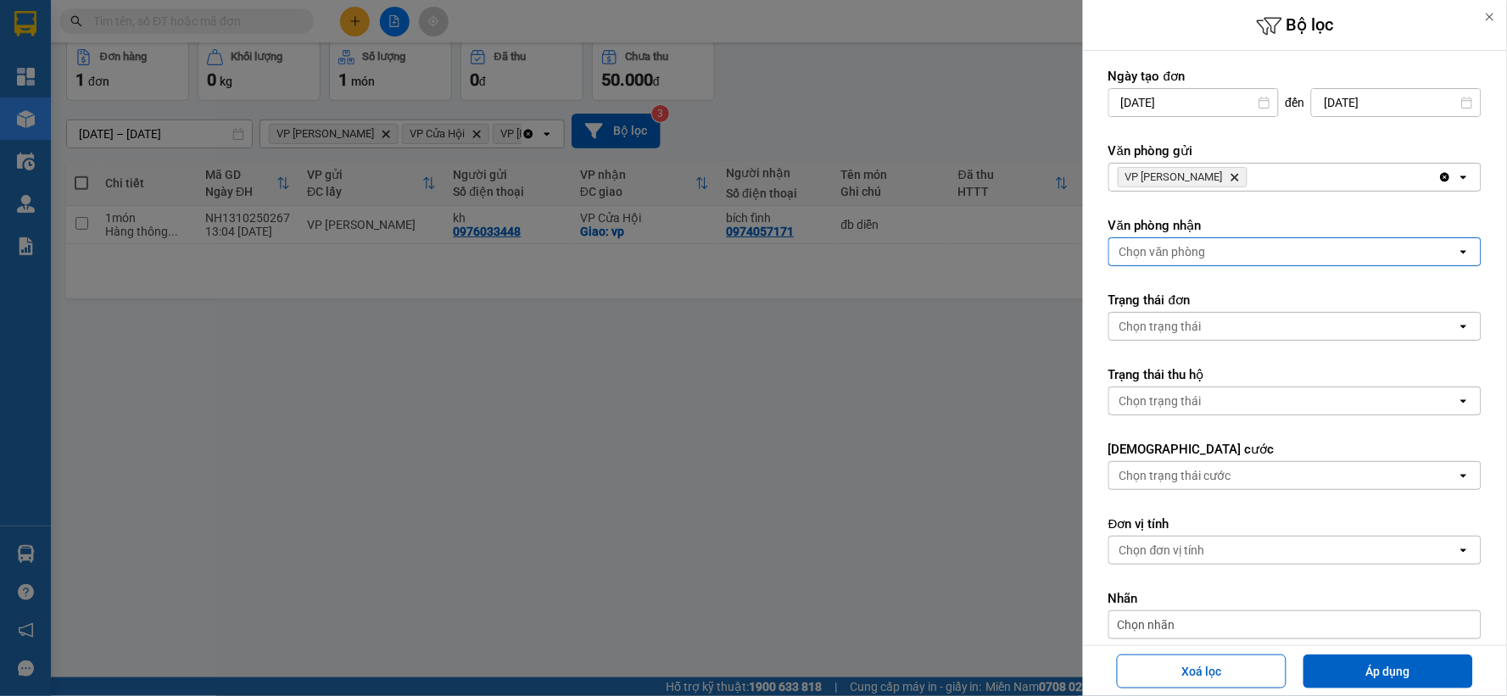
click at [1438, 176] on icon "Clear all" at bounding box center [1445, 177] width 14 height 14
click at [1382, 178] on div "Chọn văn phòng" at bounding box center [1283, 177] width 348 height 27
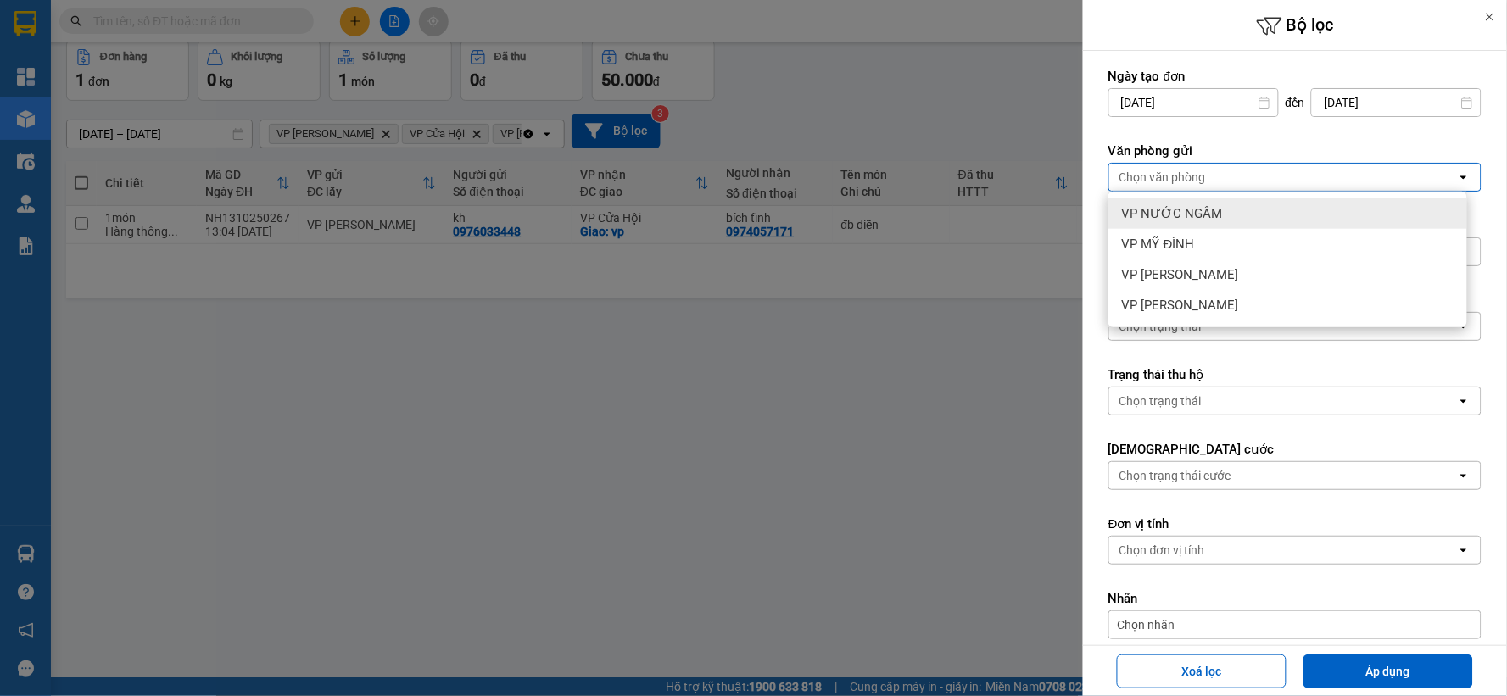
click at [1256, 199] on div "VP NƯỚC NGẦM" at bounding box center [1287, 213] width 359 height 31
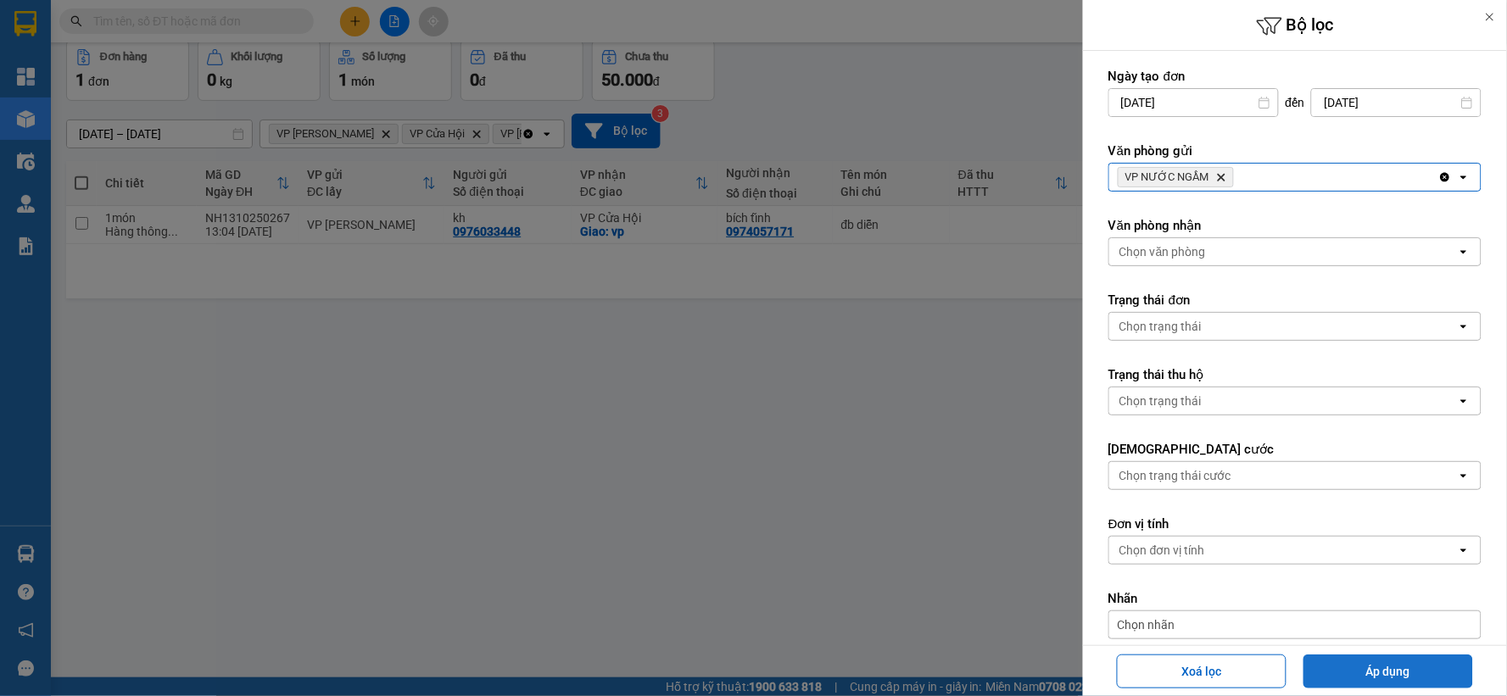
click at [1395, 665] on button "Áp dụng" at bounding box center [1388, 672] width 170 height 34
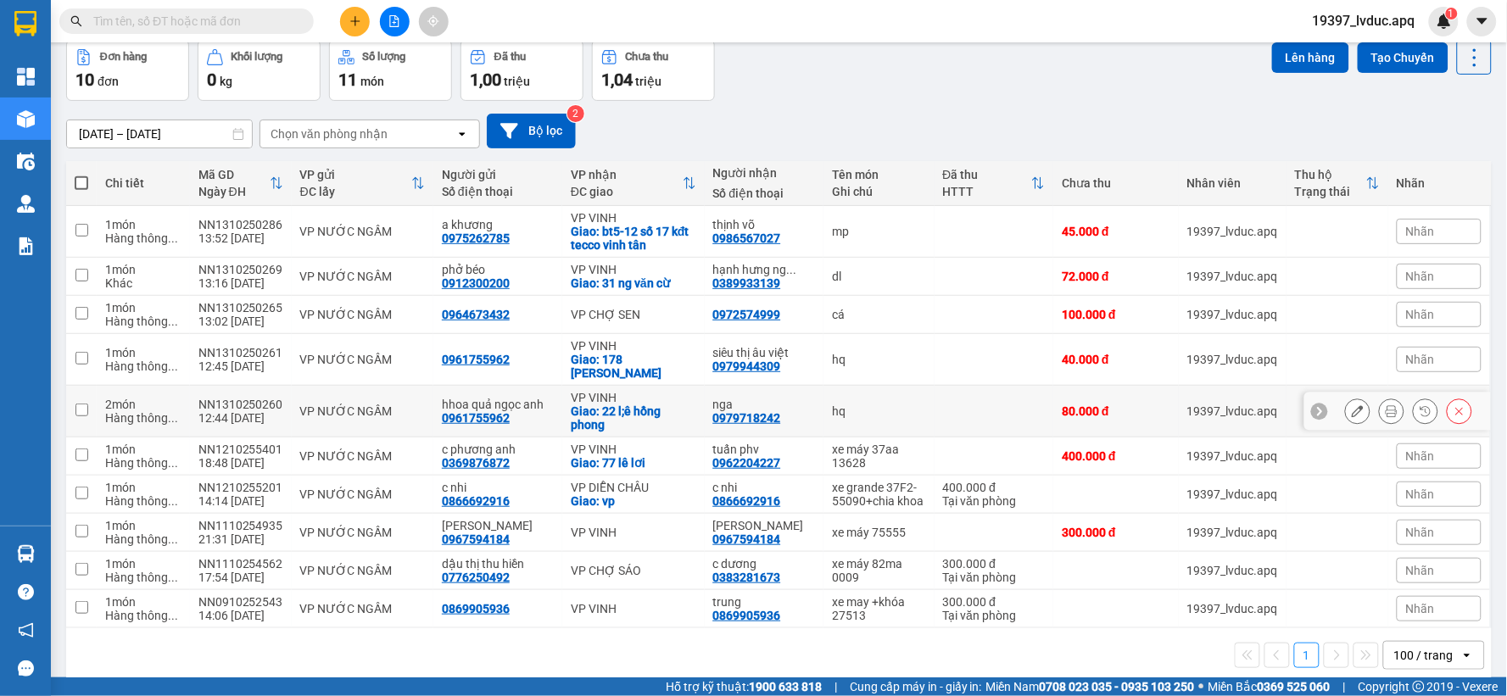
click at [590, 404] on div "Giao: 22 l;ê hồng phong" at bounding box center [633, 417] width 125 height 27
checkbox input "true"
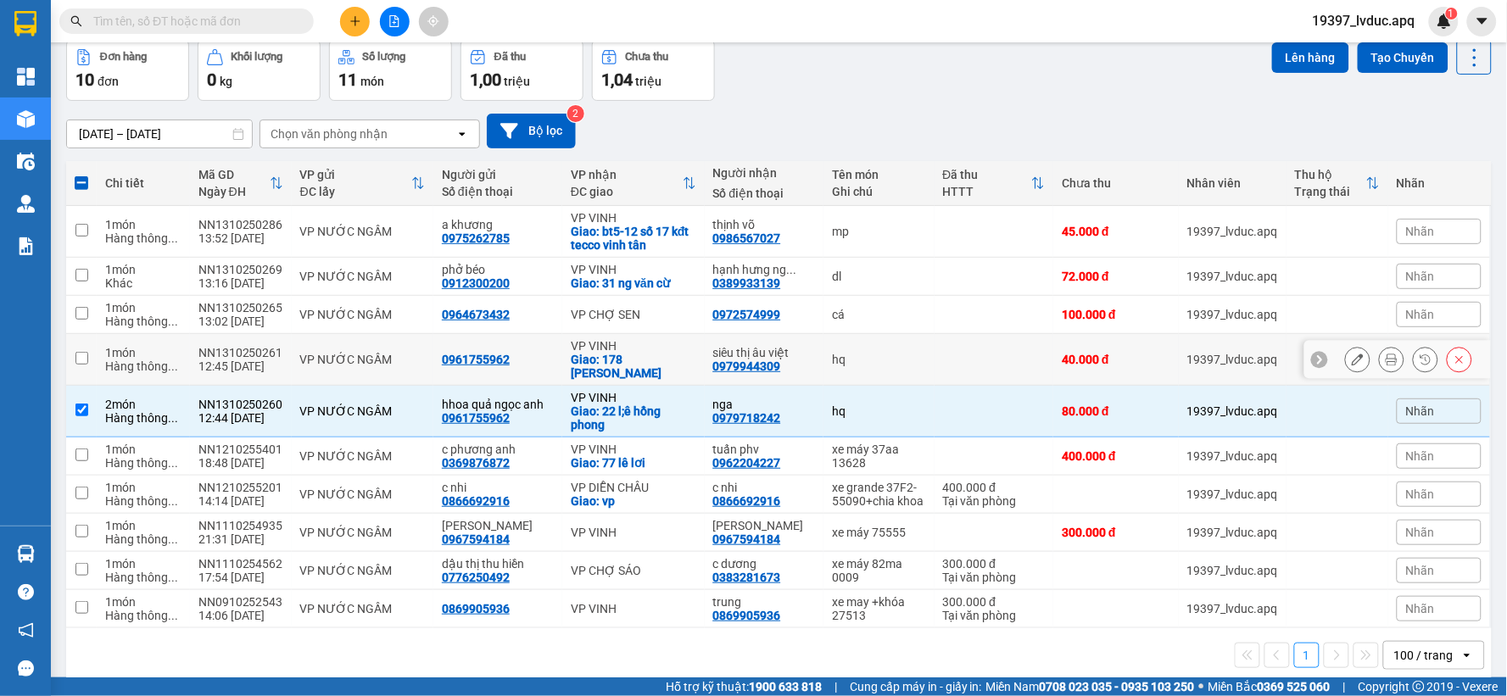
click at [612, 359] on div "Giao: 178 [PERSON_NAME]" at bounding box center [633, 366] width 125 height 27
checkbox input "true"
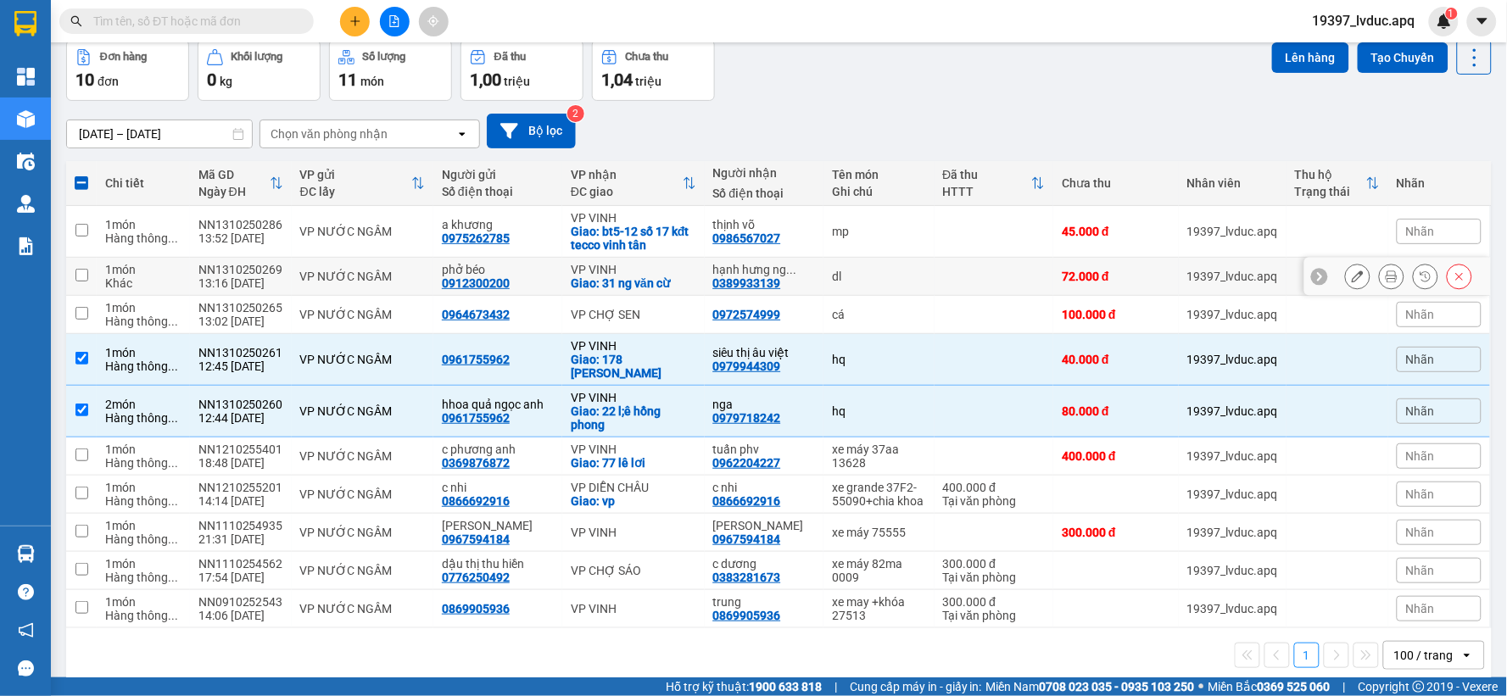
click at [468, 269] on div "phở béo" at bounding box center [498, 270] width 112 height 14
checkbox input "true"
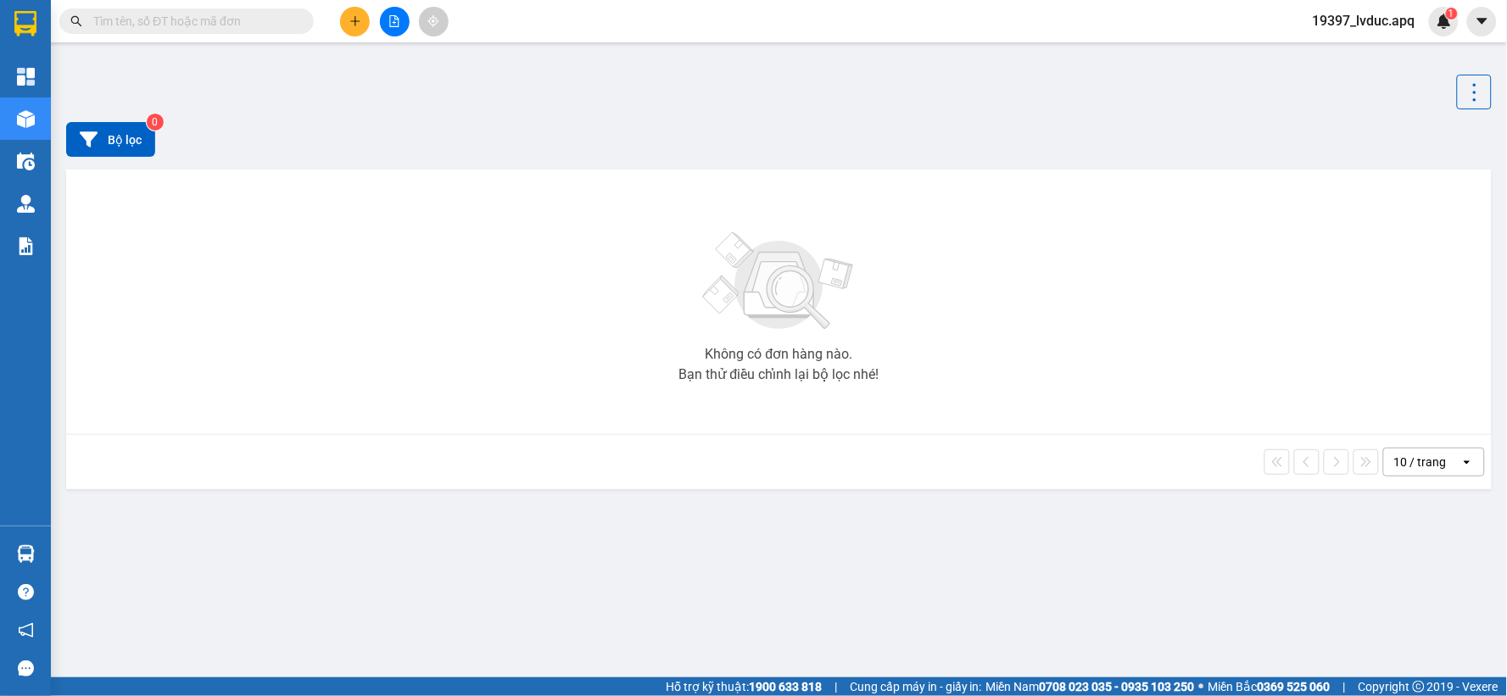
click at [187, 7] on div "Kết quả tìm kiếm ( 0 ) Bộ lọc No Data" at bounding box center [165, 22] width 331 height 30
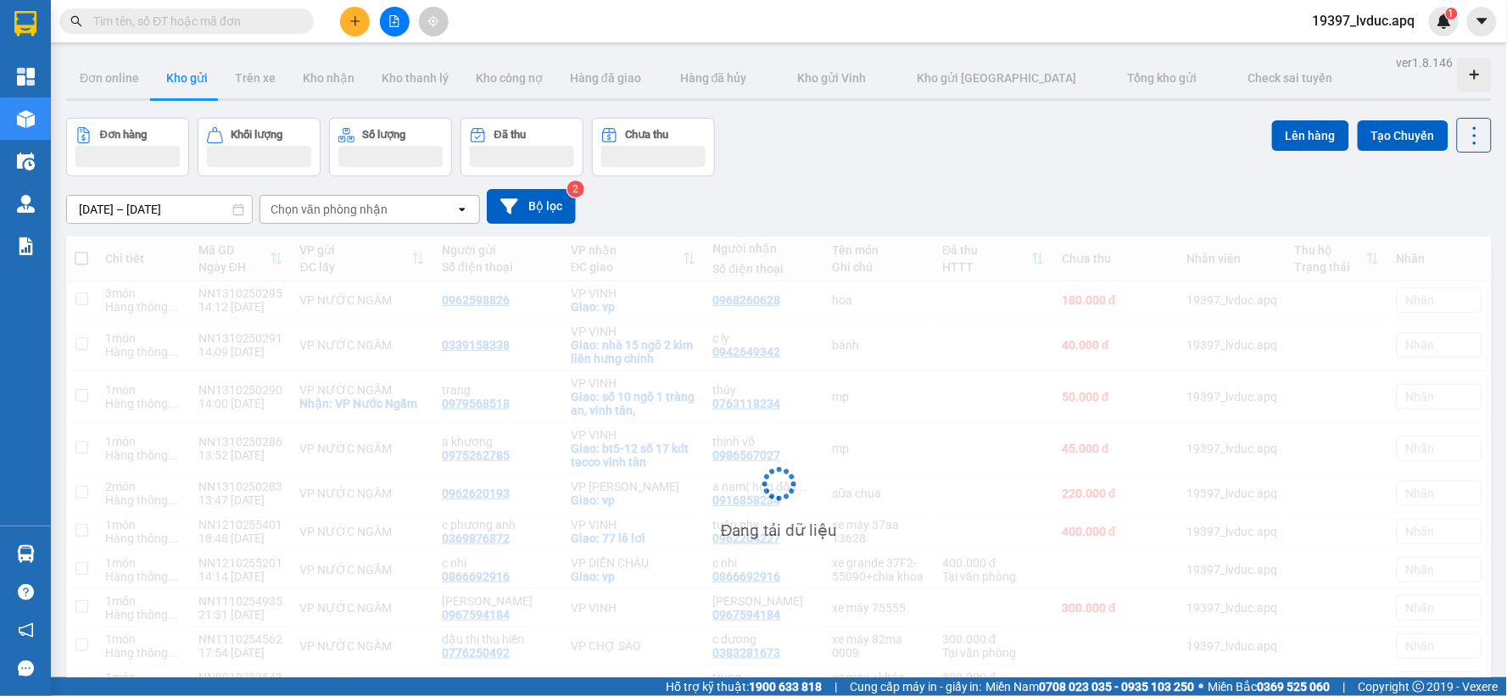
click at [183, 19] on input "text" at bounding box center [193, 21] width 200 height 19
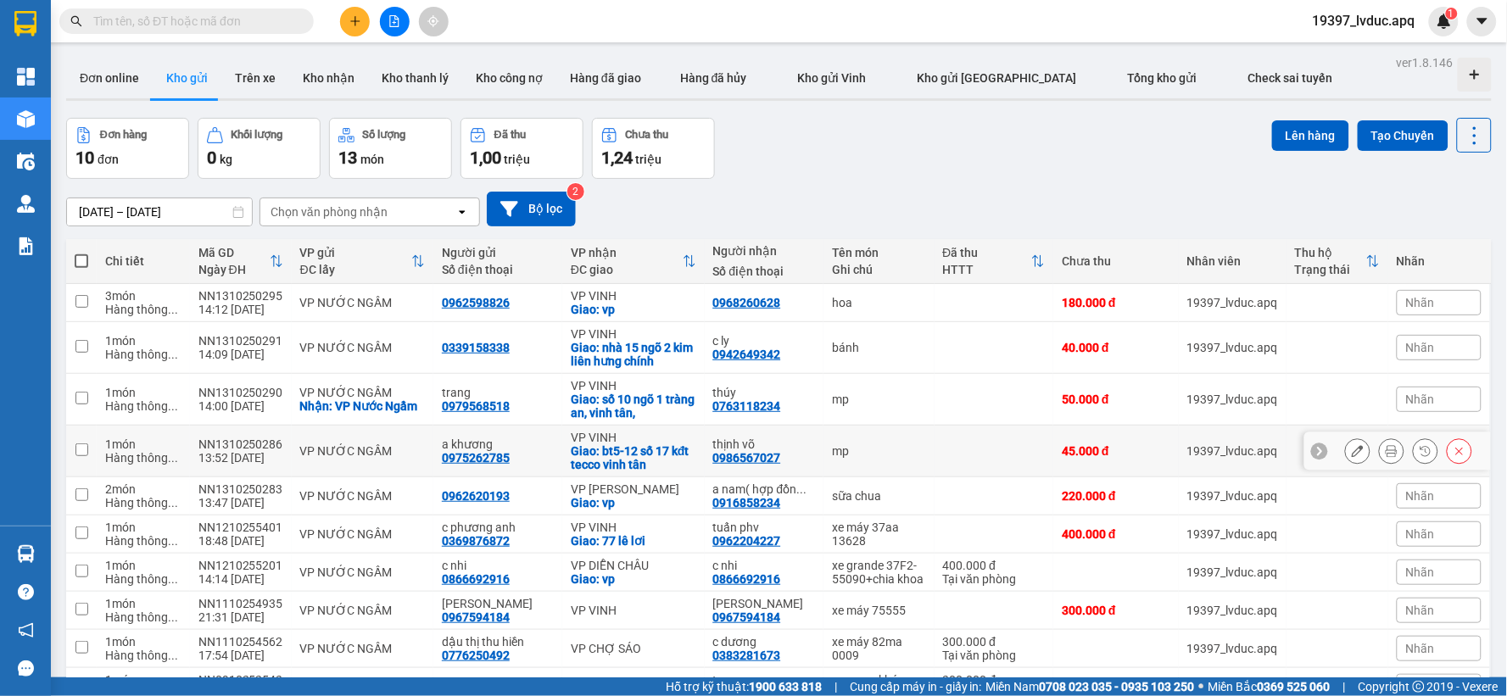
click at [466, 444] on div "a khương" at bounding box center [498, 445] width 112 height 14
checkbox input "true"
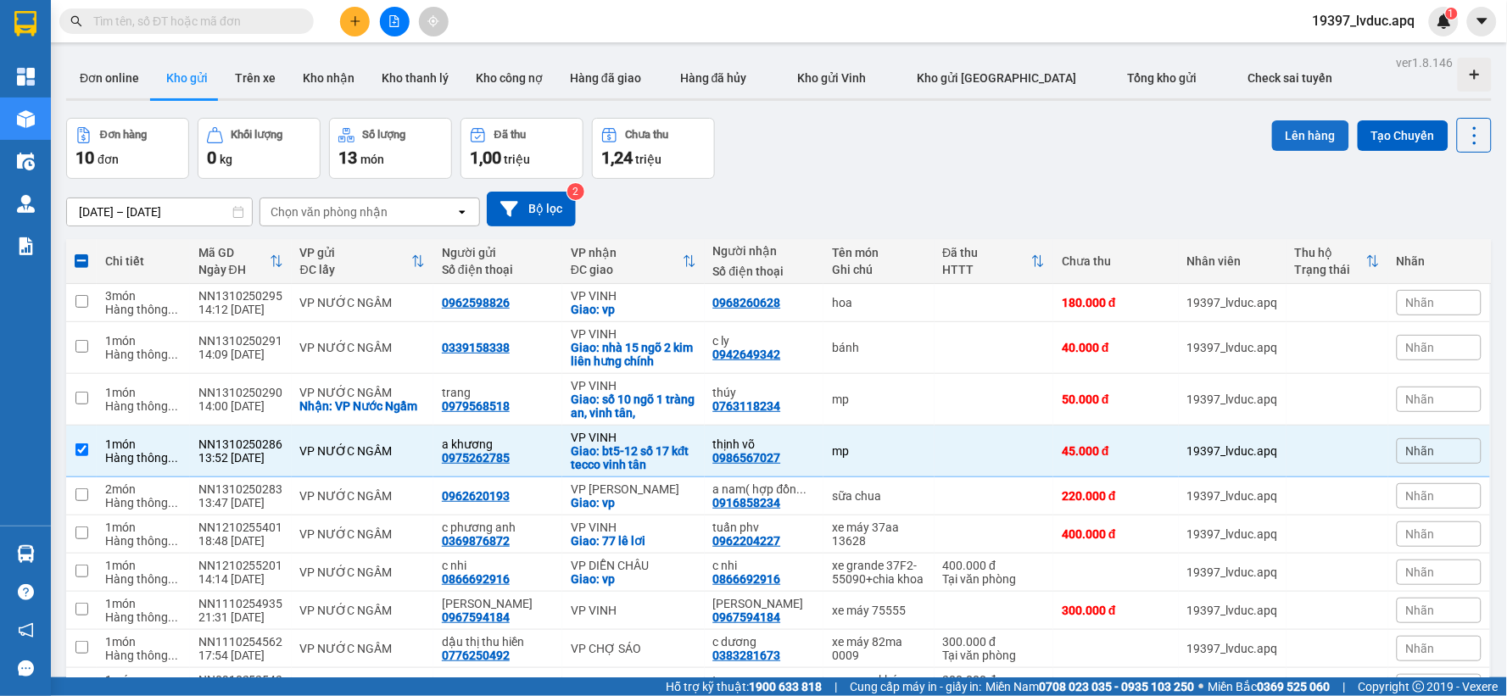
click at [1277, 137] on button "Lên hàng" at bounding box center [1310, 135] width 77 height 31
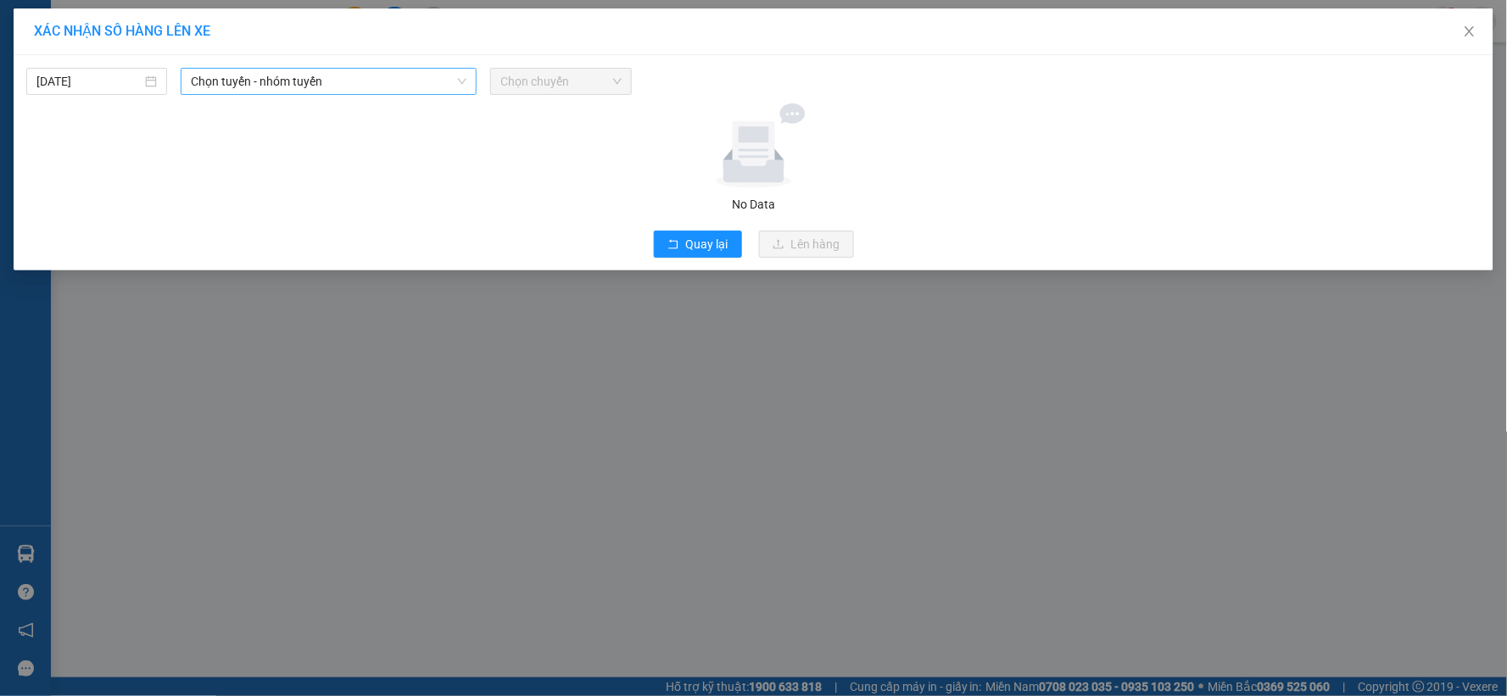
drag, startPoint x: 399, startPoint y: 82, endPoint x: 384, endPoint y: 89, distance: 15.9
click at [399, 83] on span "Chọn tuyến - nhóm tuyến" at bounding box center [329, 81] width 276 height 25
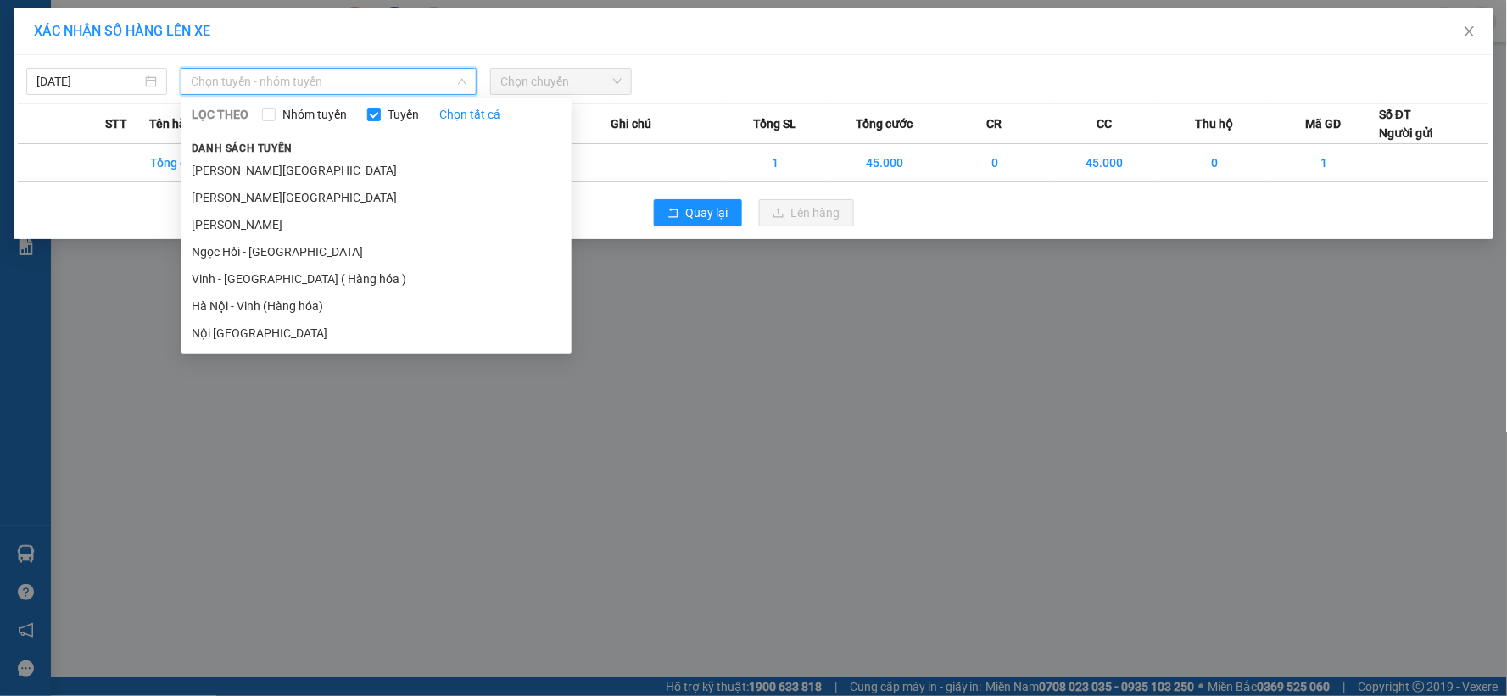
drag, startPoint x: 250, startPoint y: 308, endPoint x: 272, endPoint y: 295, distance: 25.5
click at [249, 308] on li "Hà Nội - Vinh (Hàng hóa)" at bounding box center [376, 306] width 390 height 27
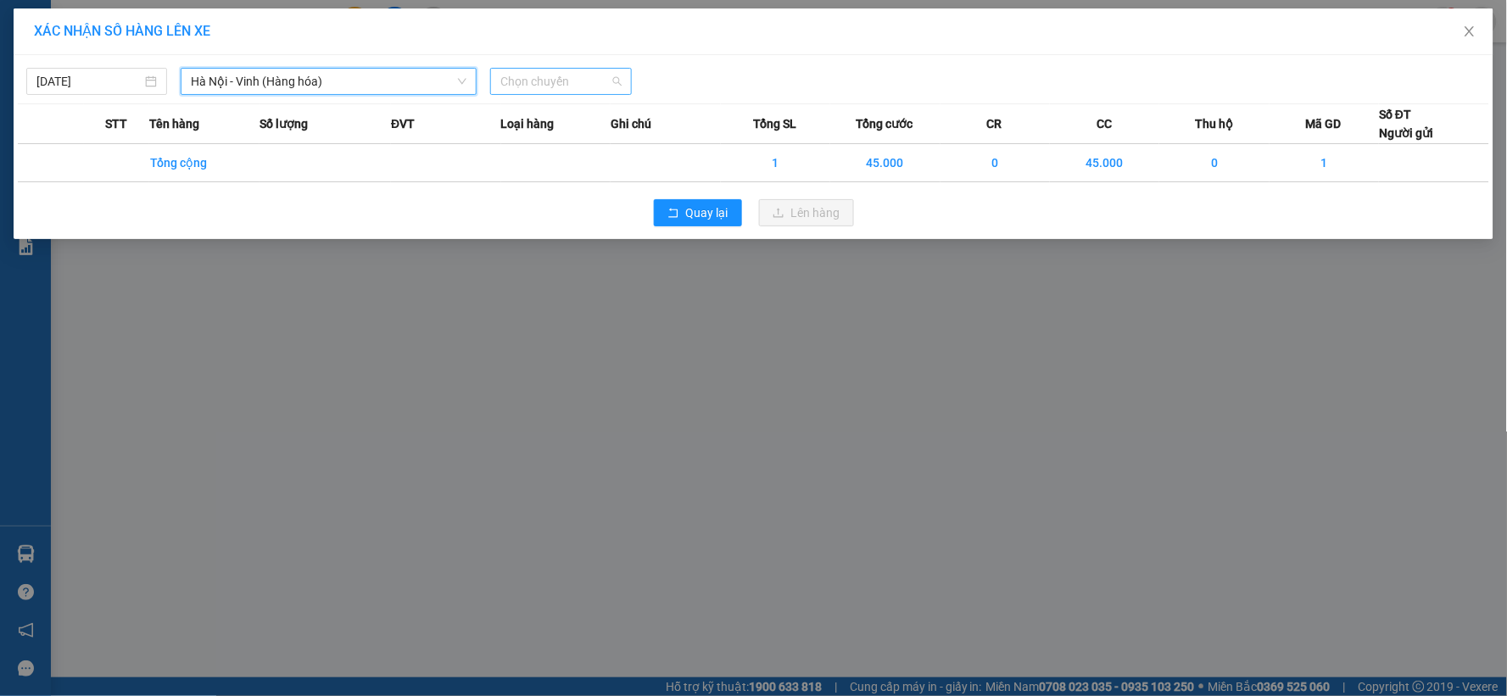
click at [541, 80] on span "Chọn chuyến" at bounding box center [560, 81] width 120 height 25
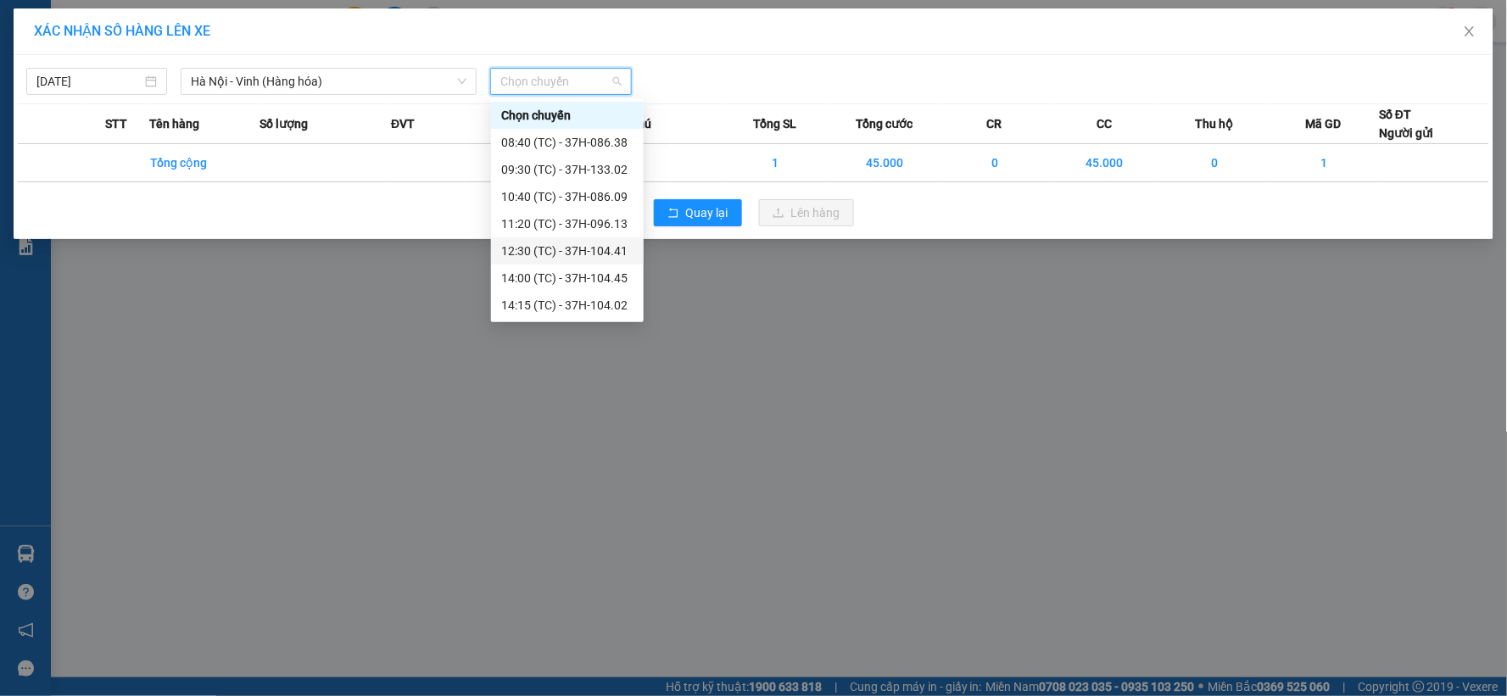
scroll to position [27, 0]
click at [598, 308] on div "15:30 (TC) - 37H-133.03" at bounding box center [567, 305] width 132 height 19
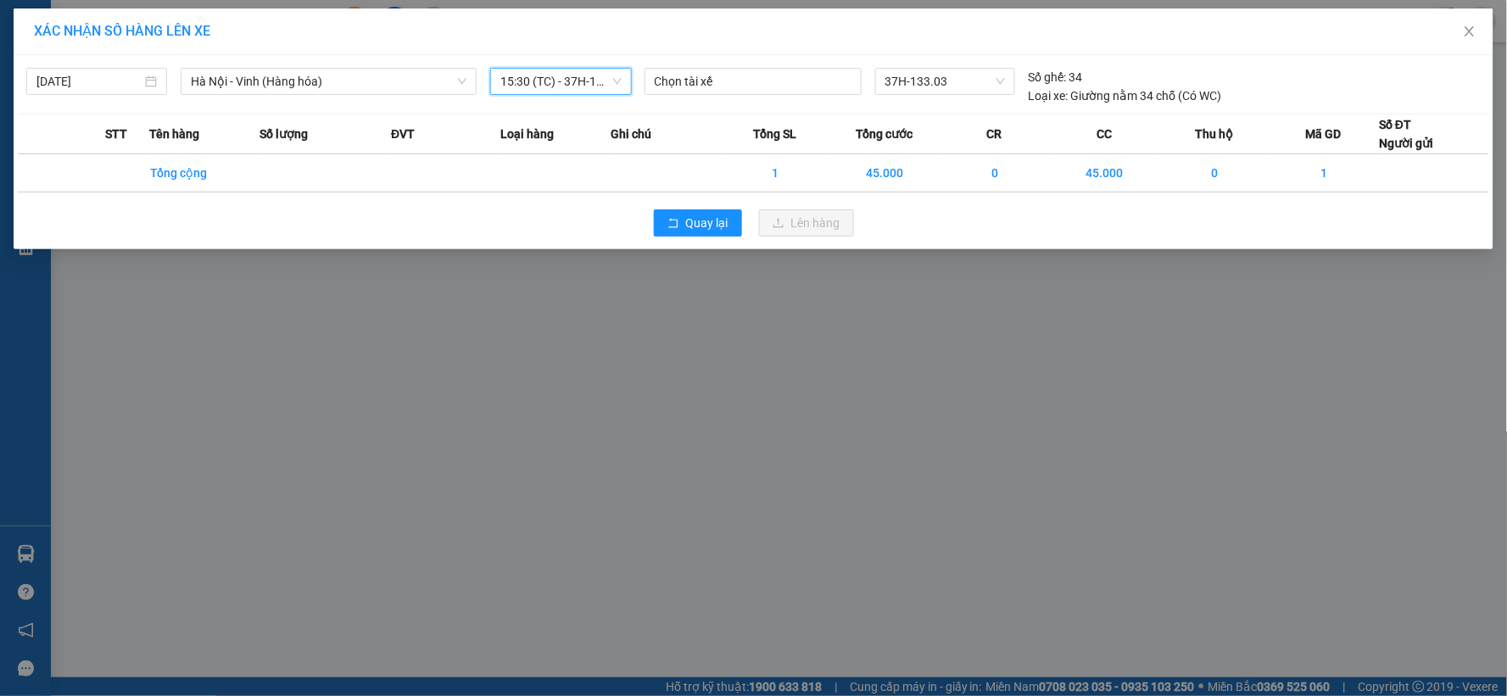
click at [738, 387] on div "XÁC NHẬN SỐ HÀNG LÊN XE 13/10/2025 Hà Nội - Vinh (Hàng hóa) LỌC THEO Nhóm tuyến…" at bounding box center [753, 348] width 1507 height 696
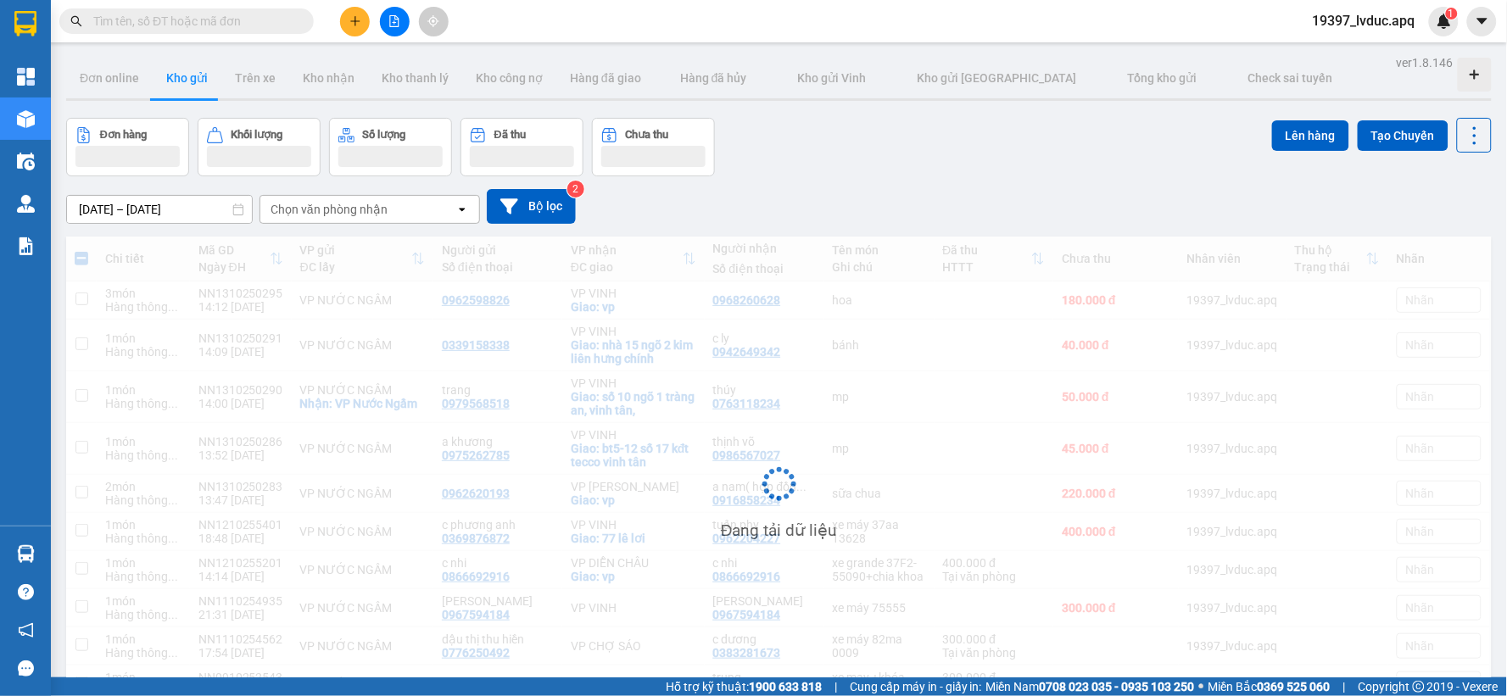
click at [683, 396] on div "Đang tải dữ liệu" at bounding box center [778, 497] width 1425 height 521
click at [677, 396] on div "Đang tải dữ liệu" at bounding box center [778, 497] width 1425 height 521
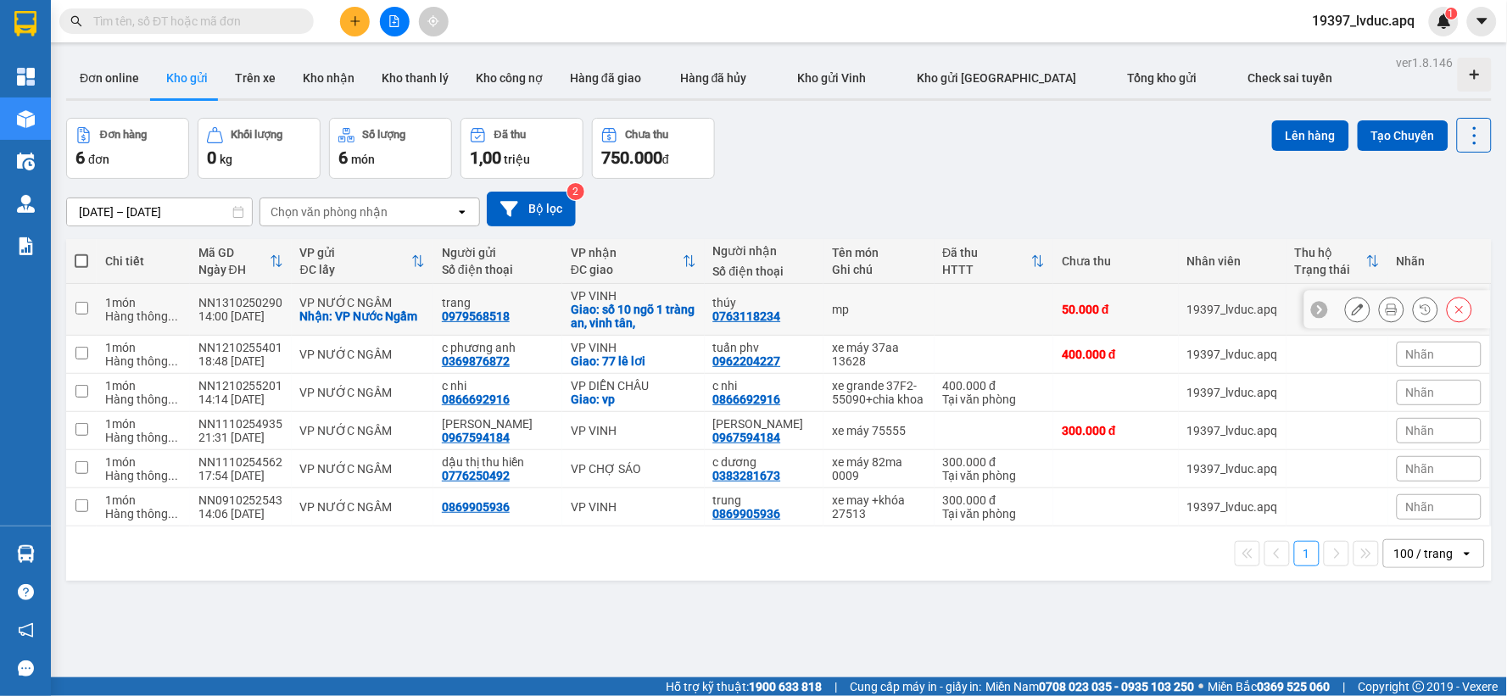
click at [789, 307] on div "thúy" at bounding box center [764, 303] width 103 height 14
checkbox input "true"
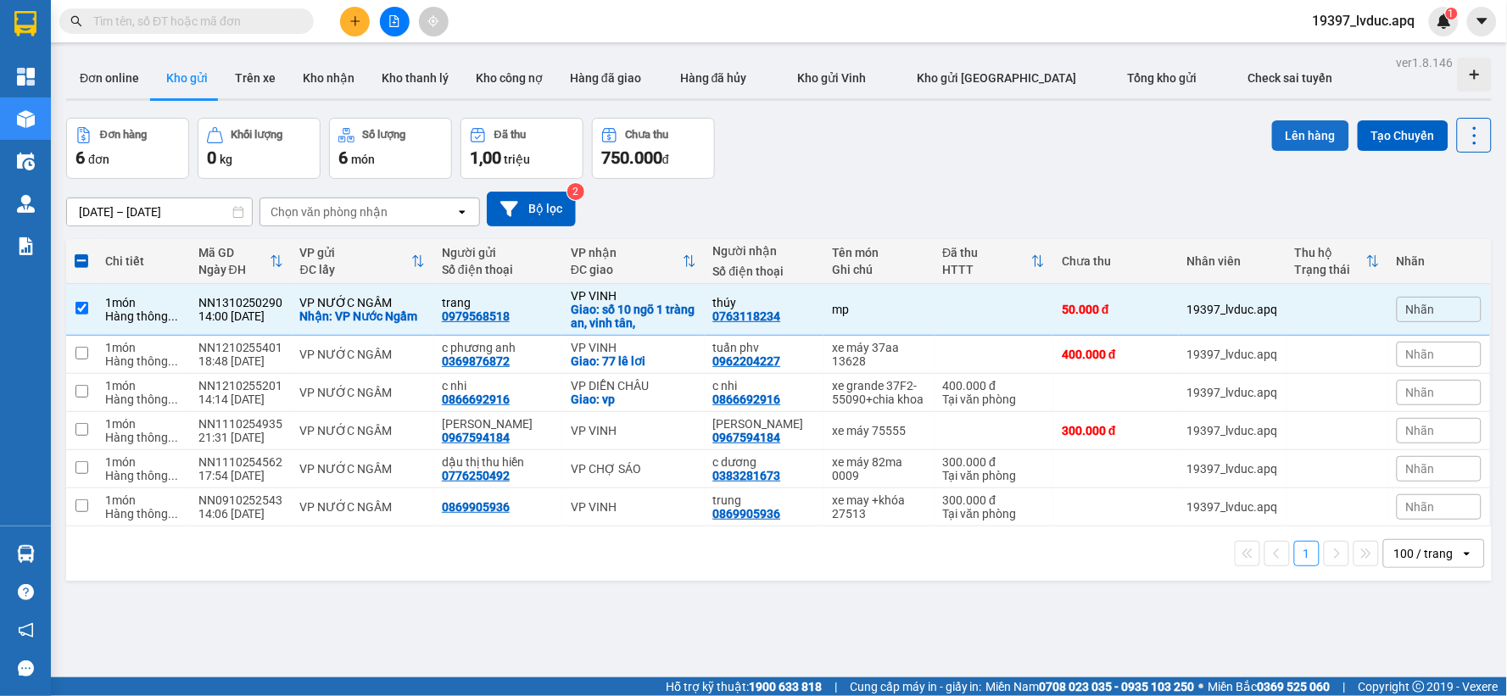
click at [1283, 140] on button "Lên hàng" at bounding box center [1310, 135] width 77 height 31
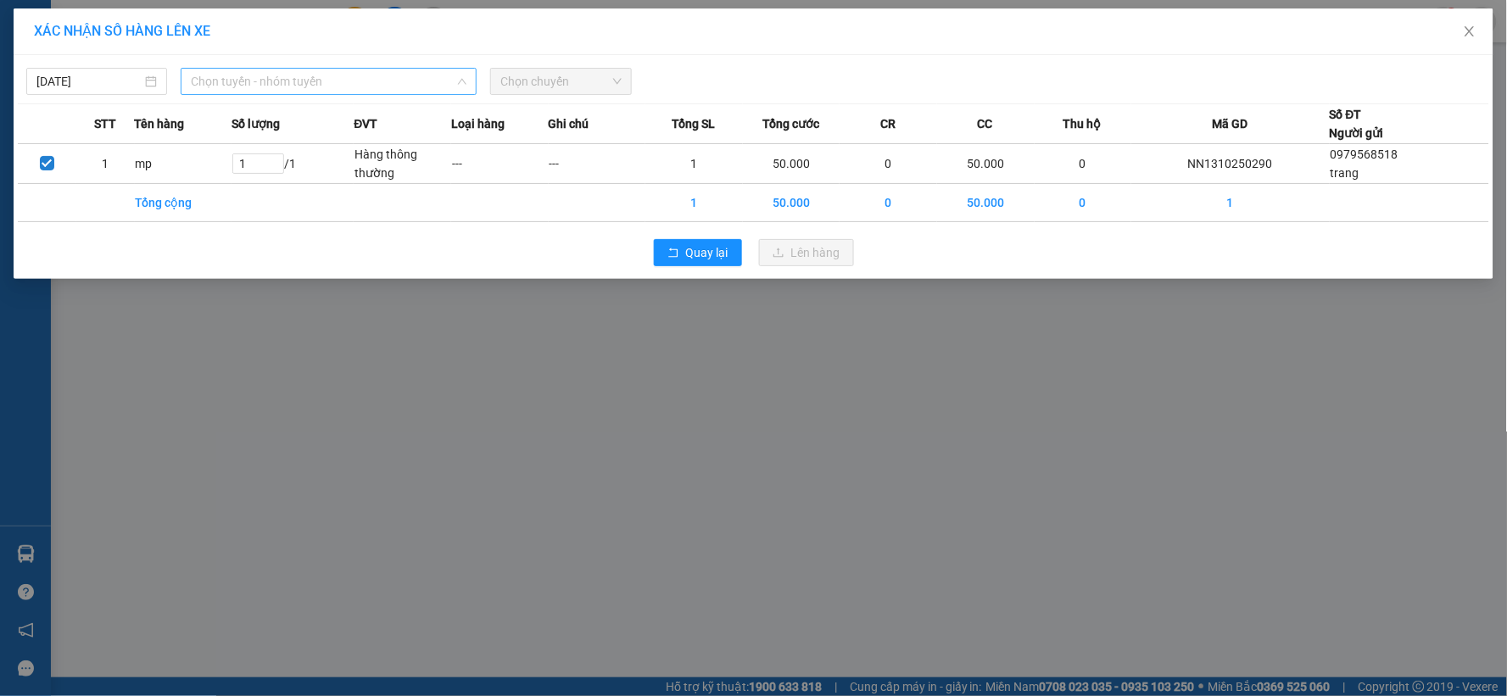
click at [433, 85] on span "Chọn tuyến - nhóm tuyến" at bounding box center [329, 81] width 276 height 25
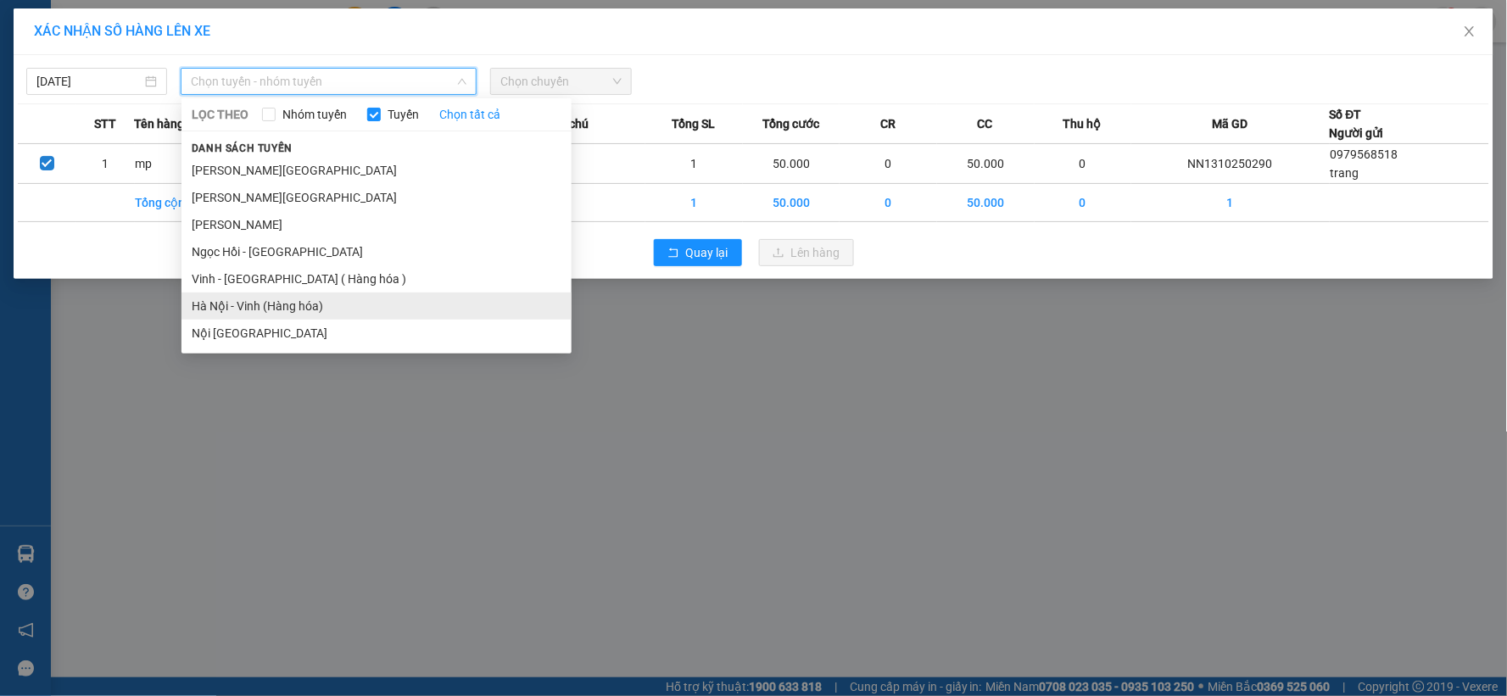
click at [352, 298] on li "Hà Nội - Vinh (Hàng hóa)" at bounding box center [376, 306] width 390 height 27
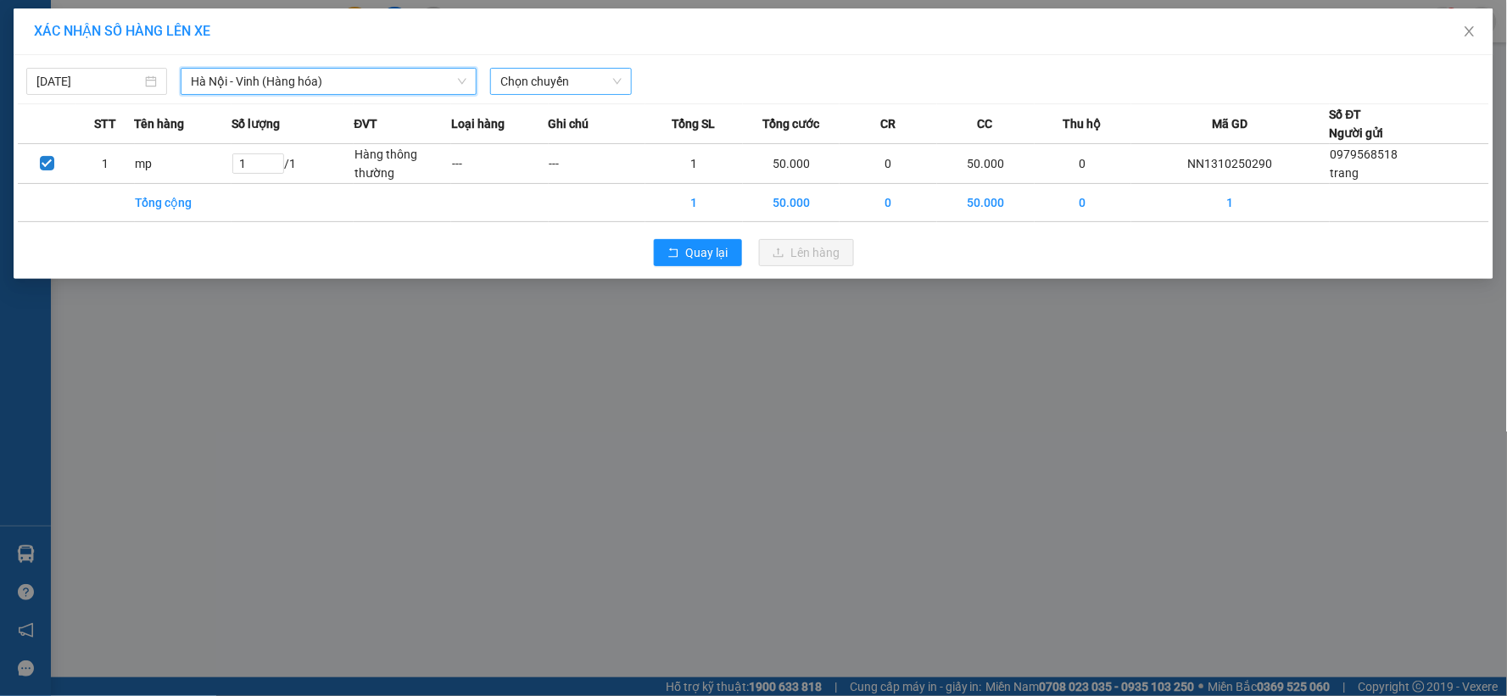
click at [575, 81] on span "Chọn chuyến" at bounding box center [560, 81] width 120 height 25
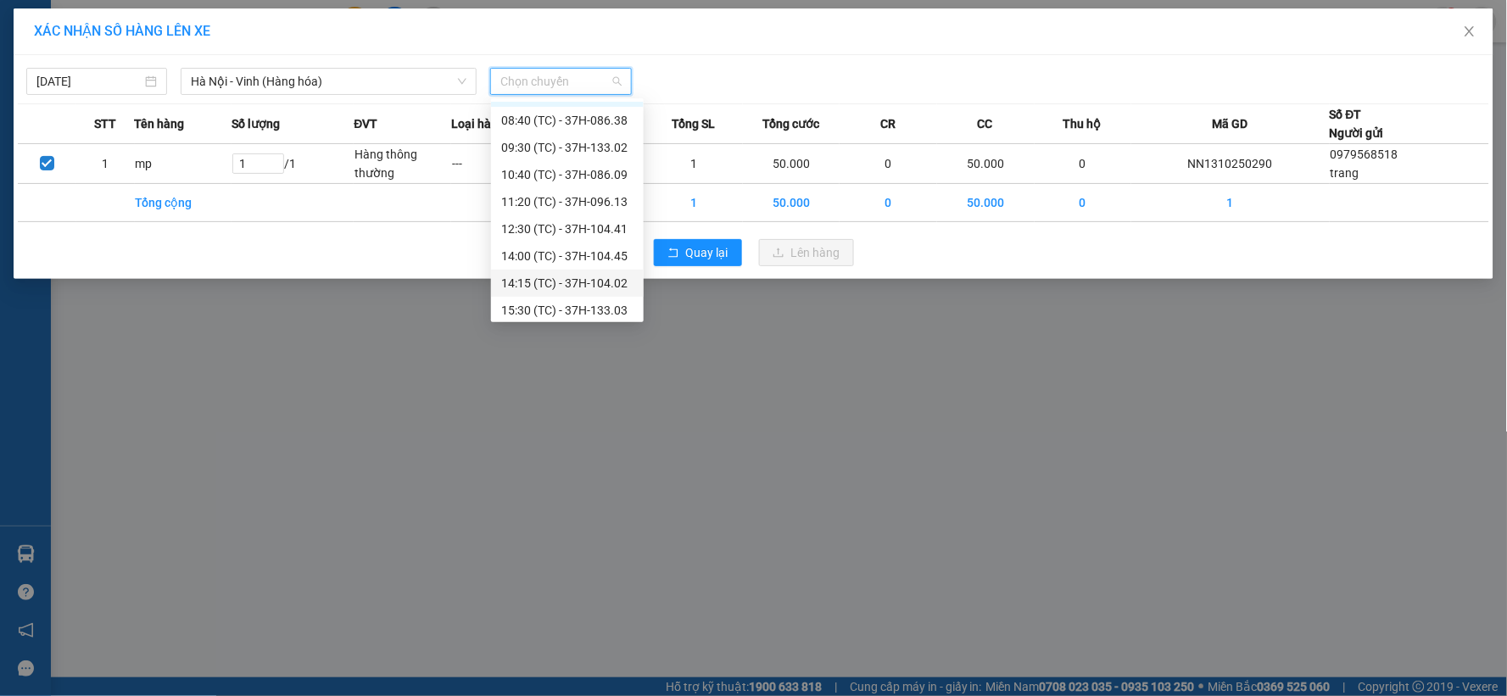
scroll to position [27, 0]
click at [585, 298] on div "15:30 (TC) - 37H-133.03" at bounding box center [567, 305] width 132 height 19
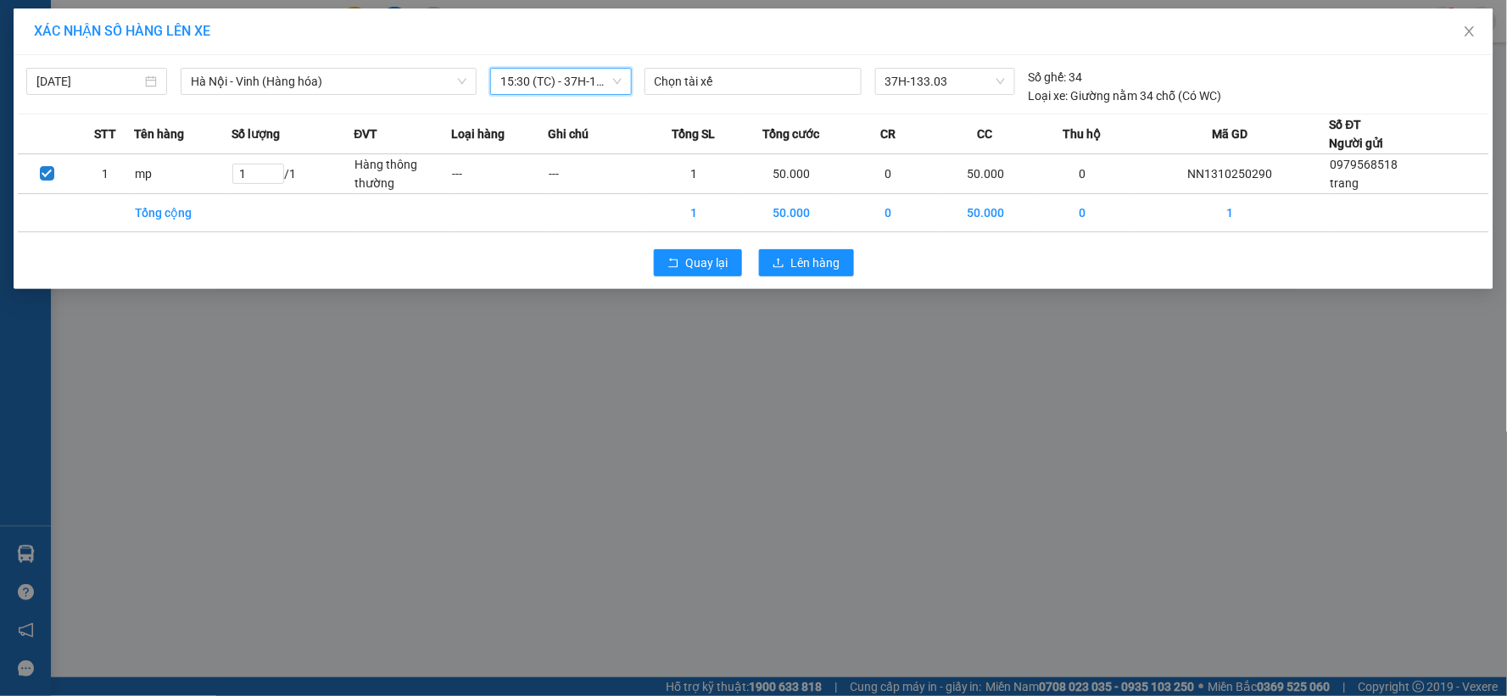
click at [747, 263] on div "Quay lại Lên hàng" at bounding box center [753, 263] width 1471 height 44
click at [764, 263] on button "Lên hàng" at bounding box center [806, 262] width 95 height 27
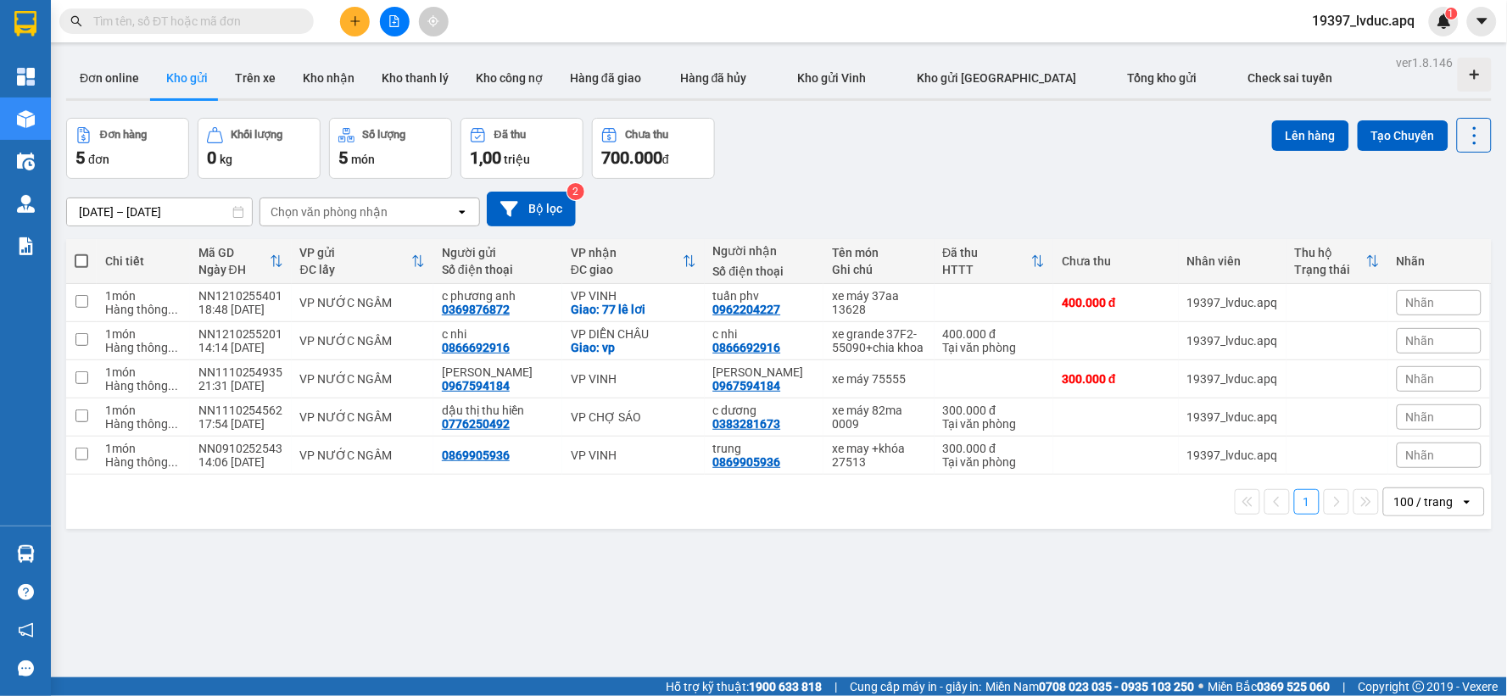
click at [399, 27] on button at bounding box center [395, 22] width 30 height 30
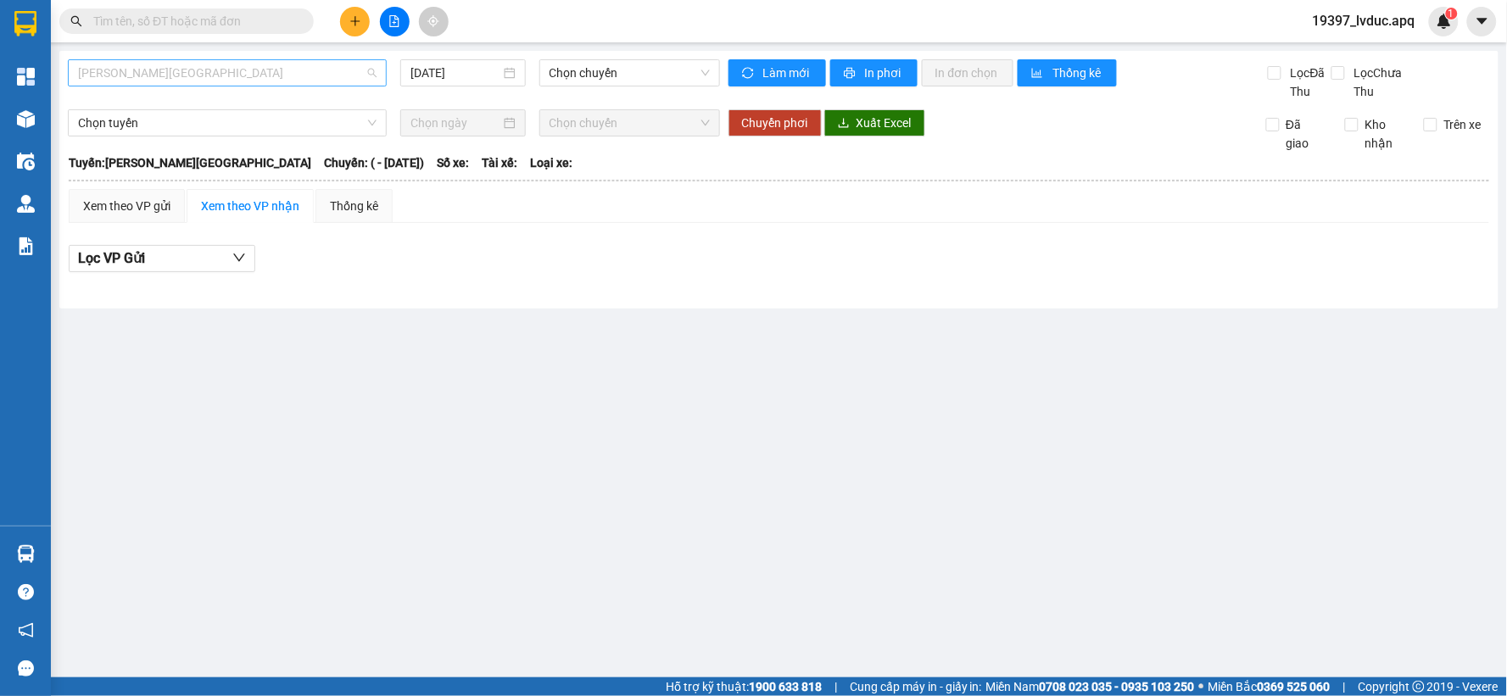
click at [272, 70] on span "[PERSON_NAME][GEOGRAPHIC_DATA]" at bounding box center [227, 72] width 298 height 25
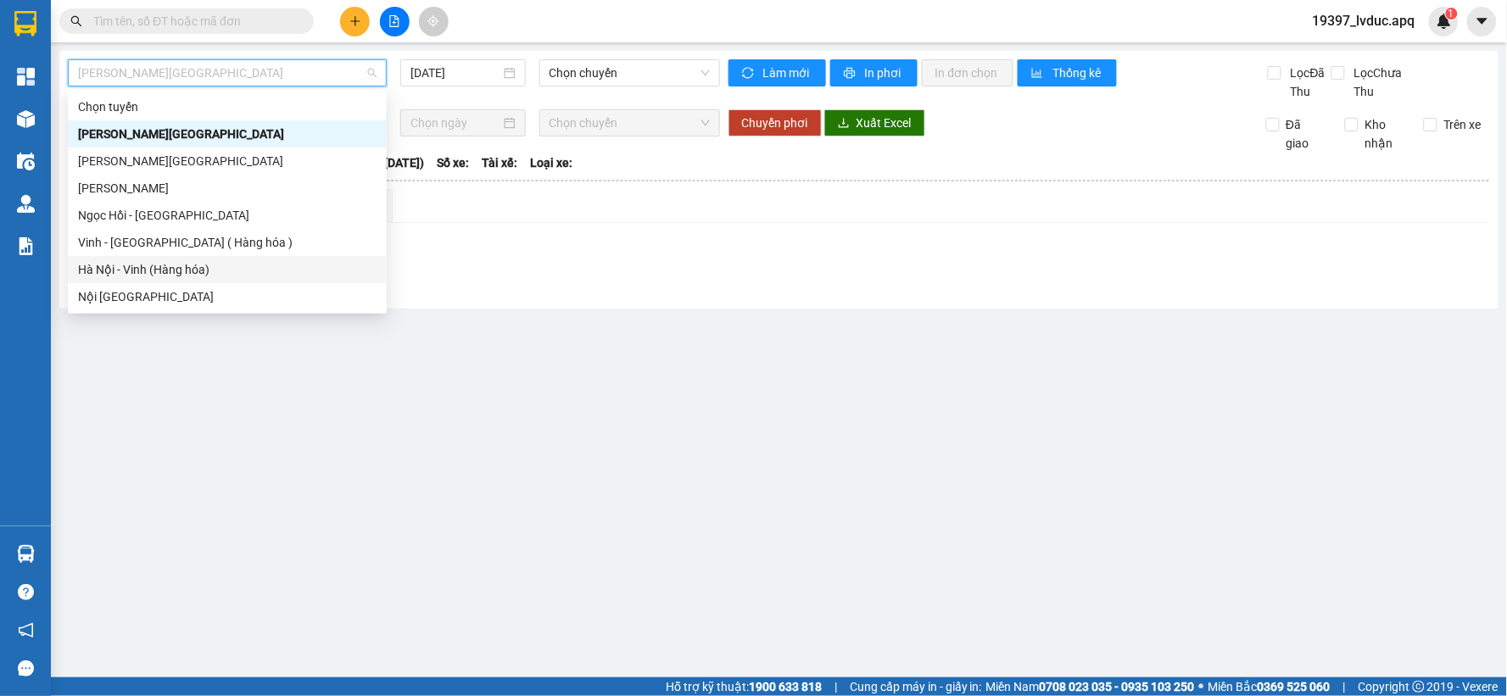
click at [192, 265] on div "Hà Nội - Vinh (Hàng hóa)" at bounding box center [227, 269] width 298 height 19
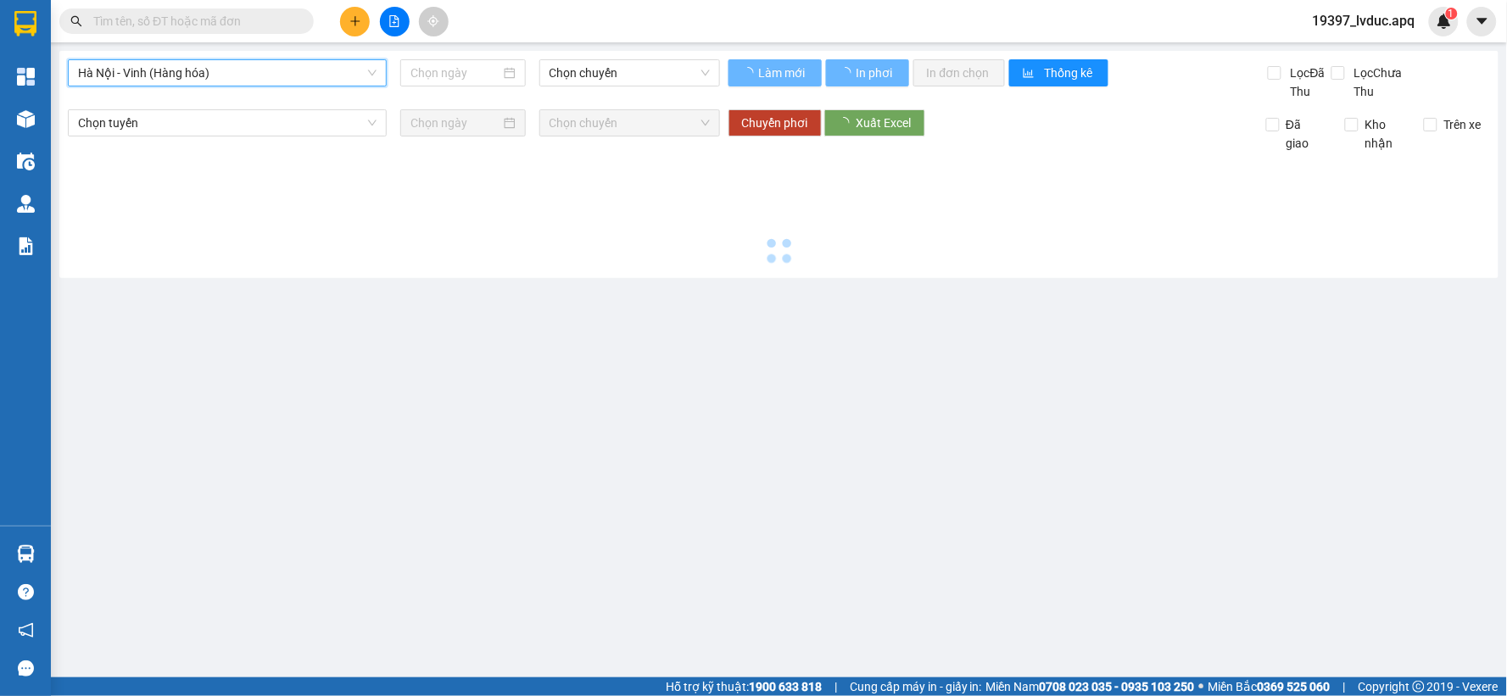
type input "[DATE]"
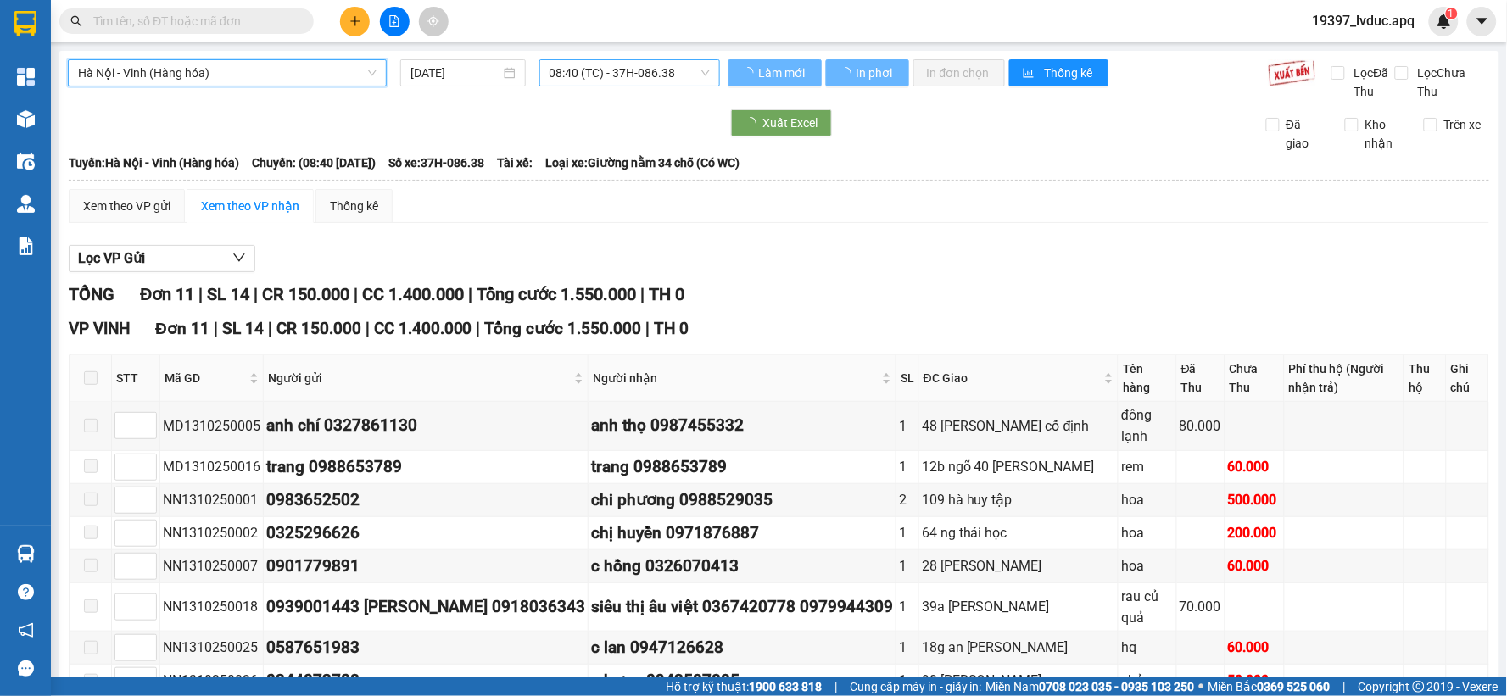
click at [670, 68] on span "08:40 (TC) - 37H-086.38" at bounding box center [629, 72] width 160 height 25
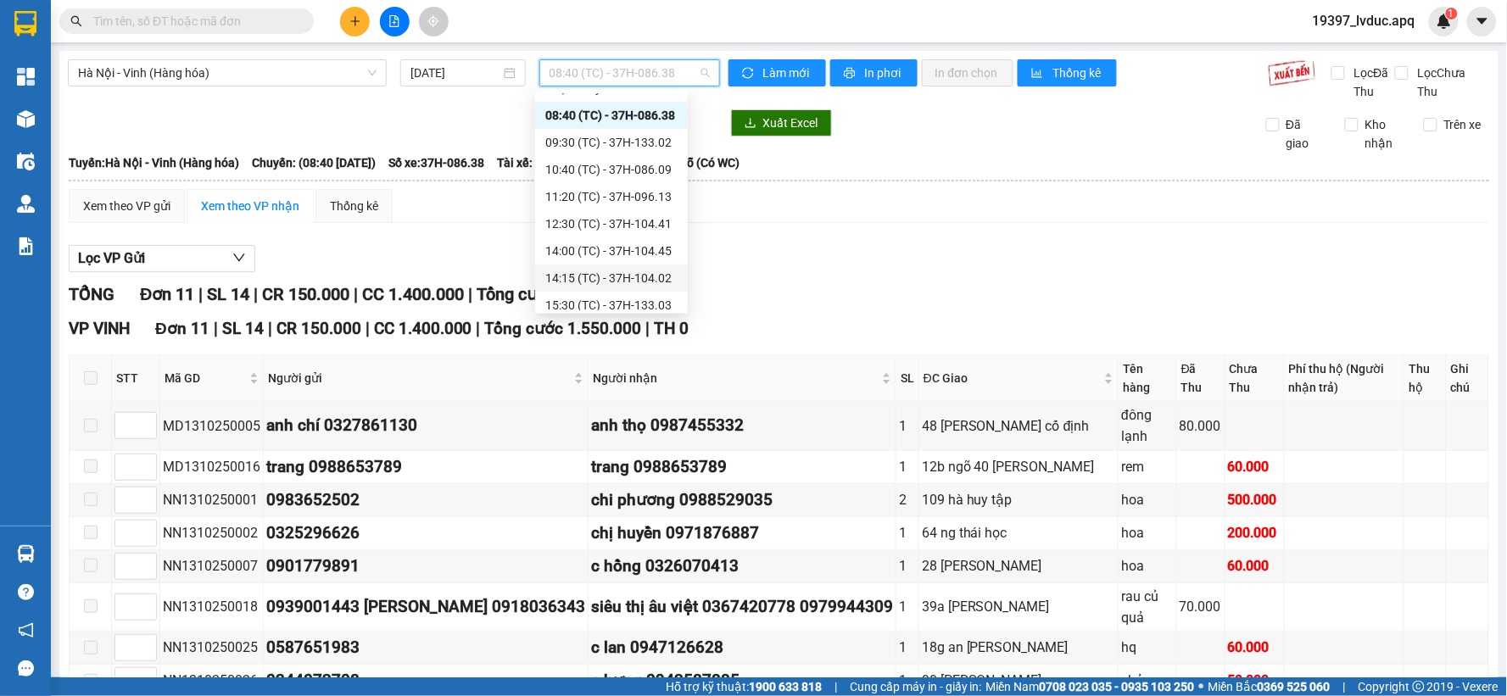
scroll to position [27, 0]
click at [649, 287] on div "15:30 (TC) - 37H-133.03" at bounding box center [611, 296] width 132 height 19
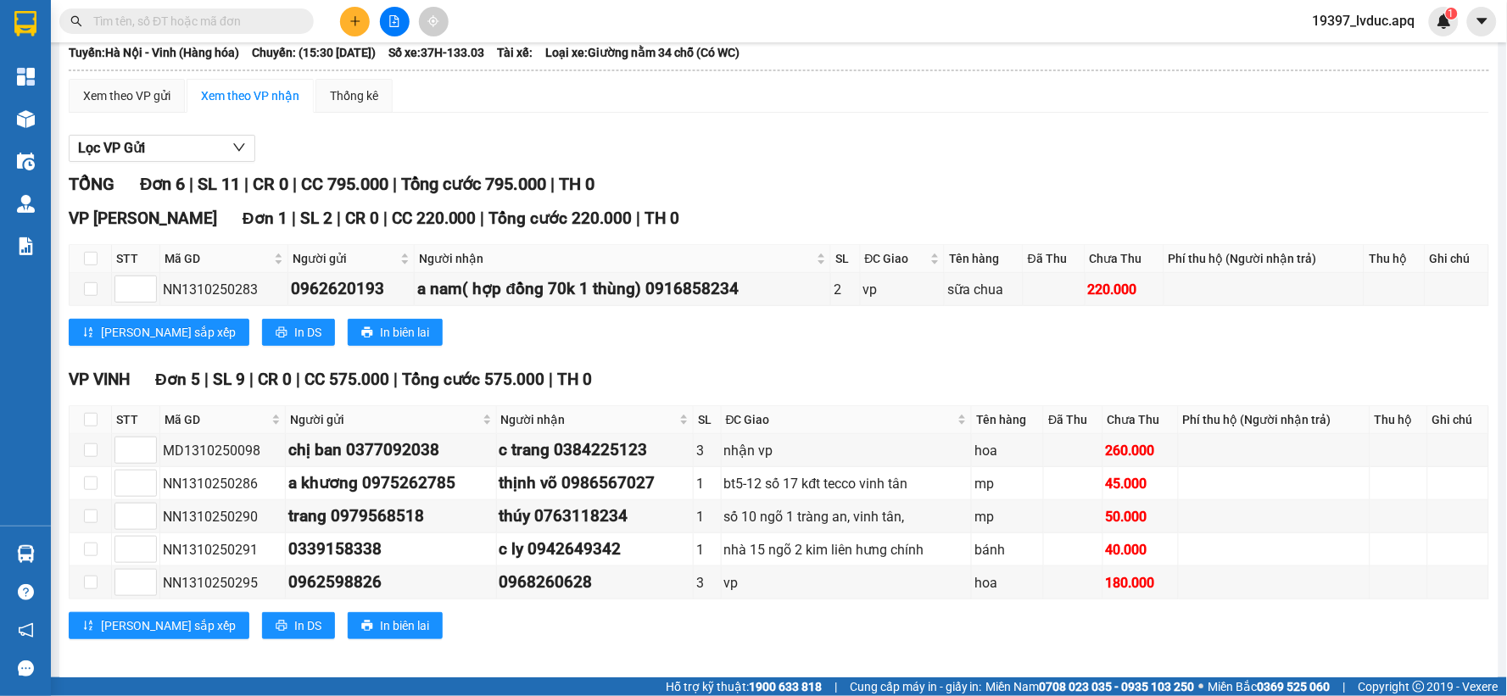
scroll to position [121, 0]
